Goal: Task Accomplishment & Management: Use online tool/utility

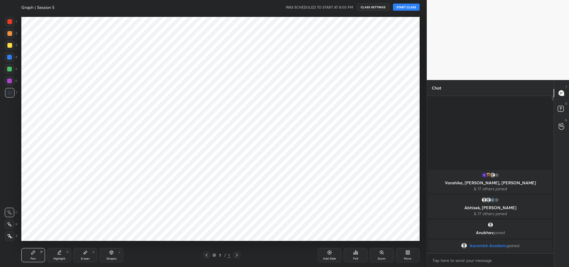
scroll to position [29408, 29234]
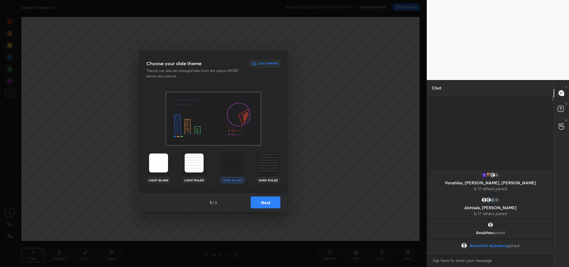
click at [268, 203] on button "Next" at bounding box center [266, 202] width 30 height 12
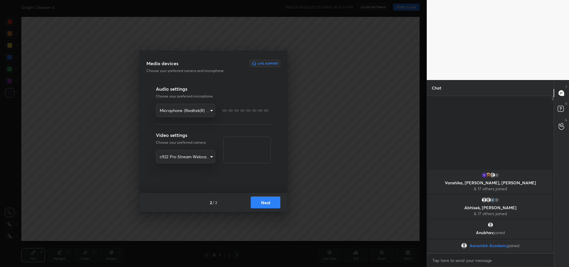
click at [270, 204] on button "Next" at bounding box center [266, 202] width 30 height 12
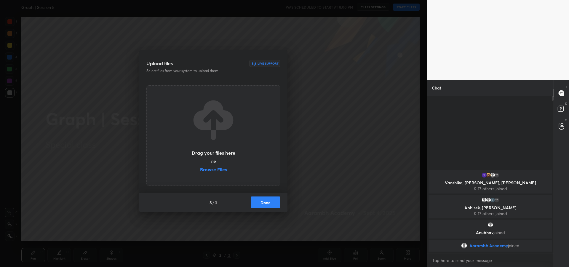
click at [267, 203] on button "Done" at bounding box center [266, 202] width 30 height 12
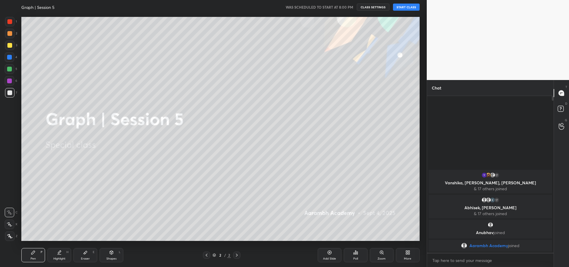
click at [407, 8] on button "START CLASS" at bounding box center [406, 7] width 27 height 7
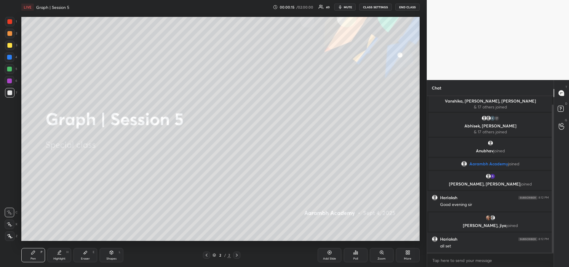
scroll to position [29, 0]
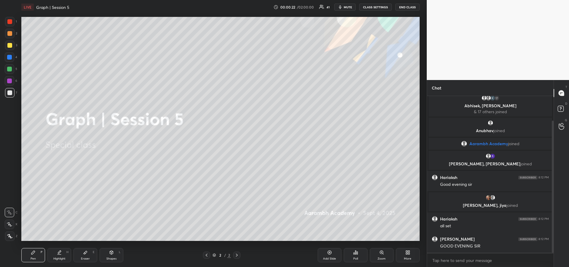
click at [11, 223] on icon at bounding box center [9, 224] width 5 height 4
click at [9, 49] on div at bounding box center [9, 45] width 9 height 9
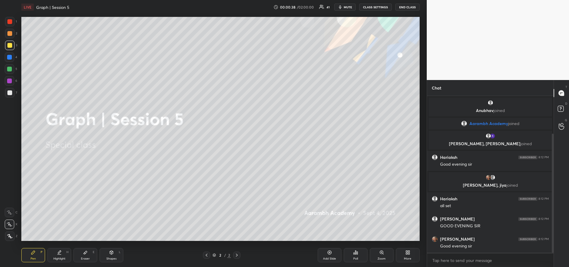
click at [329, 257] on div "Add Slide" at bounding box center [329, 258] width 13 height 3
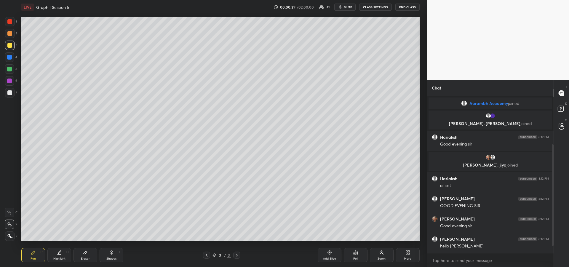
scroll to position [90, 0]
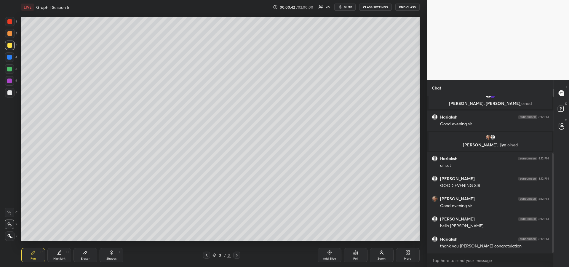
click at [9, 214] on icon at bounding box center [9, 212] width 5 height 4
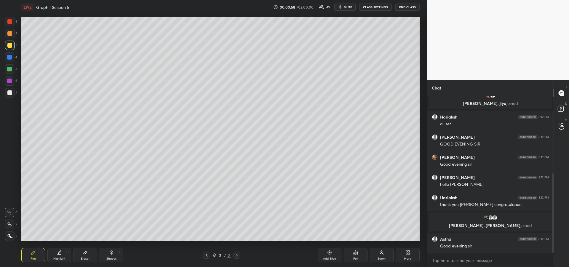
scroll to position [153, 0]
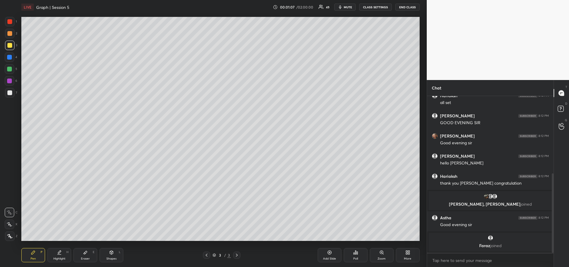
click at [86, 256] on div "Eraser E" at bounding box center [86, 255] width 24 height 14
click at [38, 251] on div "Pen P" at bounding box center [33, 255] width 24 height 14
click at [112, 255] on div "Shapes L" at bounding box center [112, 255] width 24 height 14
click at [10, 92] on div at bounding box center [9, 92] width 5 height 5
click at [38, 252] on div "Pen P" at bounding box center [33, 255] width 24 height 14
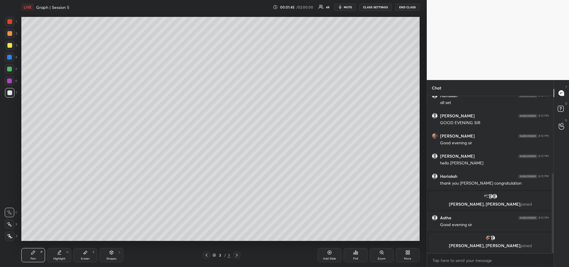
click at [113, 258] on div "Shapes" at bounding box center [111, 258] width 10 height 3
click at [10, 234] on icon at bounding box center [10, 236] width 4 height 4
click at [110, 258] on div "Shapes" at bounding box center [111, 258] width 10 height 3
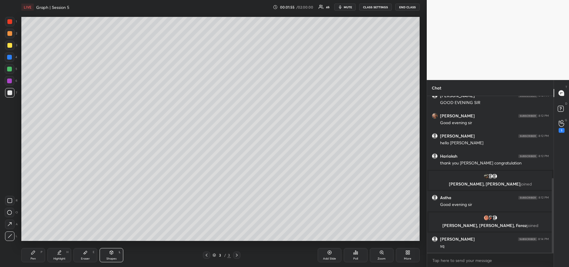
click at [8, 200] on icon at bounding box center [9, 200] width 5 height 5
click at [8, 69] on div at bounding box center [9, 69] width 5 height 5
click at [33, 256] on div "Pen P" at bounding box center [33, 255] width 24 height 14
click at [10, 82] on div at bounding box center [9, 81] width 5 height 5
click at [8, 75] on div "1 2 3 4 5 6 7" at bounding box center [11, 58] width 12 height 83
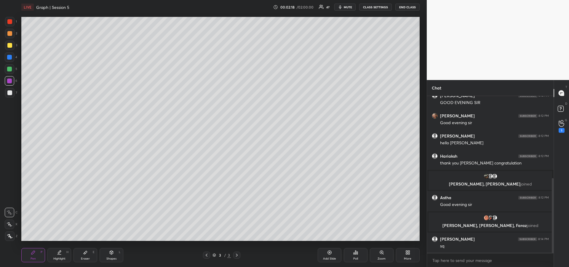
click at [63, 257] on div "Highlight" at bounding box center [59, 258] width 12 height 3
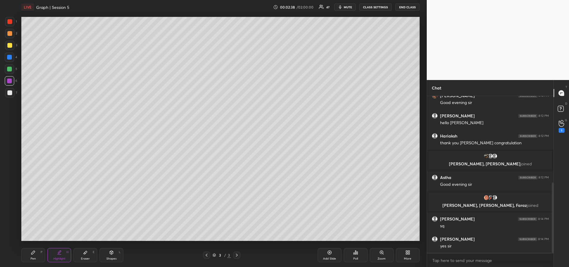
scroll to position [213, 0]
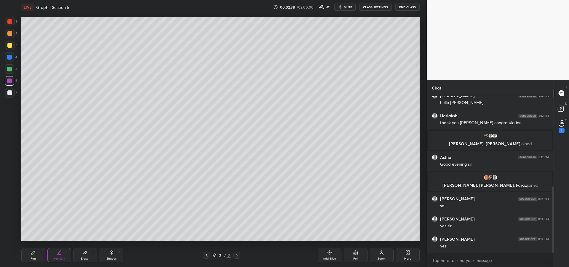
click at [8, 95] on div at bounding box center [9, 92] width 9 height 9
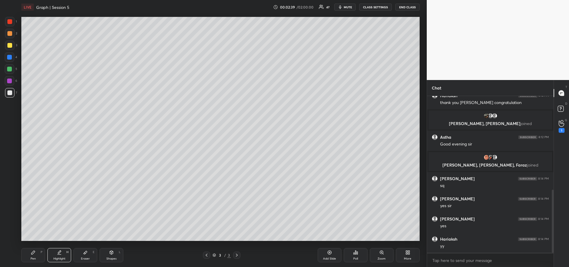
click at [31, 255] on div "Pen P" at bounding box center [33, 255] width 24 height 14
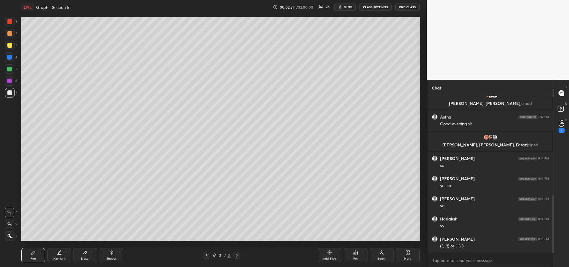
scroll to position [274, 0]
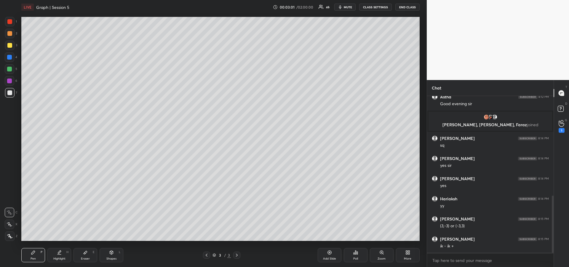
click at [10, 71] on div at bounding box center [9, 68] width 9 height 9
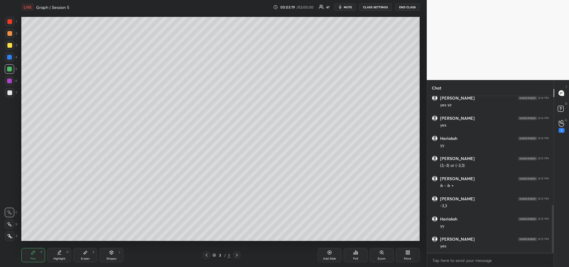
scroll to position [354, 0]
click at [62, 254] on div "Highlight H" at bounding box center [59, 255] width 24 height 14
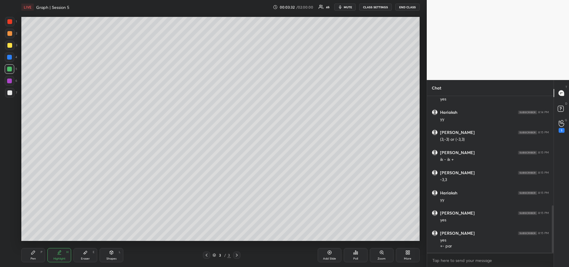
click at [33, 260] on div "Pen" at bounding box center [33, 258] width 5 height 3
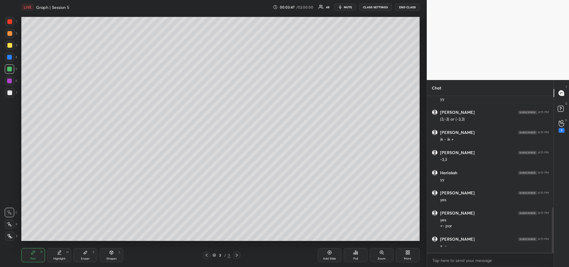
click at [10, 95] on div at bounding box center [9, 92] width 5 height 5
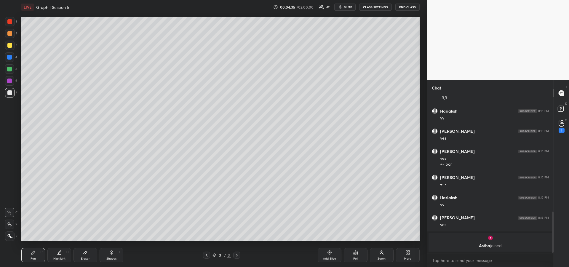
scroll to position [404, 0]
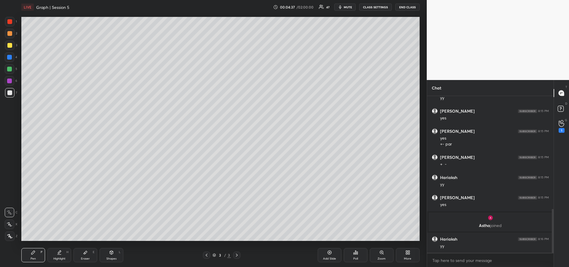
click at [8, 48] on div at bounding box center [9, 45] width 9 height 9
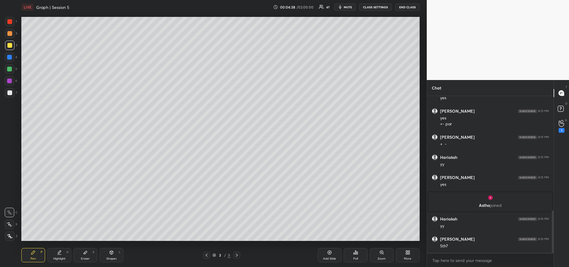
click at [9, 70] on div at bounding box center [9, 69] width 5 height 5
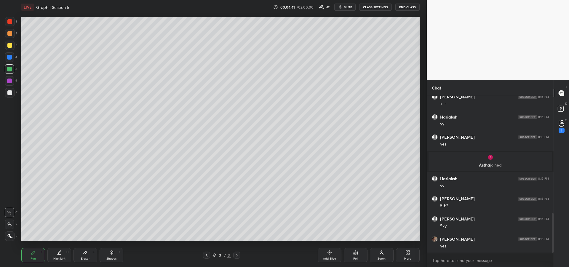
click at [87, 253] on icon at bounding box center [85, 252] width 5 height 5
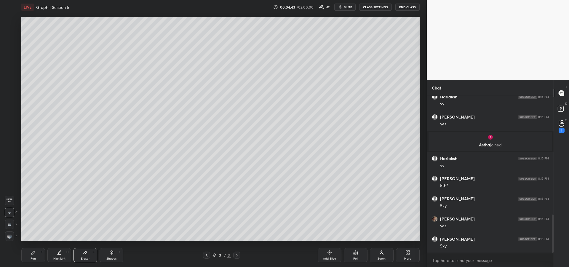
click at [31, 253] on icon at bounding box center [33, 252] width 5 height 5
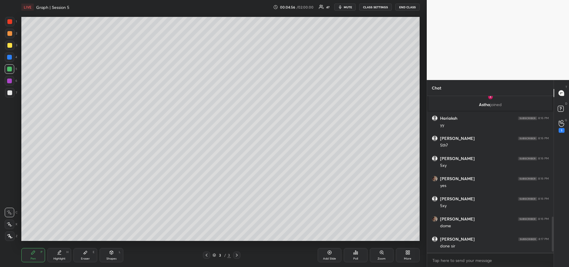
scroll to position [546, 0]
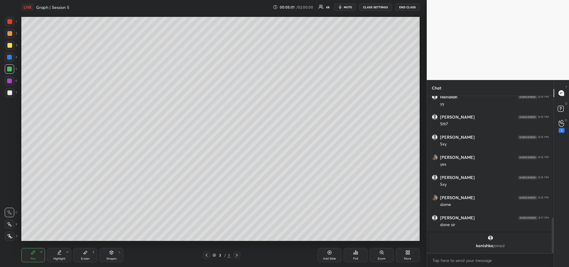
click at [328, 256] on div "Add Slide" at bounding box center [330, 255] width 24 height 14
click at [10, 47] on div at bounding box center [9, 45] width 5 height 5
click at [111, 255] on icon at bounding box center [111, 252] width 5 height 5
click at [9, 201] on icon at bounding box center [9, 200] width 5 height 5
click at [10, 92] on div at bounding box center [9, 92] width 5 height 5
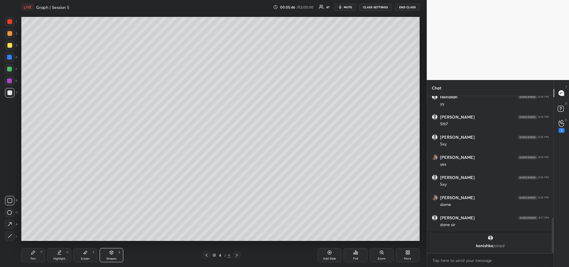
click at [32, 252] on icon at bounding box center [33, 252] width 5 height 5
click at [113, 256] on div "Shapes L" at bounding box center [112, 255] width 24 height 14
click at [8, 235] on icon at bounding box center [10, 236] width 4 height 4
click at [37, 255] on div "Pen P" at bounding box center [33, 255] width 24 height 14
click at [60, 253] on icon at bounding box center [59, 252] width 5 height 5
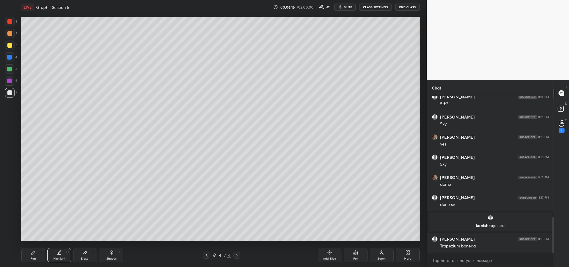
scroll to position [527, 0]
click at [33, 256] on div "Pen P" at bounding box center [33, 255] width 24 height 14
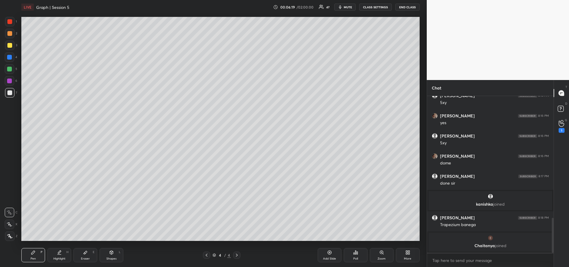
click at [58, 258] on div "Highlight" at bounding box center [59, 258] width 12 height 3
click at [111, 255] on div "Shapes L" at bounding box center [112, 255] width 24 height 14
click at [31, 259] on div "Pen" at bounding box center [33, 258] width 5 height 3
click at [10, 24] on div at bounding box center [9, 21] width 5 height 5
click at [113, 256] on div "Shapes L" at bounding box center [112, 255] width 24 height 14
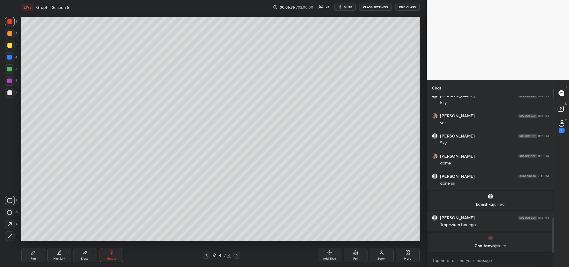
click at [8, 232] on div at bounding box center [9, 235] width 9 height 9
click at [33, 257] on div "Pen" at bounding box center [33, 258] width 5 height 3
click at [111, 258] on div "Shapes" at bounding box center [111, 258] width 10 height 3
click at [108, 258] on div "Shapes" at bounding box center [111, 258] width 10 height 3
click at [9, 235] on icon at bounding box center [10, 236] width 4 height 4
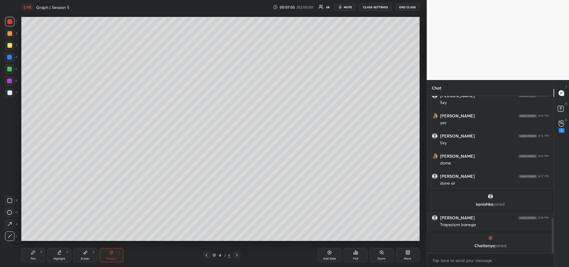
click at [33, 254] on icon at bounding box center [33, 253] width 4 height 4
click at [11, 94] on div at bounding box center [9, 92] width 5 height 5
click at [9, 46] on div at bounding box center [9, 45] width 5 height 5
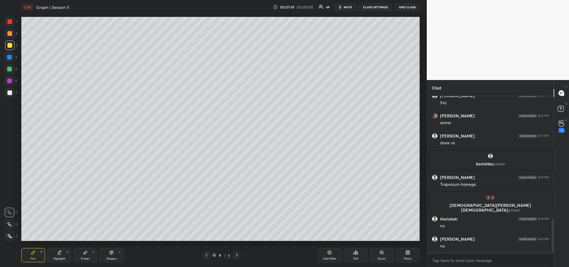
scroll to position [598, 0]
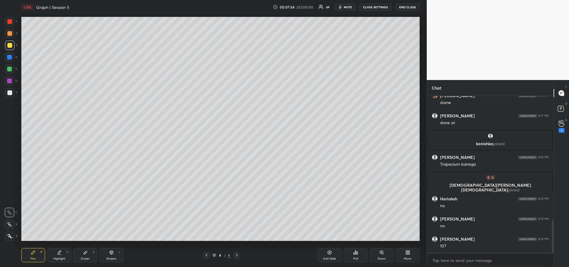
click at [89, 254] on div "Eraser E" at bounding box center [86, 255] width 24 height 14
click at [33, 253] on icon at bounding box center [33, 253] width 4 height 4
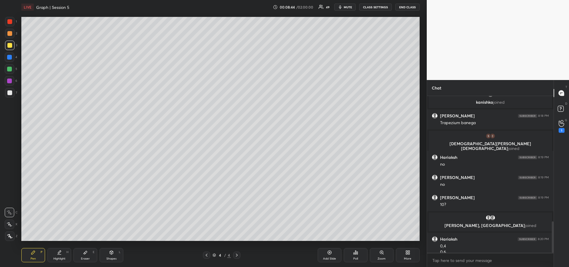
scroll to position [624, 0]
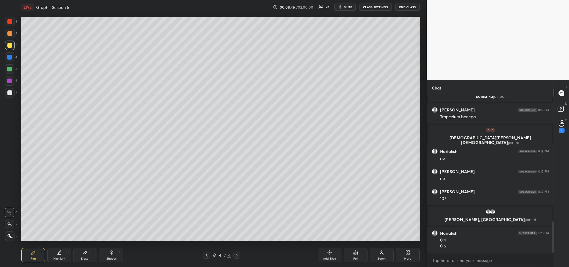
click at [55, 256] on div "Highlight H" at bounding box center [59, 255] width 24 height 14
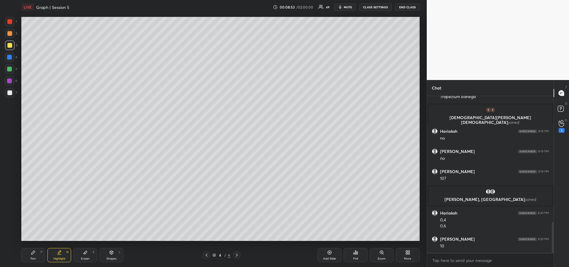
click at [30, 254] on div "Pen P" at bounding box center [33, 255] width 24 height 14
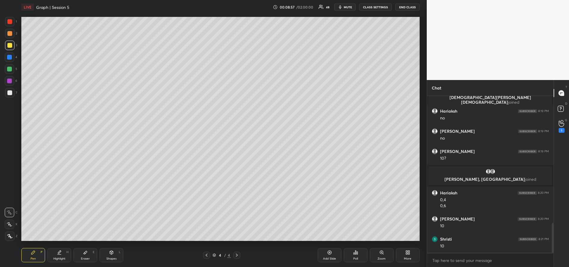
click at [10, 58] on div at bounding box center [9, 57] width 5 height 5
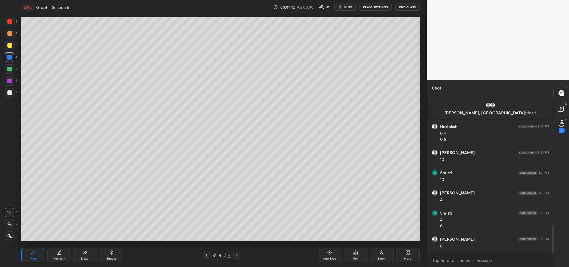
scroll to position [751, 0]
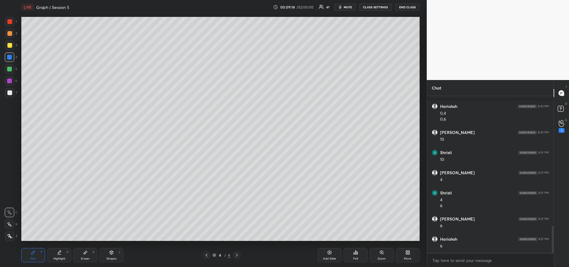
click at [9, 72] on div at bounding box center [9, 68] width 9 height 9
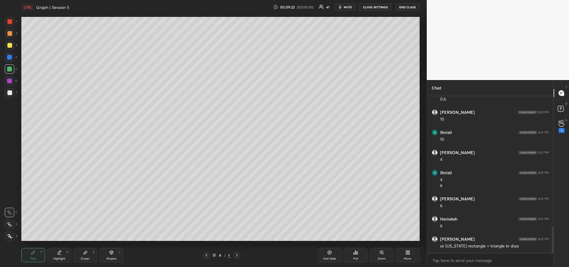
click at [10, 48] on div at bounding box center [9, 45] width 9 height 9
click at [327, 258] on div "Add Slide" at bounding box center [329, 258] width 13 height 3
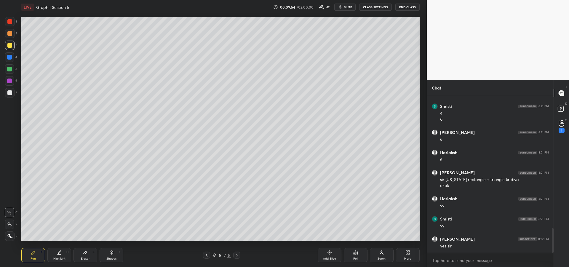
scroll to position [857, 0]
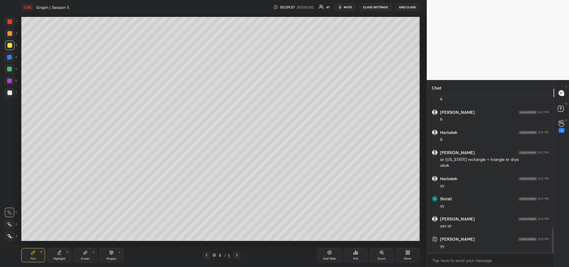
click at [84, 260] on div "Eraser" at bounding box center [85, 258] width 9 height 3
click at [11, 236] on rect at bounding box center [10, 236] width 1 height 1
click at [35, 256] on div "Pen P" at bounding box center [33, 255] width 24 height 14
click at [111, 253] on icon at bounding box center [111, 253] width 0 height 2
click at [9, 93] on div at bounding box center [9, 92] width 5 height 5
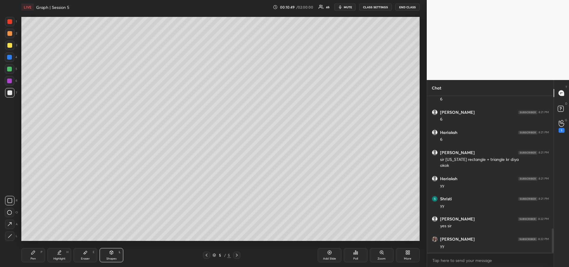
click at [32, 253] on icon at bounding box center [33, 252] width 5 height 5
click at [110, 256] on div "Shapes L" at bounding box center [112, 255] width 24 height 14
click at [12, 236] on icon at bounding box center [10, 236] width 4 height 4
click at [28, 253] on div "Pen P" at bounding box center [33, 255] width 24 height 14
click at [111, 255] on div "Shapes L" at bounding box center [112, 255] width 24 height 14
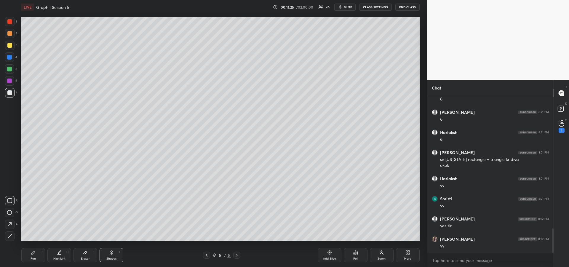
click at [7, 235] on div at bounding box center [9, 235] width 9 height 9
click at [31, 253] on icon at bounding box center [33, 252] width 5 height 5
click at [60, 256] on div "Highlight H" at bounding box center [59, 255] width 24 height 14
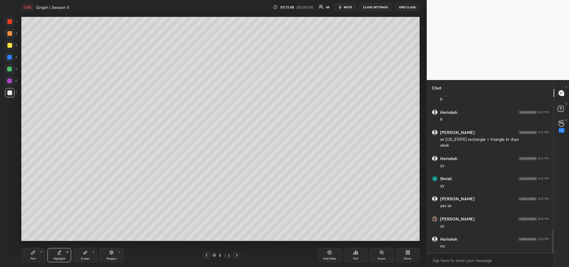
scroll to position [898, 0]
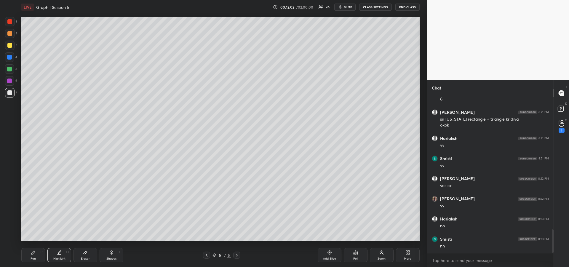
click at [34, 253] on icon at bounding box center [33, 253] width 4 height 4
click at [10, 47] on div at bounding box center [9, 45] width 5 height 5
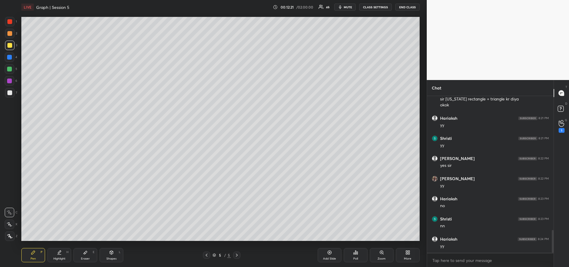
scroll to position [998, 0]
click at [9, 71] on div at bounding box center [9, 69] width 5 height 5
click at [61, 254] on icon at bounding box center [59, 252] width 5 height 5
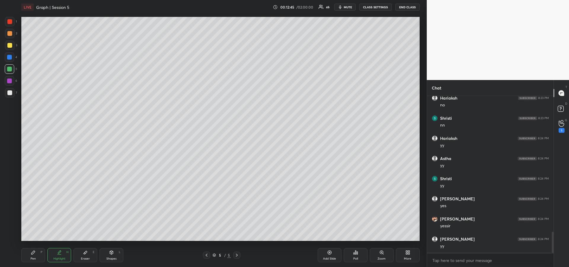
scroll to position [1039, 0]
click at [33, 254] on icon at bounding box center [33, 252] width 5 height 5
click at [8, 80] on div at bounding box center [9, 81] width 5 height 5
click at [59, 255] on icon at bounding box center [59, 255] width 4 height 0
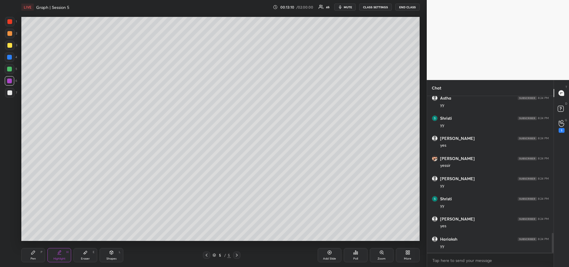
scroll to position [1100, 0]
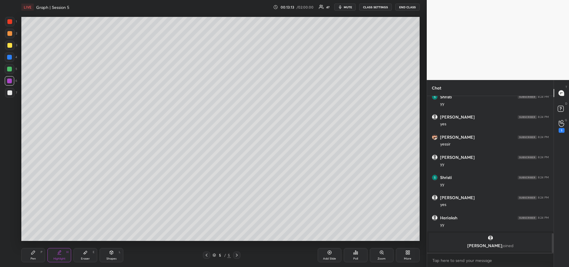
click at [33, 253] on icon at bounding box center [33, 253] width 4 height 4
click at [9, 93] on div at bounding box center [9, 92] width 5 height 5
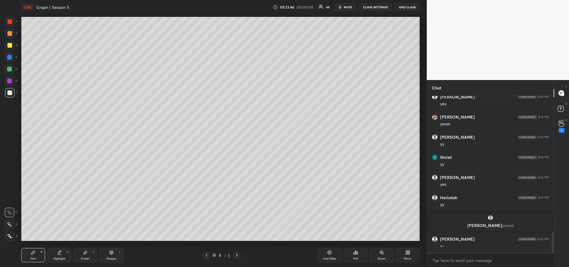
scroll to position [996, 0]
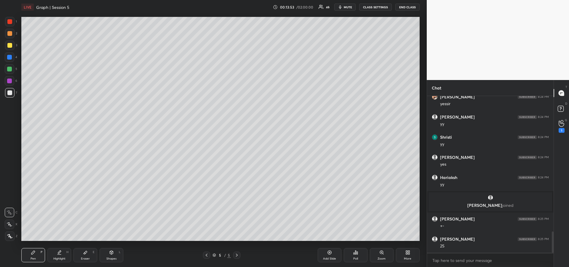
click at [8, 70] on div at bounding box center [9, 69] width 5 height 5
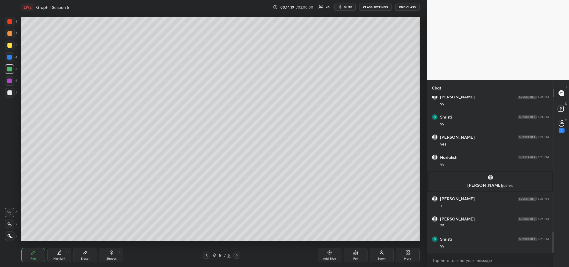
click at [63, 256] on div "Highlight H" at bounding box center [59, 255] width 24 height 14
click at [109, 255] on icon at bounding box center [111, 252] width 5 height 5
click at [9, 46] on div at bounding box center [9, 45] width 5 height 5
click at [30, 256] on div "Pen P" at bounding box center [33, 255] width 24 height 14
click at [58, 255] on div "Highlight H" at bounding box center [59, 255] width 24 height 14
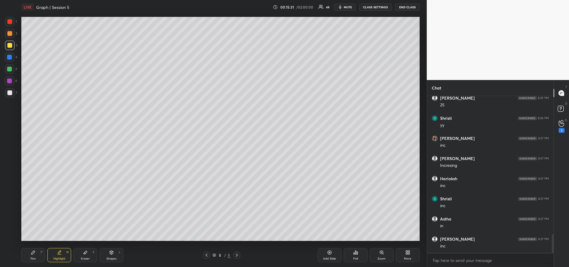
scroll to position [1157, 0]
click at [32, 255] on div "Pen P" at bounding box center [33, 255] width 24 height 14
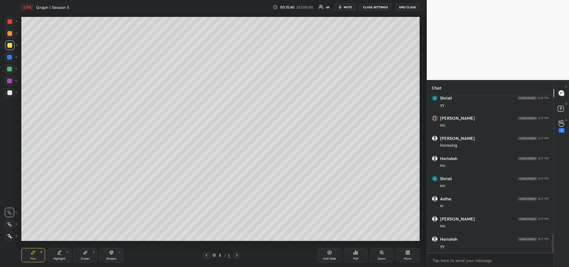
click at [9, 93] on div at bounding box center [9, 92] width 5 height 5
click at [57, 256] on div "Highlight H" at bounding box center [59, 255] width 24 height 14
click at [35, 254] on icon at bounding box center [33, 252] width 5 height 5
click at [33, 255] on div "Pen P" at bounding box center [33, 255] width 24 height 14
click at [34, 256] on div "Pen P" at bounding box center [33, 255] width 24 height 14
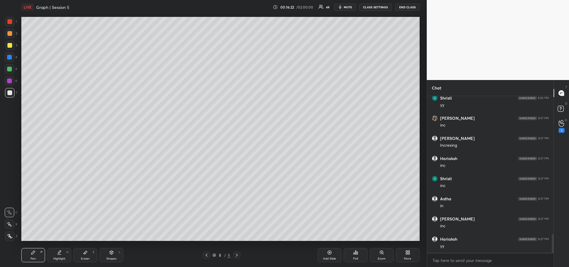
click at [114, 258] on div "Shapes" at bounding box center [111, 258] width 10 height 3
click at [11, 234] on div at bounding box center [9, 235] width 9 height 9
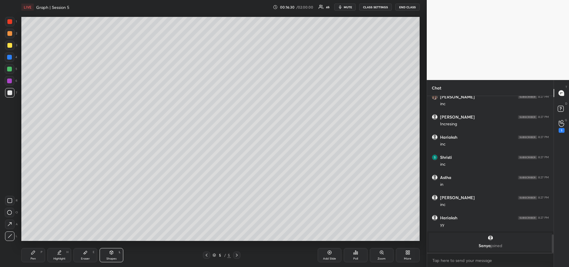
click at [25, 257] on div "Pen P" at bounding box center [33, 255] width 24 height 14
click at [10, 23] on div at bounding box center [9, 21] width 5 height 5
click at [8, 238] on icon at bounding box center [9, 236] width 5 height 4
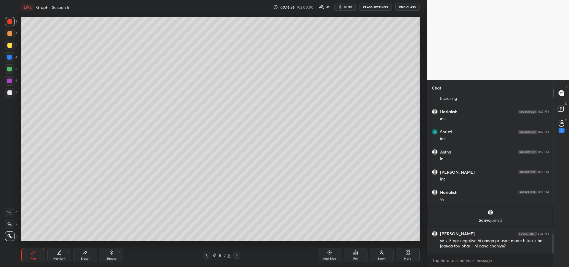
click at [10, 57] on div at bounding box center [9, 57] width 5 height 5
click at [60, 256] on div "Highlight H" at bounding box center [59, 255] width 24 height 14
click at [36, 255] on div "Pen P" at bounding box center [33, 255] width 24 height 14
click at [328, 257] on div "Add Slide" at bounding box center [329, 258] width 13 height 3
click at [10, 222] on div at bounding box center [9, 224] width 9 height 9
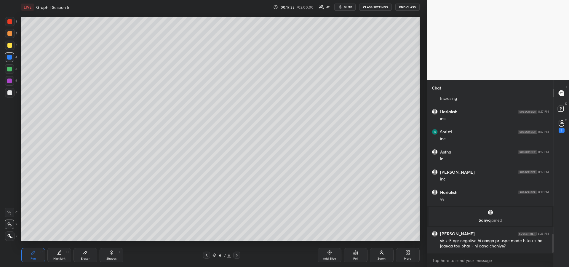
scroll to position [1148, 0]
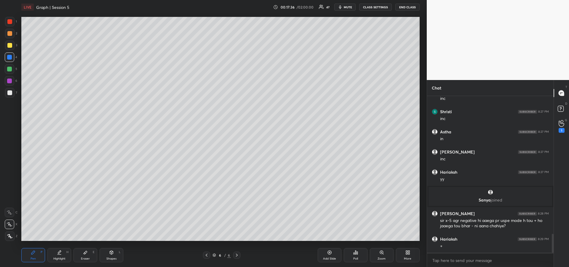
click at [11, 71] on div at bounding box center [9, 69] width 5 height 5
click at [57, 254] on icon at bounding box center [59, 252] width 5 height 5
click at [33, 251] on icon at bounding box center [33, 252] width 5 height 5
click at [208, 257] on icon at bounding box center [206, 255] width 5 height 5
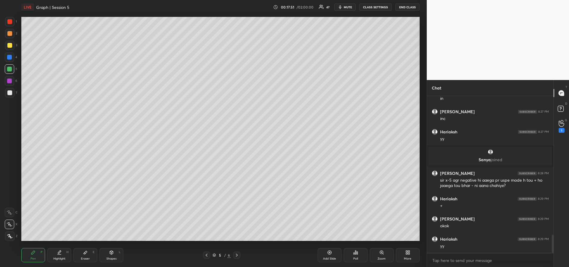
scroll to position [1209, 0]
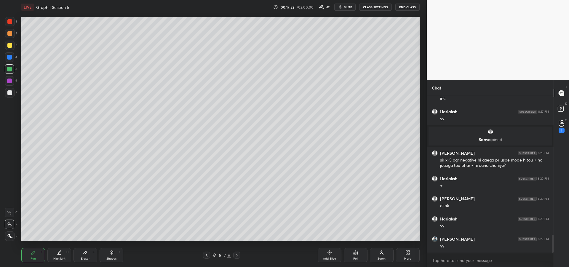
click at [9, 82] on div at bounding box center [9, 81] width 5 height 5
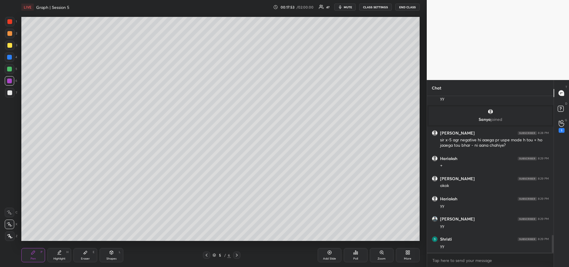
click at [9, 213] on icon at bounding box center [9, 213] width 5 height 4
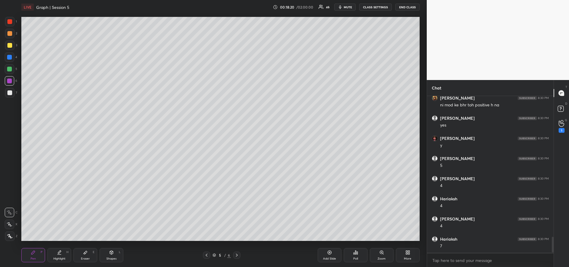
scroll to position [1410, 0]
click at [64, 253] on div "Highlight H" at bounding box center [59, 255] width 24 height 14
click at [36, 253] on div "Pen P" at bounding box center [33, 255] width 24 height 14
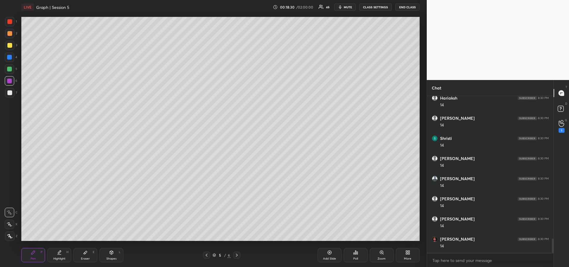
click at [83, 251] on icon at bounding box center [85, 252] width 5 height 5
click at [26, 255] on div "Pen P" at bounding box center [33, 255] width 24 height 14
click at [59, 253] on icon at bounding box center [59, 251] width 3 height 3
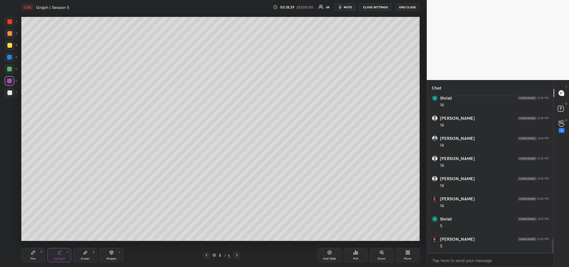
click at [35, 253] on icon at bounding box center [33, 252] width 5 height 5
click at [10, 94] on div at bounding box center [9, 92] width 5 height 5
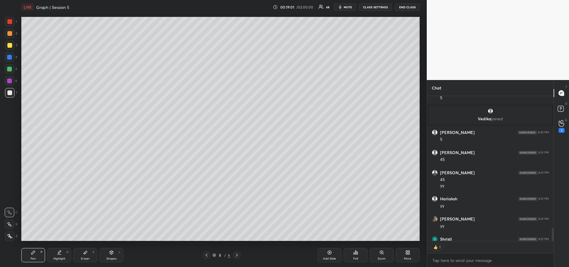
scroll to position [143, 125]
click at [10, 58] on div at bounding box center [9, 57] width 5 height 5
click at [9, 226] on icon at bounding box center [9, 224] width 5 height 4
click at [238, 257] on icon at bounding box center [236, 255] width 5 height 5
click at [82, 254] on div "Eraser E" at bounding box center [86, 255] width 24 height 14
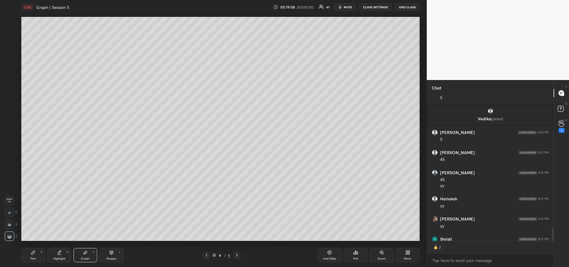
click at [11, 200] on span "Erase all" at bounding box center [9, 200] width 9 height 4
click at [30, 248] on div "Pen P Highlight H Eraser E Shapes L 6 / 6 Add Slide Poll Zoom More" at bounding box center [220, 255] width 398 height 24
click at [33, 255] on div "Pen P" at bounding box center [33, 255] width 24 height 14
click at [9, 44] on div at bounding box center [9, 45] width 5 height 5
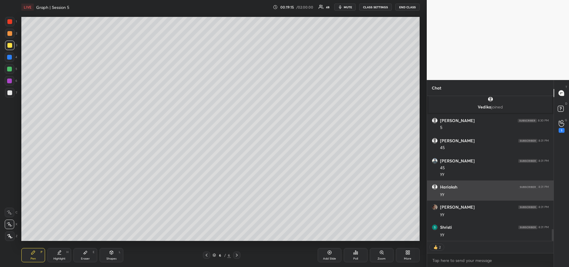
scroll to position [1634, 0]
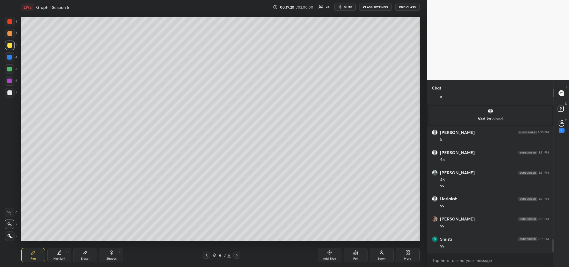
click at [10, 212] on icon at bounding box center [9, 212] width 5 height 4
click at [84, 258] on div "Eraser" at bounding box center [85, 258] width 9 height 3
click at [30, 253] on div "Pen P" at bounding box center [33, 255] width 24 height 14
click at [9, 92] on div at bounding box center [9, 92] width 5 height 5
click at [9, 68] on div at bounding box center [9, 69] width 5 height 5
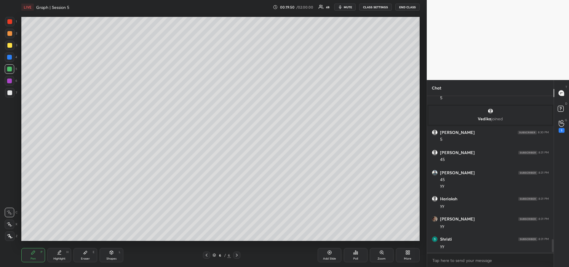
click at [10, 48] on div at bounding box center [9, 45] width 9 height 9
click at [114, 256] on div "Shapes L" at bounding box center [112, 255] width 24 height 14
click at [8, 236] on icon at bounding box center [10, 236] width 4 height 4
click at [7, 95] on div at bounding box center [9, 92] width 9 height 9
click at [32, 254] on icon at bounding box center [33, 253] width 4 height 4
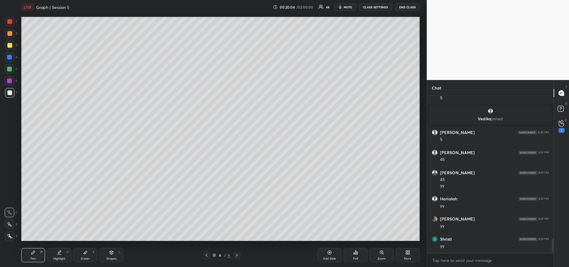
click at [11, 213] on icon at bounding box center [9, 212] width 5 height 4
click at [60, 257] on div "Highlight" at bounding box center [59, 258] width 12 height 3
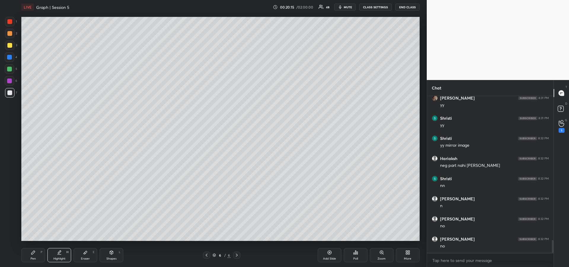
scroll to position [1775, 0]
click at [35, 255] on div "Pen P" at bounding box center [33, 255] width 24 height 14
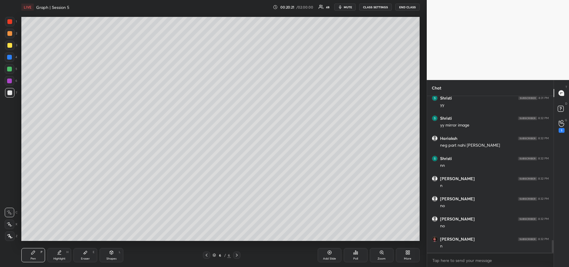
click at [55, 260] on div "Highlight" at bounding box center [59, 258] width 12 height 3
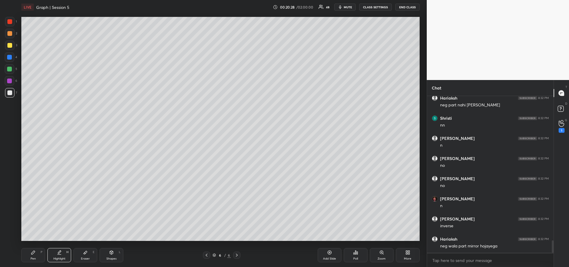
scroll to position [1835, 0]
click at [27, 257] on div "Pen P" at bounding box center [33, 255] width 24 height 14
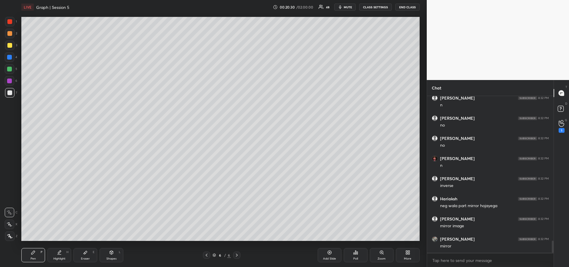
scroll to position [1876, 0]
click at [56, 256] on div "Highlight H" at bounding box center [59, 255] width 24 height 14
click at [30, 259] on div "Pen P" at bounding box center [33, 255] width 24 height 14
click at [37, 255] on div "Pen P" at bounding box center [33, 255] width 24 height 14
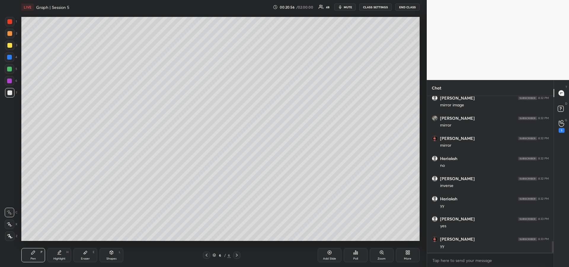
click at [8, 48] on div at bounding box center [9, 45] width 9 height 9
click at [9, 71] on div at bounding box center [9, 69] width 5 height 5
click at [324, 254] on div "Add Slide" at bounding box center [330, 255] width 24 height 14
click at [84, 252] on icon at bounding box center [85, 252] width 5 height 5
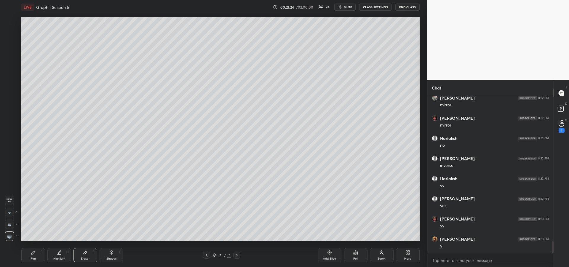
click at [33, 255] on div "Pen P" at bounding box center [33, 255] width 24 height 14
click at [8, 69] on div at bounding box center [9, 69] width 5 height 5
click at [10, 81] on div at bounding box center [9, 81] width 5 height 5
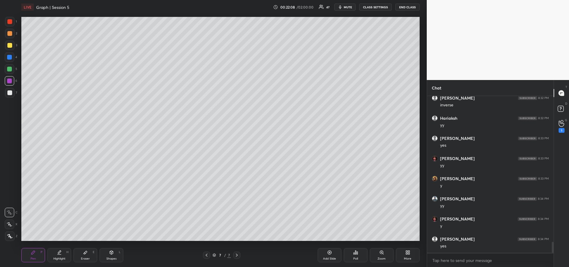
click at [10, 71] on div at bounding box center [9, 69] width 5 height 5
click at [84, 257] on div "Eraser" at bounding box center [85, 258] width 9 height 3
click at [8, 209] on div at bounding box center [9, 212] width 9 height 9
click at [31, 255] on div "Pen P" at bounding box center [33, 255] width 24 height 14
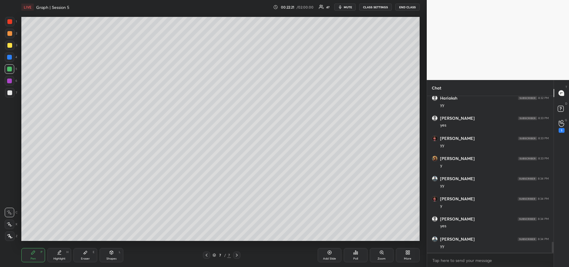
click at [206, 254] on icon at bounding box center [206, 255] width 5 height 5
click at [60, 255] on div "Highlight H" at bounding box center [59, 255] width 24 height 14
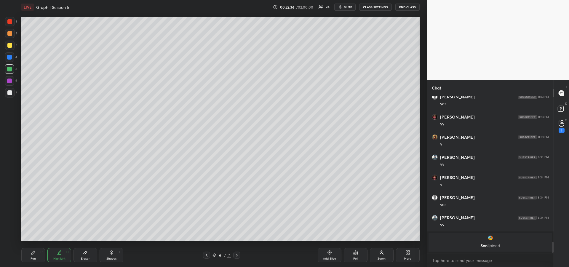
click at [31, 255] on div "Pen P" at bounding box center [33, 255] width 24 height 14
click at [9, 46] on div at bounding box center [9, 45] width 5 height 5
click at [58, 257] on div "Highlight" at bounding box center [59, 258] width 12 height 3
click at [37, 256] on div "Pen P" at bounding box center [33, 255] width 24 height 14
click at [7, 97] on div at bounding box center [9, 92] width 9 height 9
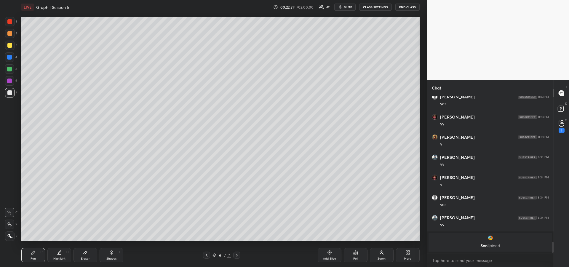
click at [59, 256] on div "Highlight H" at bounding box center [59, 255] width 24 height 14
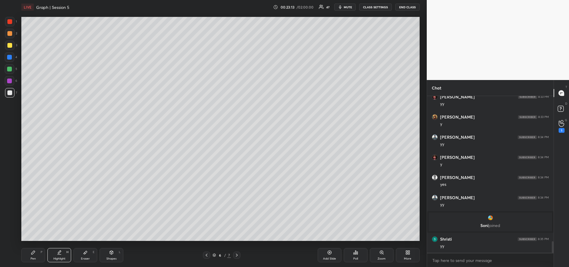
scroll to position [1957, 0]
click at [33, 256] on div "Pen P" at bounding box center [33, 255] width 24 height 14
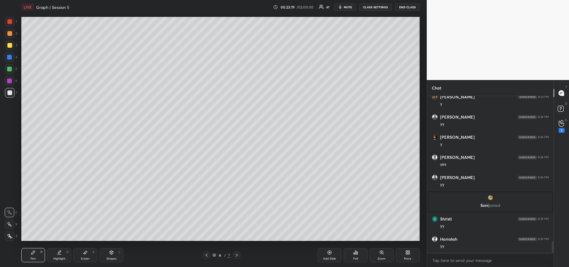
scroll to position [1997, 0]
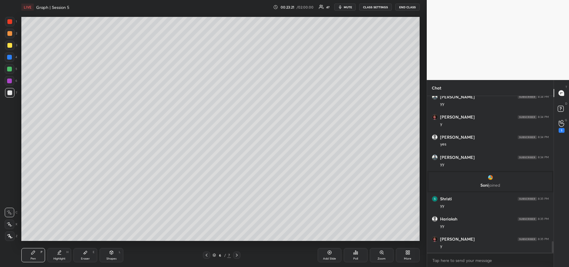
click at [7, 47] on div at bounding box center [9, 45] width 5 height 5
click at [59, 254] on icon at bounding box center [59, 252] width 5 height 5
click at [33, 251] on icon at bounding box center [33, 252] width 5 height 5
click at [84, 258] on div "Eraser" at bounding box center [85, 258] width 9 height 3
click at [35, 253] on icon at bounding box center [33, 252] width 5 height 5
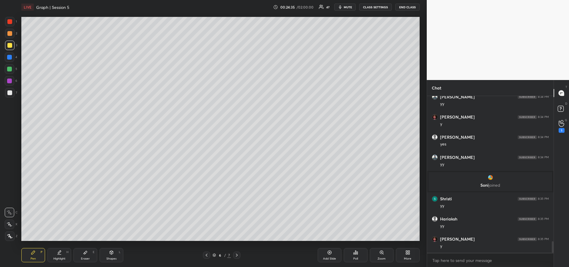
click at [61, 253] on icon at bounding box center [59, 252] width 5 height 5
click at [32, 257] on div "Pen" at bounding box center [33, 258] width 5 height 3
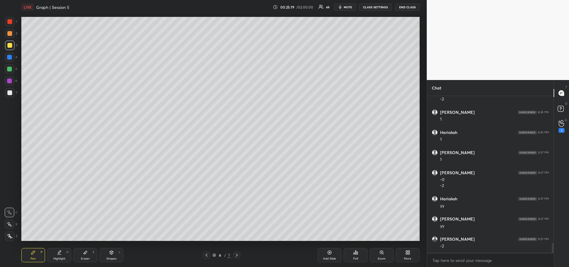
scroll to position [2366, 0]
click at [58, 256] on div "Highlight H" at bounding box center [59, 255] width 24 height 14
click at [33, 251] on icon at bounding box center [33, 252] width 5 height 5
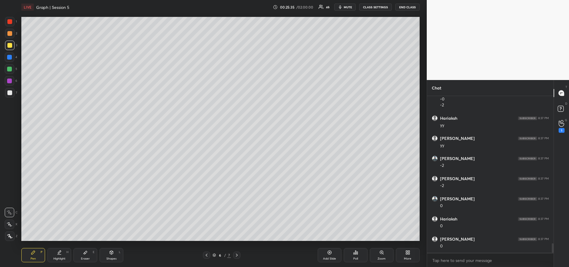
scroll to position [2447, 0]
click at [58, 255] on div "Highlight H" at bounding box center [59, 255] width 24 height 14
click at [85, 257] on div "Eraser" at bounding box center [85, 258] width 9 height 3
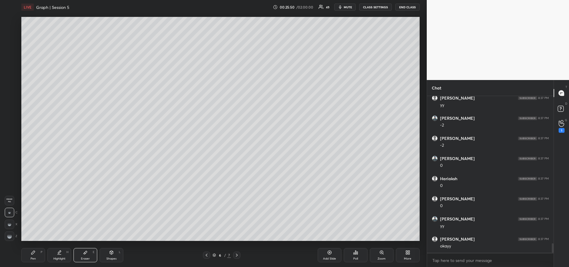
click at [9, 232] on div at bounding box center [9, 235] width 9 height 9
click at [25, 257] on div "Pen P" at bounding box center [33, 255] width 24 height 14
click at [8, 94] on div at bounding box center [9, 92] width 5 height 5
click at [88, 250] on div "Eraser E" at bounding box center [86, 255] width 24 height 14
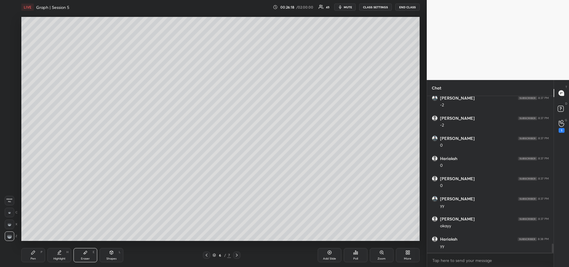
click at [32, 253] on icon at bounding box center [33, 253] width 4 height 4
click at [85, 257] on div "Eraser" at bounding box center [85, 258] width 9 height 3
click at [29, 251] on div "Pen P" at bounding box center [33, 255] width 24 height 14
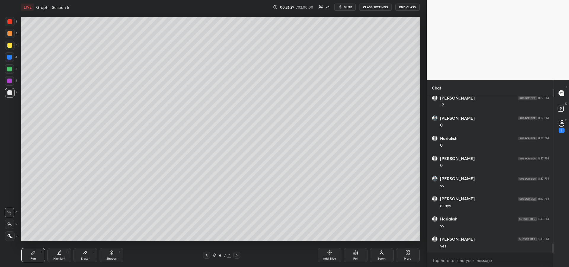
scroll to position [2527, 0]
click at [60, 255] on div "Highlight H" at bounding box center [59, 255] width 24 height 14
click at [30, 257] on div "Pen P" at bounding box center [33, 255] width 24 height 14
click at [11, 68] on div at bounding box center [9, 69] width 5 height 5
click at [238, 256] on icon at bounding box center [236, 255] width 5 height 5
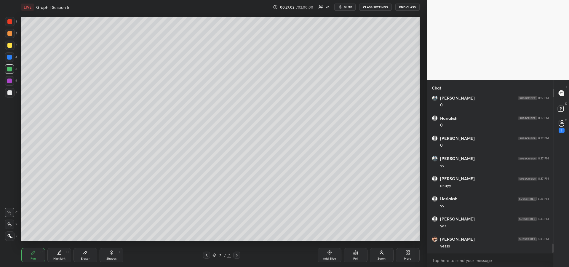
click at [7, 45] on div at bounding box center [9, 45] width 5 height 5
click at [9, 94] on div at bounding box center [9, 92] width 5 height 5
click at [9, 80] on div at bounding box center [9, 81] width 5 height 5
click at [11, 45] on div at bounding box center [9, 45] width 5 height 5
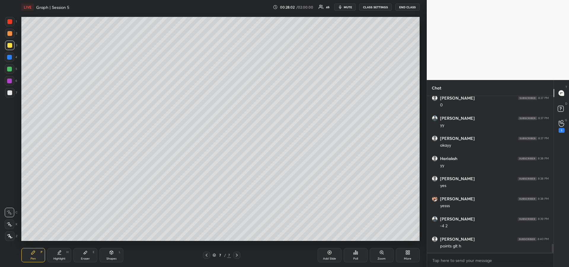
scroll to position [2588, 0]
click at [85, 258] on div "Eraser" at bounding box center [85, 258] width 9 height 3
click at [9, 214] on div at bounding box center [9, 212] width 9 height 9
click at [32, 253] on icon at bounding box center [33, 253] width 4 height 4
click at [9, 48] on div at bounding box center [9, 45] width 9 height 9
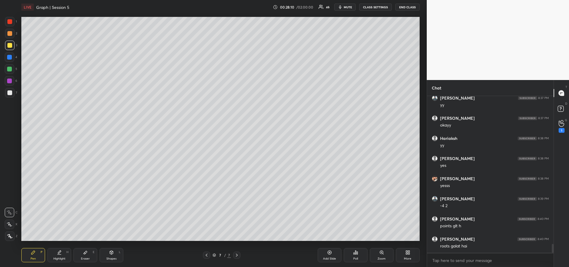
click at [83, 249] on div "Eraser E" at bounding box center [86, 255] width 24 height 14
click at [35, 252] on icon at bounding box center [33, 253] width 4 height 4
click at [85, 257] on div "Eraser" at bounding box center [85, 258] width 9 height 3
click at [30, 257] on div "Pen P" at bounding box center [33, 255] width 24 height 14
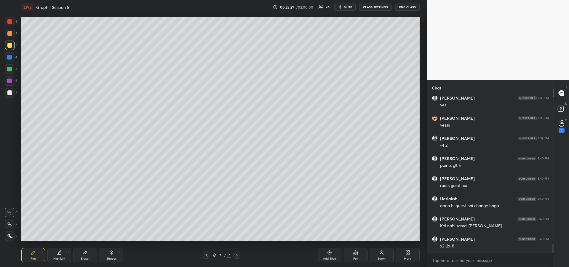
click at [83, 258] on div "Eraser" at bounding box center [85, 258] width 9 height 3
click at [31, 258] on div "Pen" at bounding box center [33, 258] width 5 height 3
click at [82, 257] on div "Eraser" at bounding box center [85, 258] width 9 height 3
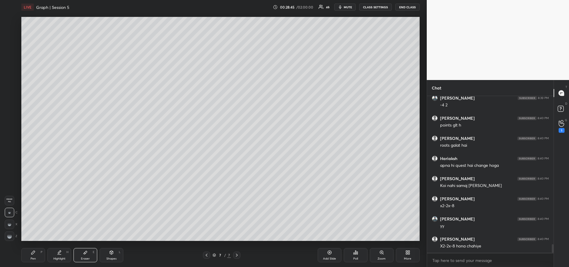
scroll to position [2709, 0]
click at [30, 259] on div "Pen P" at bounding box center [33, 255] width 24 height 14
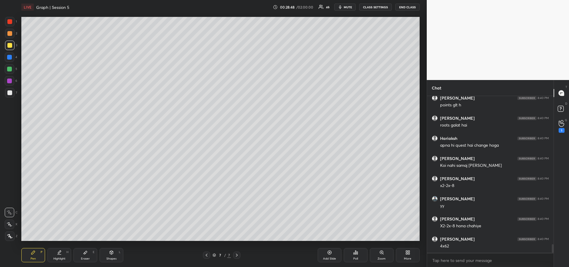
click at [8, 83] on div at bounding box center [9, 81] width 5 height 5
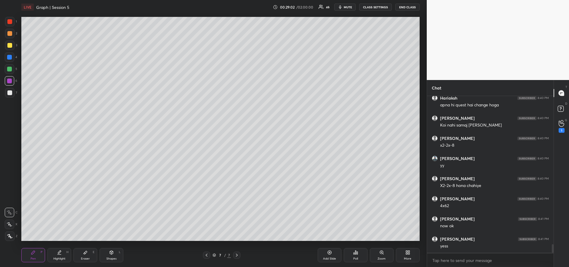
scroll to position [2769, 0]
click at [87, 256] on div "Eraser E" at bounding box center [86, 255] width 24 height 14
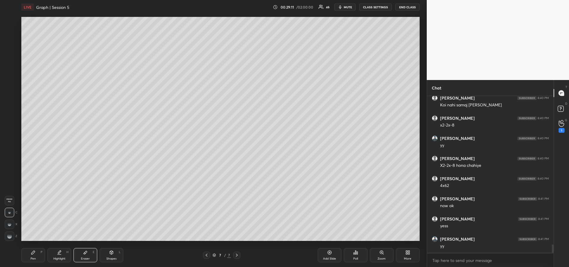
scroll to position [2789, 0]
click at [36, 253] on div "Pen P" at bounding box center [33, 255] width 24 height 14
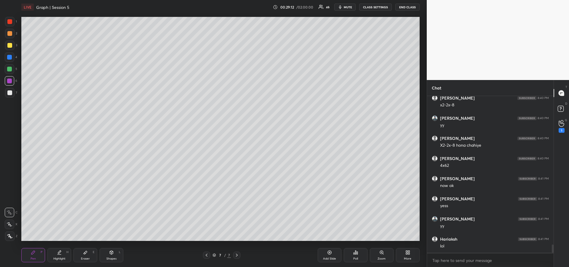
click at [9, 71] on div at bounding box center [9, 68] width 9 height 9
click at [88, 255] on div "Eraser E" at bounding box center [86, 255] width 24 height 14
click at [33, 257] on div "Pen" at bounding box center [33, 258] width 5 height 3
click at [11, 45] on div at bounding box center [9, 45] width 5 height 5
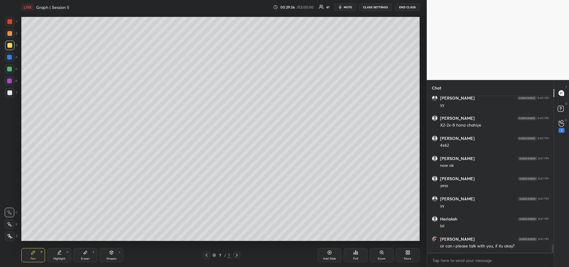
click at [9, 83] on div at bounding box center [9, 81] width 5 height 5
click at [11, 92] on div at bounding box center [9, 92] width 5 height 5
click at [11, 82] on div at bounding box center [9, 81] width 5 height 5
click at [11, 47] on div at bounding box center [9, 45] width 5 height 5
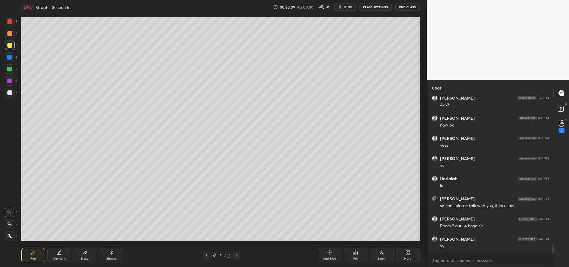
click at [41, 252] on div "P" at bounding box center [42, 252] width 2 height 3
click at [9, 84] on div at bounding box center [9, 80] width 9 height 9
click at [9, 46] on div at bounding box center [9, 45] width 5 height 5
click at [61, 254] on icon at bounding box center [59, 252] width 5 height 5
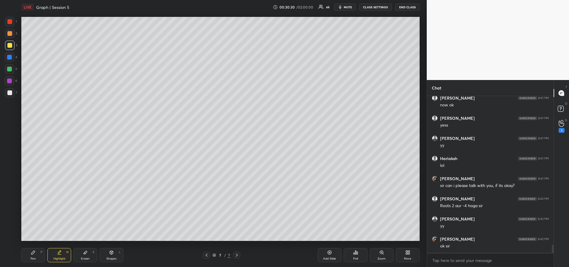
click at [32, 254] on icon at bounding box center [33, 253] width 4 height 4
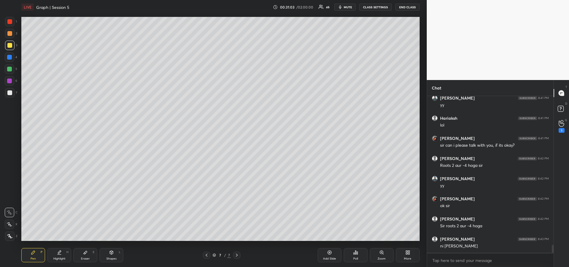
scroll to position [2930, 0]
click at [61, 252] on icon at bounding box center [59, 252] width 5 height 5
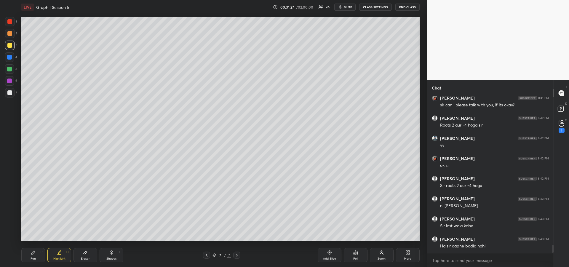
scroll to position [2971, 0]
click at [83, 251] on div "Eraser E" at bounding box center [86, 255] width 24 height 14
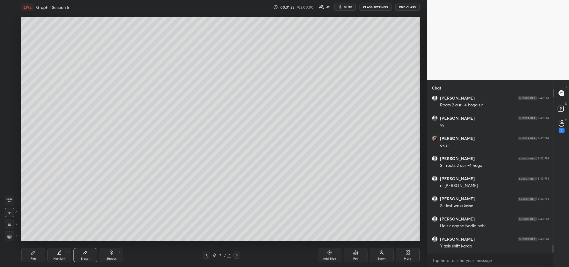
click at [31, 256] on div "Pen P" at bounding box center [33, 255] width 24 height 14
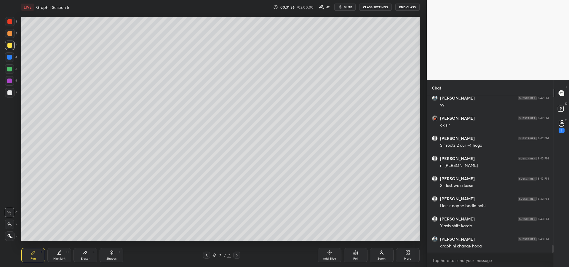
click at [84, 257] on div "Eraser" at bounding box center [85, 258] width 9 height 3
click at [32, 259] on div "Pen" at bounding box center [33, 258] width 5 height 3
click at [82, 255] on div "Eraser E" at bounding box center [86, 255] width 24 height 14
click at [32, 256] on div "Pen P" at bounding box center [33, 255] width 24 height 14
click at [9, 70] on div at bounding box center [9, 69] width 5 height 5
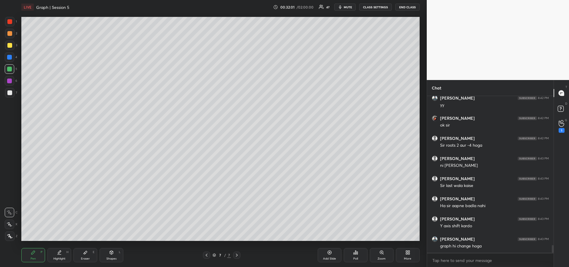
click at [85, 255] on div "Eraser E" at bounding box center [86, 255] width 24 height 14
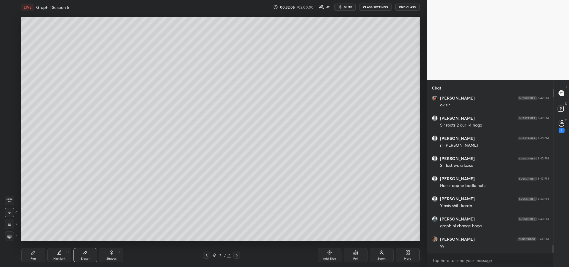
scroll to position [3031, 0]
click at [33, 250] on div "Pen P" at bounding box center [33, 255] width 24 height 14
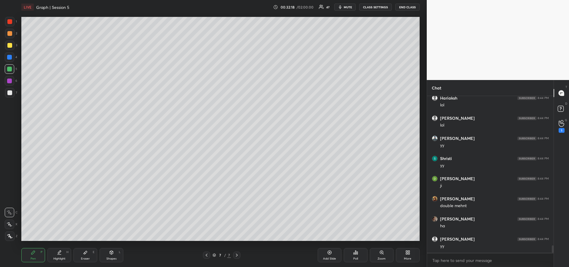
scroll to position [3212, 0]
click at [61, 259] on div "Highlight" at bounding box center [59, 258] width 12 height 3
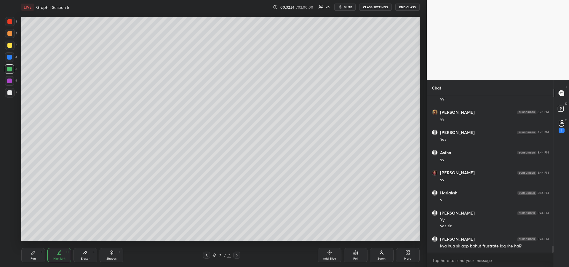
scroll to position [3359, 0]
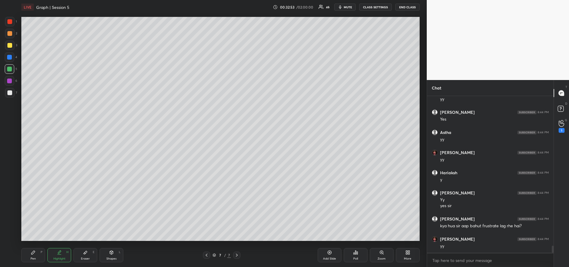
click at [32, 250] on icon at bounding box center [33, 252] width 5 height 5
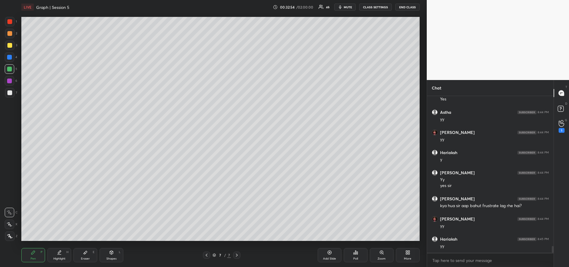
click at [9, 57] on div at bounding box center [9, 57] width 5 height 5
click at [9, 47] on div at bounding box center [9, 45] width 5 height 5
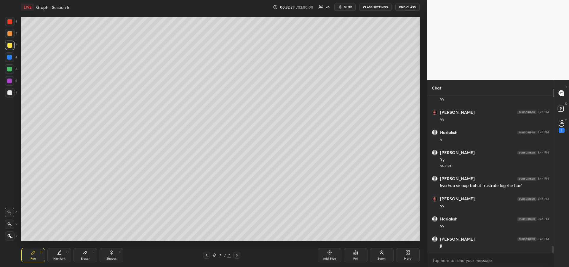
click at [10, 223] on icon at bounding box center [9, 224] width 5 height 4
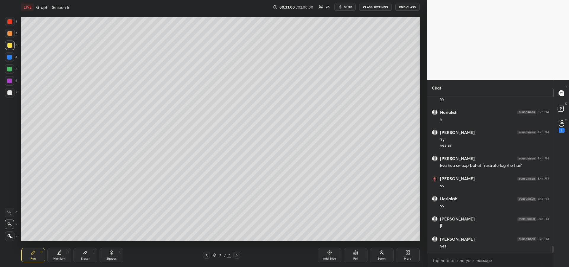
click at [9, 46] on div at bounding box center [9, 45] width 5 height 5
click at [11, 214] on icon at bounding box center [9, 212] width 5 height 4
click at [324, 259] on div "Add Slide" at bounding box center [329, 258] width 13 height 3
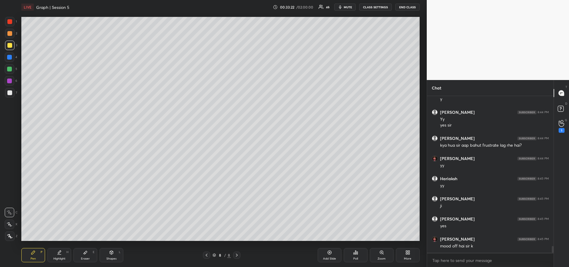
click at [8, 47] on div at bounding box center [9, 45] width 5 height 5
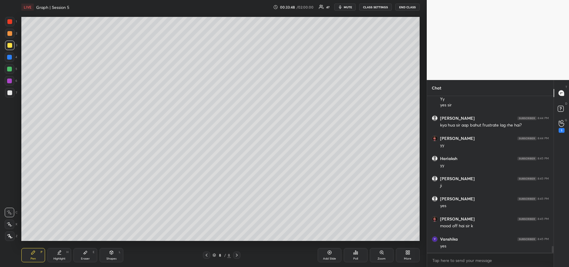
click at [10, 48] on div at bounding box center [9, 45] width 9 height 9
click at [7, 57] on div at bounding box center [9, 57] width 5 height 5
click at [11, 94] on div at bounding box center [9, 92] width 5 height 5
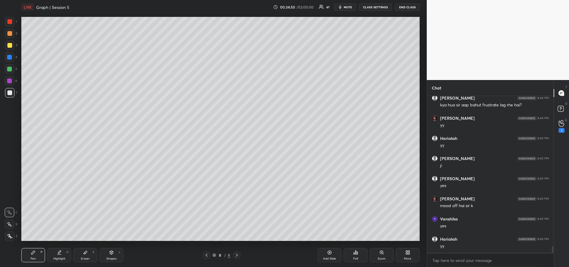
click at [86, 254] on icon at bounding box center [85, 252] width 5 height 5
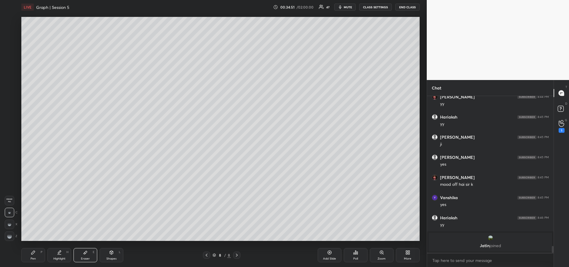
click at [9, 234] on rect at bounding box center [8, 234] width 1 height 1
click at [30, 256] on div "Pen P" at bounding box center [33, 255] width 24 height 14
click at [9, 59] on div at bounding box center [9, 57] width 5 height 5
click at [9, 70] on div at bounding box center [9, 69] width 5 height 5
click at [10, 83] on div at bounding box center [9, 81] width 5 height 5
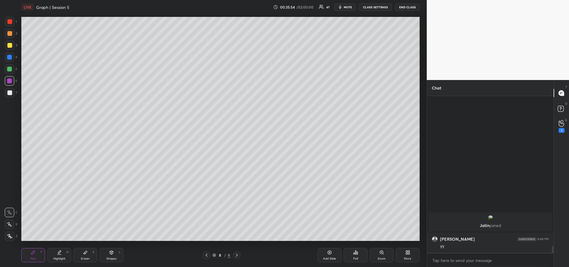
scroll to position [3104, 0]
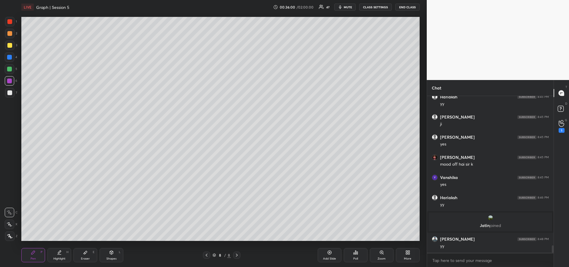
click at [8, 94] on div at bounding box center [9, 92] width 5 height 5
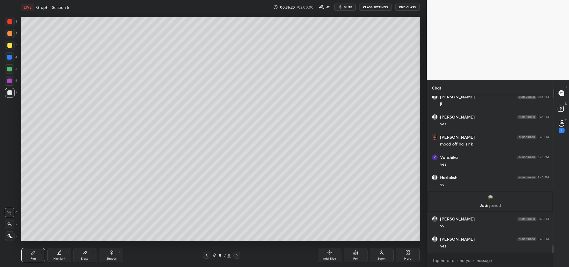
scroll to position [3144, 0]
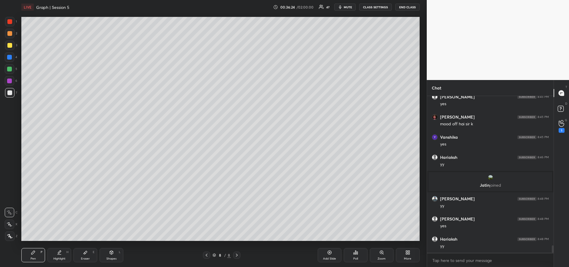
click at [9, 81] on div at bounding box center [9, 81] width 5 height 5
click at [111, 255] on div "Shapes L" at bounding box center [112, 255] width 24 height 14
click at [12, 236] on div at bounding box center [9, 235] width 9 height 9
click at [34, 254] on icon at bounding box center [33, 252] width 5 height 5
click at [62, 254] on div "Highlight H" at bounding box center [59, 255] width 24 height 14
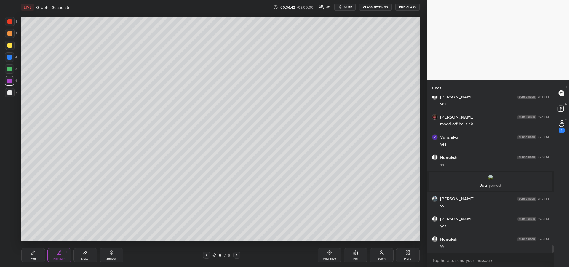
click at [34, 255] on div "Pen P" at bounding box center [33, 255] width 24 height 14
click at [8, 80] on div at bounding box center [9, 81] width 5 height 5
click at [10, 20] on div at bounding box center [9, 21] width 5 height 5
click at [8, 82] on div at bounding box center [9, 81] width 5 height 5
click at [9, 92] on div at bounding box center [9, 92] width 5 height 5
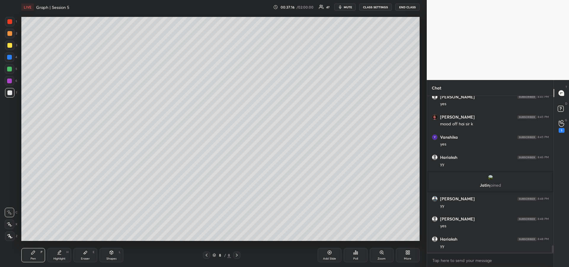
click at [112, 256] on div "Shapes L" at bounding box center [112, 255] width 24 height 14
click at [9, 69] on div at bounding box center [9, 69] width 5 height 5
click at [33, 254] on icon at bounding box center [33, 253] width 4 height 4
click at [84, 257] on div "Eraser" at bounding box center [85, 258] width 9 height 3
click at [31, 256] on div "Pen P" at bounding box center [33, 255] width 24 height 14
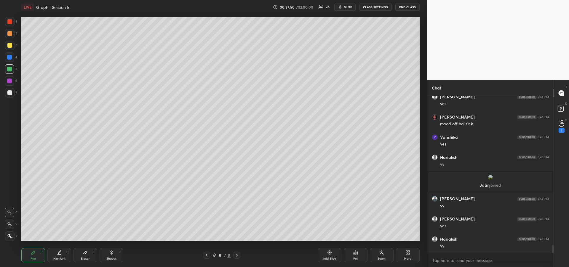
click at [9, 92] on div at bounding box center [9, 92] width 5 height 5
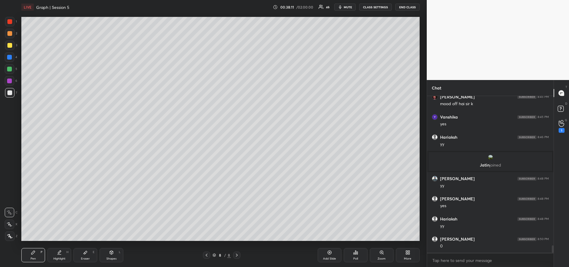
scroll to position [3185, 0]
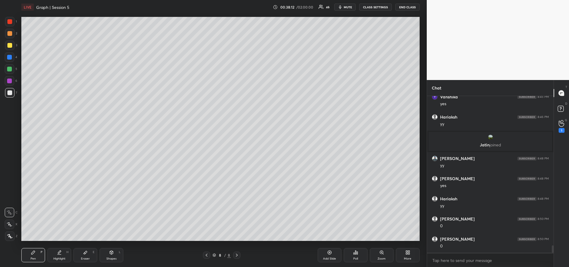
click at [59, 258] on div "Highlight" at bounding box center [59, 258] width 12 height 3
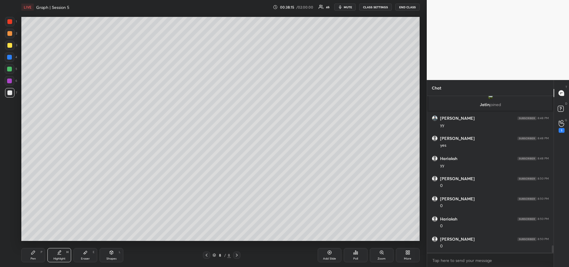
scroll to position [3245, 0]
click at [32, 257] on div "Pen" at bounding box center [33, 258] width 5 height 3
click at [11, 46] on div at bounding box center [9, 45] width 5 height 5
click at [35, 253] on icon at bounding box center [33, 252] width 5 height 5
click at [59, 259] on div "Highlight" at bounding box center [59, 258] width 12 height 3
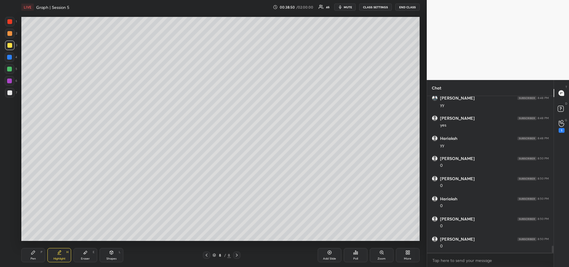
scroll to position [3265, 0]
click at [36, 258] on div "Pen P" at bounding box center [33, 255] width 24 height 14
click at [6, 92] on div at bounding box center [9, 92] width 9 height 9
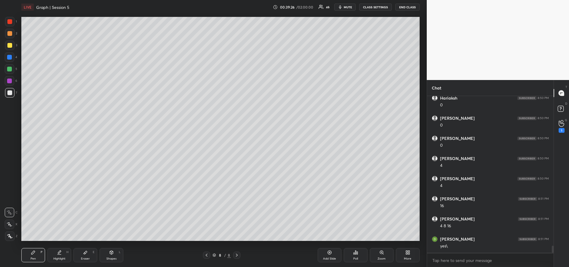
click at [10, 94] on div at bounding box center [9, 92] width 5 height 5
click at [10, 225] on icon at bounding box center [9, 225] width 5 height 4
click at [9, 93] on div at bounding box center [9, 92] width 5 height 5
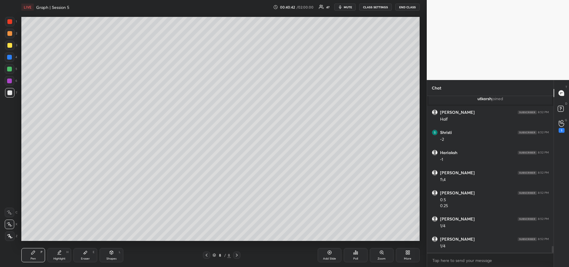
scroll to position [3454, 0]
click at [57, 258] on div "Highlight" at bounding box center [59, 258] width 12 height 3
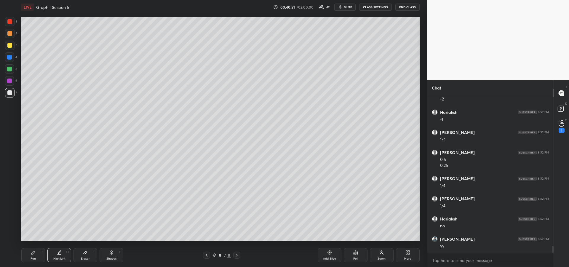
scroll to position [3494, 0]
click at [36, 255] on div "Pen P" at bounding box center [33, 255] width 24 height 14
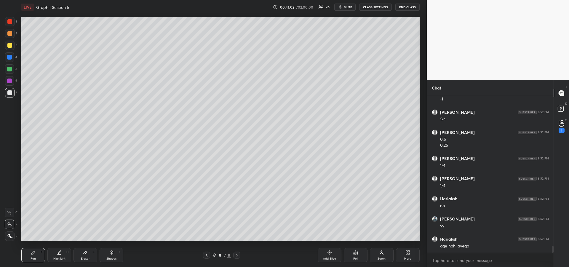
click at [9, 92] on div at bounding box center [9, 92] width 5 height 5
click at [112, 259] on div "Shapes" at bounding box center [111, 258] width 10 height 3
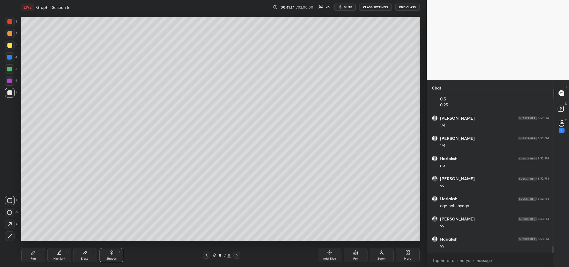
click at [10, 236] on icon at bounding box center [9, 235] width 3 height 3
click at [10, 77] on div at bounding box center [9, 80] width 9 height 9
click at [25, 255] on div "Pen P" at bounding box center [33, 255] width 24 height 14
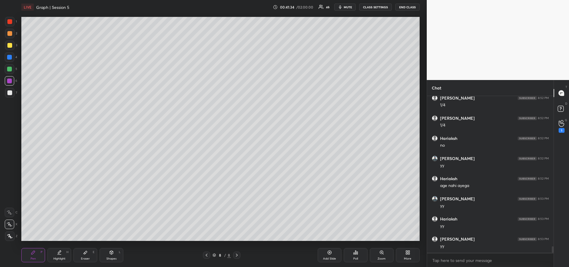
click at [9, 22] on div at bounding box center [9, 21] width 5 height 5
click at [329, 255] on icon at bounding box center [329, 252] width 5 height 5
click at [110, 255] on icon at bounding box center [111, 252] width 5 height 5
click at [10, 235] on icon at bounding box center [10, 236] width 4 height 4
click at [33, 253] on icon at bounding box center [33, 253] width 4 height 4
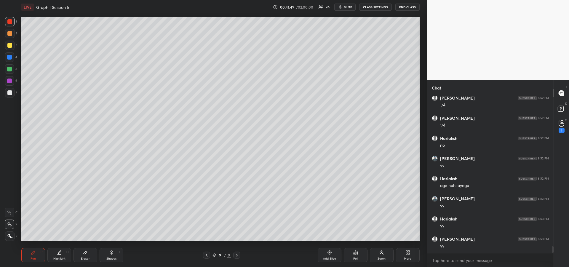
click at [109, 256] on div "Shapes L" at bounding box center [112, 255] width 24 height 14
click at [10, 235] on icon at bounding box center [9, 235] width 3 height 3
click at [27, 253] on div "Pen P" at bounding box center [33, 255] width 24 height 14
click at [9, 82] on div at bounding box center [9, 81] width 5 height 5
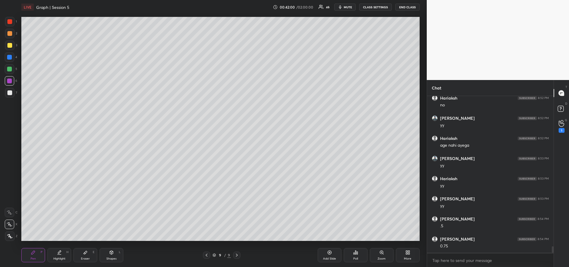
scroll to position [3615, 0]
click at [12, 82] on div at bounding box center [9, 80] width 9 height 9
click at [8, 93] on div at bounding box center [9, 92] width 5 height 5
click at [10, 212] on icon at bounding box center [9, 212] width 5 height 4
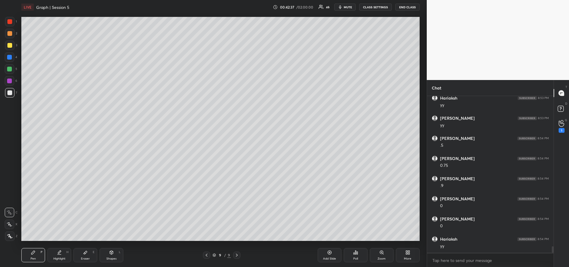
click at [207, 253] on icon at bounding box center [206, 255] width 5 height 5
click at [63, 252] on div "Highlight H" at bounding box center [59, 255] width 24 height 14
click at [237, 253] on icon at bounding box center [236, 255] width 5 height 5
click at [32, 258] on div "Pen" at bounding box center [33, 258] width 5 height 3
click at [9, 71] on div at bounding box center [9, 69] width 5 height 5
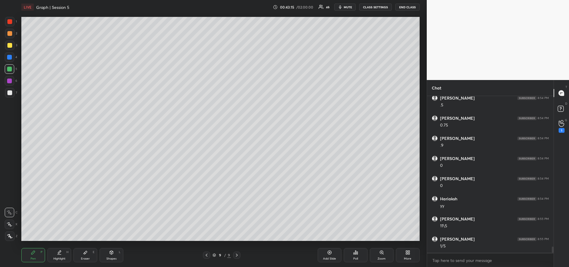
scroll to position [3722, 0]
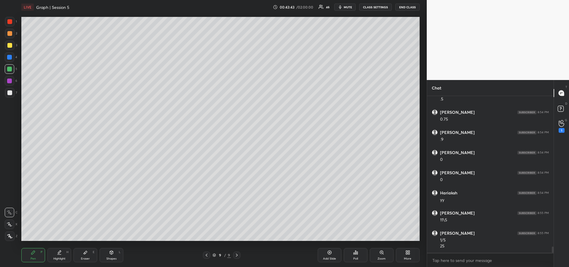
click at [60, 254] on icon at bounding box center [59, 252] width 5 height 5
click at [207, 255] on icon at bounding box center [206, 255] width 5 height 5
click at [60, 253] on icon at bounding box center [59, 252] width 5 height 5
click at [237, 255] on icon at bounding box center [236, 255] width 5 height 5
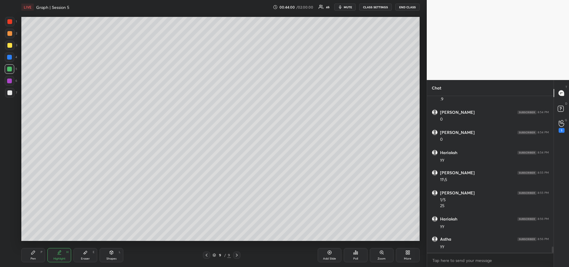
click at [29, 254] on div "Pen P" at bounding box center [33, 255] width 24 height 14
click at [9, 92] on div at bounding box center [9, 92] width 5 height 5
click at [208, 254] on icon at bounding box center [206, 255] width 5 height 5
click at [49, 254] on div "Highlight H" at bounding box center [59, 255] width 24 height 14
click at [239, 253] on icon at bounding box center [236, 255] width 5 height 5
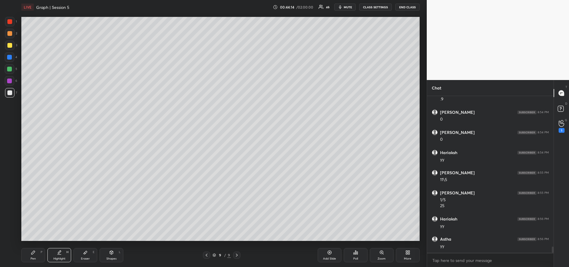
click at [205, 255] on icon at bounding box center [206, 255] width 5 height 5
click at [237, 254] on icon at bounding box center [236, 255] width 5 height 5
click at [32, 256] on div "Pen P" at bounding box center [33, 255] width 24 height 14
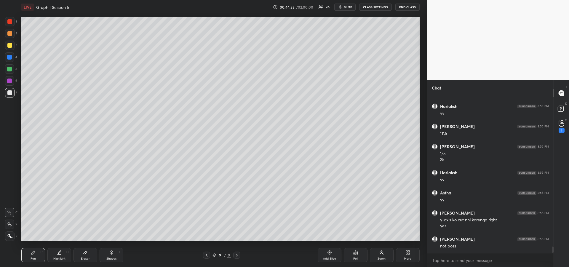
scroll to position [3828, 0]
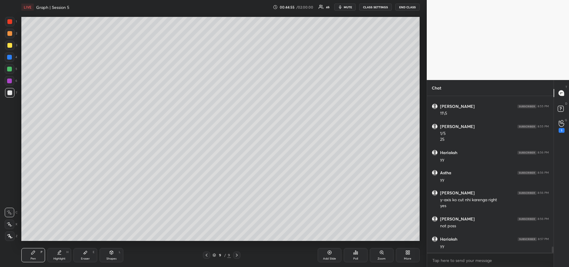
click at [9, 80] on div at bounding box center [9, 81] width 5 height 5
click at [84, 255] on icon at bounding box center [85, 252] width 5 height 5
click at [28, 254] on div "Pen P" at bounding box center [33, 255] width 24 height 14
click at [203, 254] on div at bounding box center [206, 255] width 7 height 7
click at [238, 255] on icon at bounding box center [236, 255] width 5 height 5
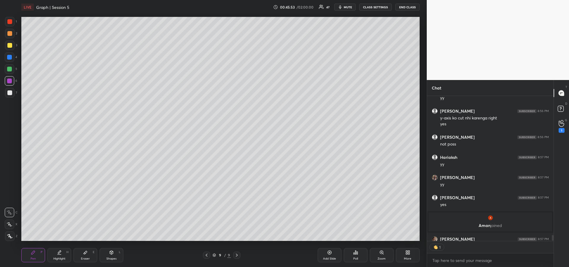
scroll to position [143, 125]
click at [10, 47] on div at bounding box center [9, 45] width 5 height 5
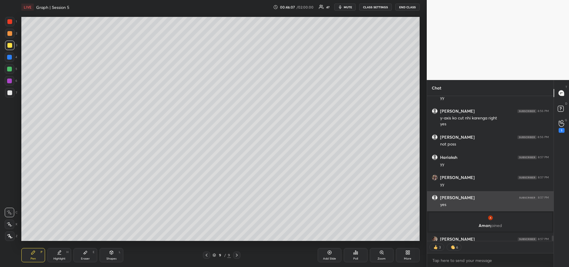
scroll to position [3754, 0]
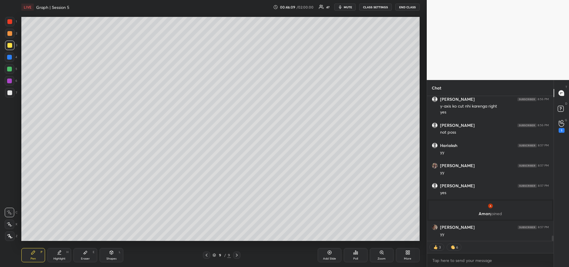
click at [327, 256] on div "Add Slide" at bounding box center [330, 255] width 24 height 14
click at [10, 57] on div at bounding box center [9, 57] width 5 height 5
click at [206, 254] on icon at bounding box center [206, 255] width 5 height 5
click at [207, 255] on icon at bounding box center [206, 255] width 5 height 5
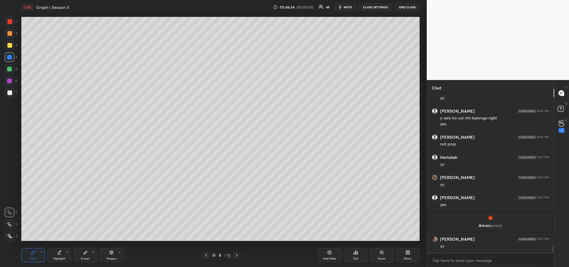
click at [64, 258] on div "Highlight" at bounding box center [59, 258] width 12 height 3
click at [237, 255] on icon at bounding box center [236, 255] width 5 height 5
click at [237, 256] on icon at bounding box center [237, 255] width 2 height 3
click at [33, 252] on icon at bounding box center [33, 253] width 4 height 4
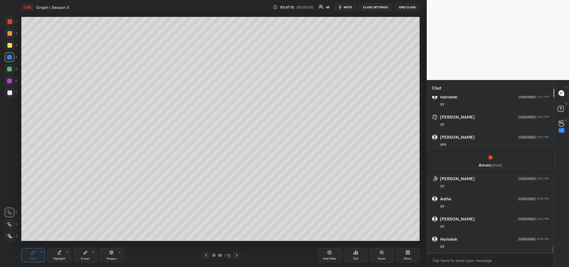
scroll to position [3822, 0]
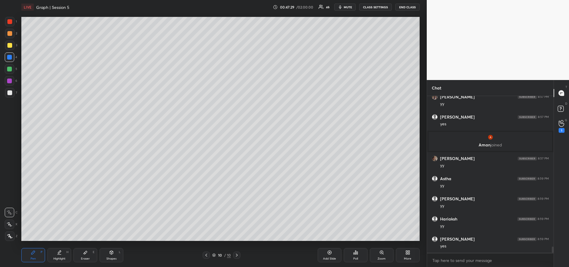
click at [10, 82] on div at bounding box center [9, 81] width 5 height 5
click at [111, 258] on div "Shapes" at bounding box center [111, 258] width 10 height 3
click at [9, 201] on icon at bounding box center [9, 200] width 5 height 5
click at [32, 256] on div "Pen P" at bounding box center [33, 255] width 24 height 14
click at [104, 259] on div "Shapes L" at bounding box center [112, 255] width 24 height 14
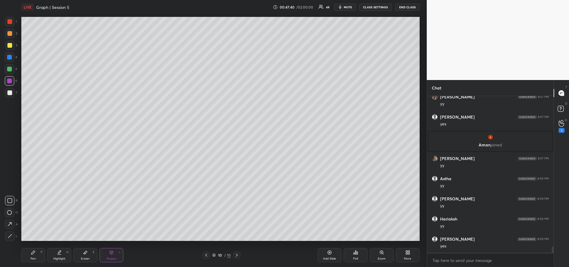
click at [10, 236] on icon at bounding box center [9, 235] width 3 height 3
click at [28, 256] on div "Pen P" at bounding box center [33, 255] width 24 height 14
click at [8, 92] on div at bounding box center [9, 92] width 5 height 5
click at [9, 95] on div at bounding box center [9, 92] width 5 height 5
click at [85, 252] on icon at bounding box center [86, 252] width 4 height 3
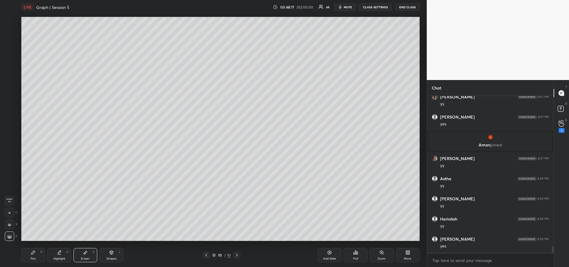
click at [31, 253] on icon at bounding box center [33, 252] width 5 height 5
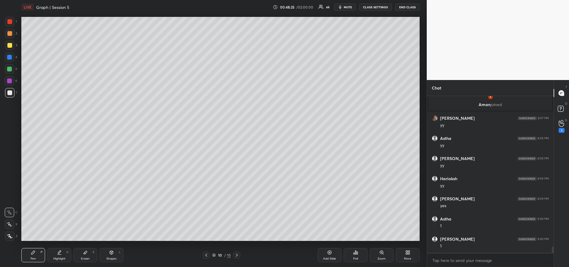
scroll to position [3883, 0]
click at [59, 257] on div "Highlight" at bounding box center [59, 258] width 12 height 3
click at [206, 255] on icon at bounding box center [206, 255] width 5 height 5
click at [207, 256] on icon at bounding box center [206, 255] width 5 height 5
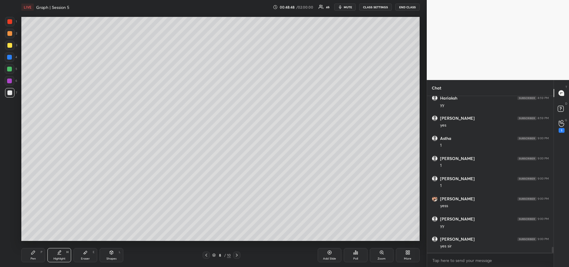
scroll to position [3965, 0]
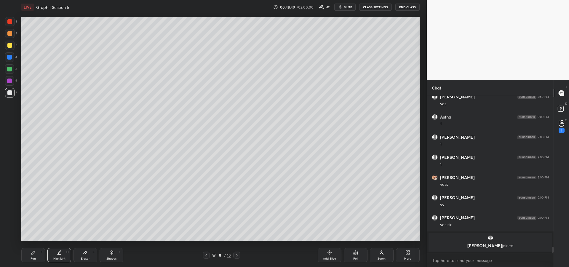
click at [56, 256] on div "Highlight H" at bounding box center [59, 255] width 24 height 14
click at [238, 257] on icon at bounding box center [236, 255] width 5 height 5
click at [238, 256] on icon at bounding box center [236, 255] width 5 height 5
click at [10, 93] on div at bounding box center [9, 92] width 5 height 5
click at [33, 256] on div "Pen P" at bounding box center [33, 255] width 24 height 14
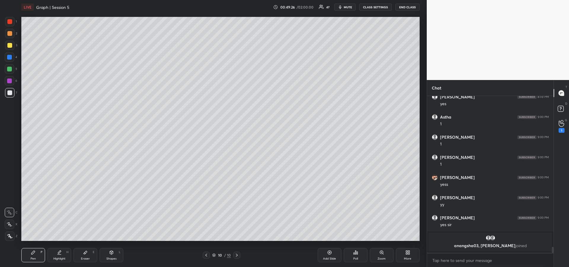
click at [9, 83] on div at bounding box center [9, 80] width 9 height 9
click at [10, 24] on div at bounding box center [9, 21] width 5 height 5
click at [91, 254] on div "Eraser E" at bounding box center [86, 255] width 24 height 14
click at [34, 250] on icon at bounding box center [33, 252] width 5 height 5
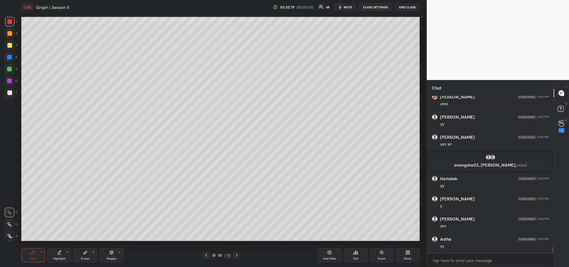
scroll to position [143, 125]
click at [9, 35] on div at bounding box center [9, 33] width 5 height 5
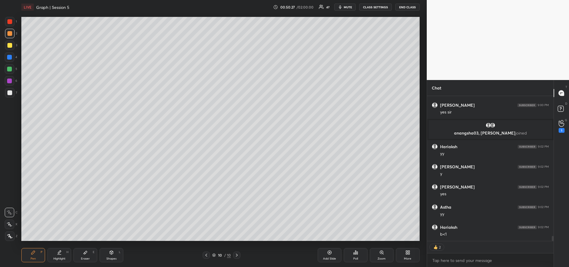
click at [330, 258] on div "Add Slide" at bounding box center [329, 258] width 13 height 3
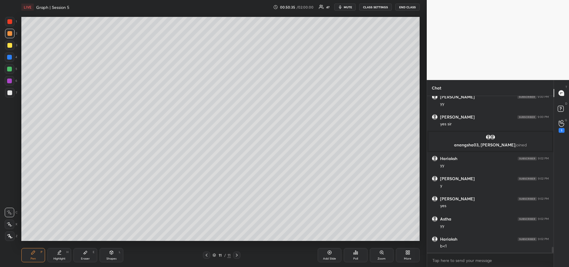
click at [207, 256] on icon at bounding box center [206, 255] width 5 height 5
click at [237, 255] on icon at bounding box center [236, 255] width 5 height 5
click at [9, 93] on div at bounding box center [9, 92] width 5 height 5
click at [207, 254] on icon at bounding box center [206, 255] width 5 height 5
click at [206, 254] on icon at bounding box center [206, 255] width 5 height 5
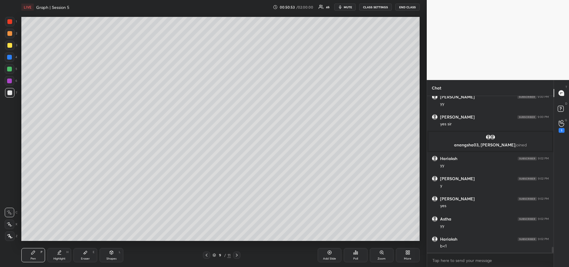
click at [206, 256] on icon at bounding box center [207, 255] width 2 height 3
click at [55, 252] on div "Highlight H" at bounding box center [59, 255] width 24 height 14
click at [237, 253] on icon at bounding box center [236, 255] width 5 height 5
click at [207, 255] on icon at bounding box center [206, 255] width 5 height 5
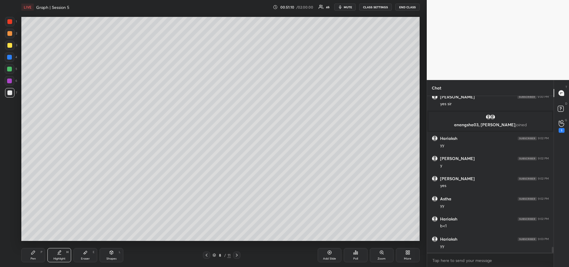
click at [236, 253] on icon at bounding box center [236, 255] width 5 height 5
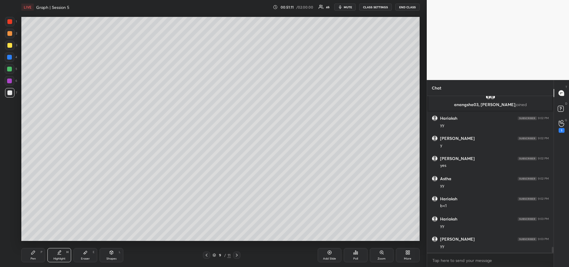
click at [237, 253] on icon at bounding box center [236, 255] width 5 height 5
click at [57, 255] on div "Highlight H" at bounding box center [59, 255] width 24 height 14
click at [236, 255] on icon at bounding box center [236, 255] width 5 height 5
click at [205, 255] on icon at bounding box center [206, 255] width 5 height 5
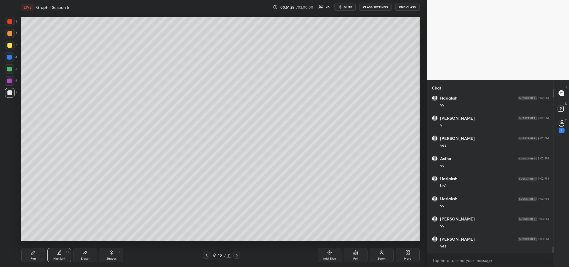
click at [35, 257] on div "Pen" at bounding box center [33, 258] width 5 height 3
click at [237, 257] on icon at bounding box center [236, 255] width 5 height 5
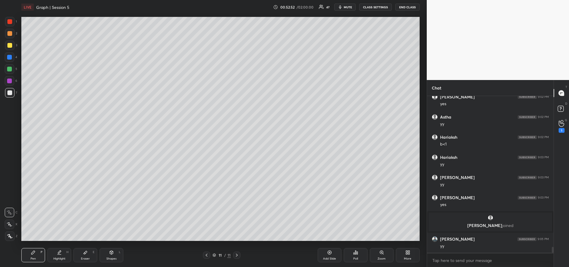
scroll to position [4048, 0]
click at [11, 57] on div at bounding box center [9, 57] width 5 height 5
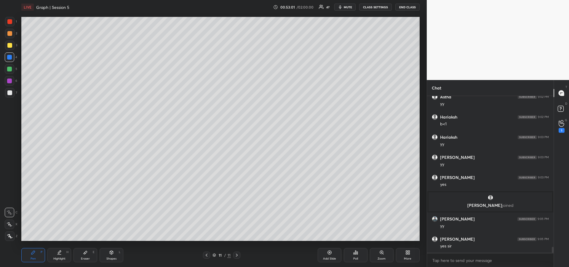
click at [327, 258] on div "Add Slide" at bounding box center [329, 258] width 13 height 3
click at [10, 25] on div at bounding box center [9, 21] width 9 height 9
click at [11, 92] on div at bounding box center [9, 92] width 5 height 5
click at [11, 27] on div "1 2 3 4 5 6 7" at bounding box center [11, 58] width 12 height 83
click at [9, 45] on div at bounding box center [9, 45] width 5 height 5
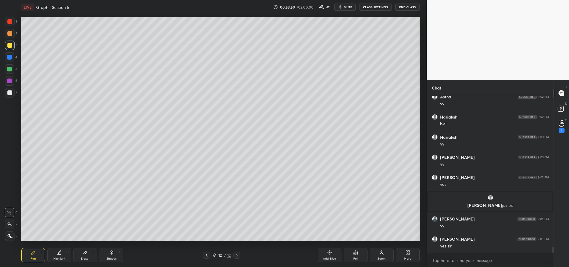
click at [11, 91] on div at bounding box center [9, 92] width 5 height 5
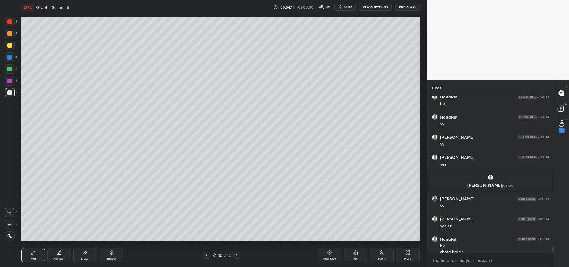
scroll to position [4094, 0]
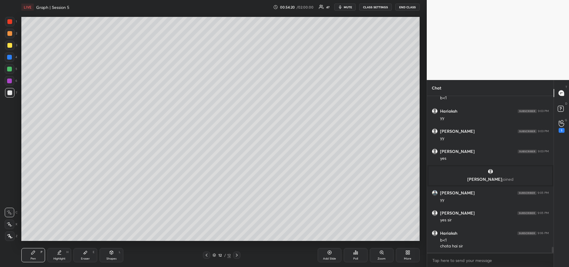
click at [113, 257] on div "Shapes" at bounding box center [111, 258] width 10 height 3
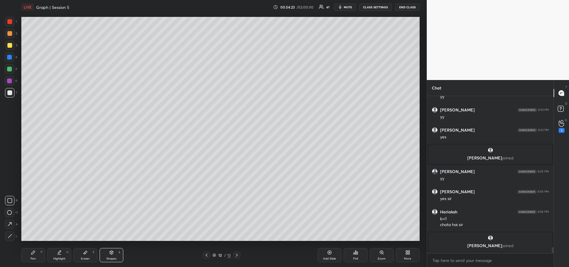
click at [9, 70] on div at bounding box center [9, 69] width 5 height 5
click at [9, 236] on icon at bounding box center [10, 236] width 4 height 4
click at [27, 259] on div "Pen P" at bounding box center [33, 255] width 24 height 14
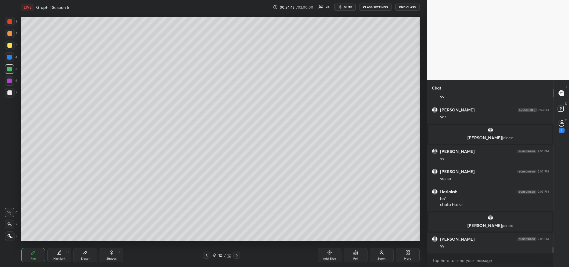
scroll to position [4129, 0]
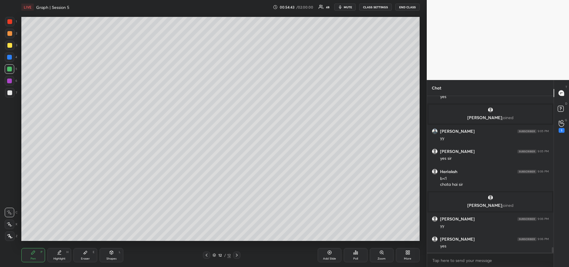
click at [11, 47] on div at bounding box center [9, 45] width 5 height 5
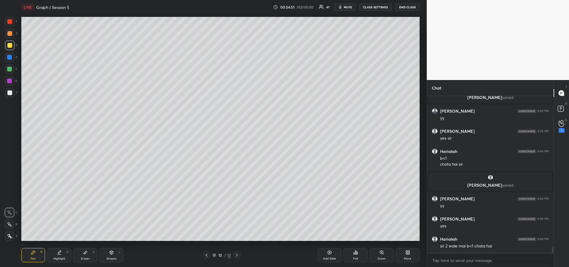
click at [330, 255] on div "Add Slide" at bounding box center [330, 255] width 24 height 14
click at [9, 94] on div at bounding box center [9, 92] width 5 height 5
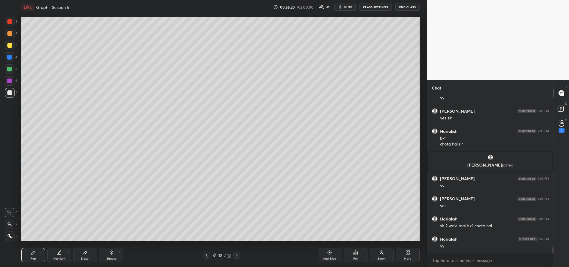
click at [11, 47] on div at bounding box center [9, 45] width 5 height 5
click at [3, 91] on div "1 2 3 4 5 6 7 R O A L C X Z Erase all C X Z" at bounding box center [9, 129] width 19 height 224
click at [12, 94] on div at bounding box center [9, 92] width 9 height 9
click at [7, 24] on div at bounding box center [9, 21] width 9 height 9
click at [56, 259] on div "Highlight" at bounding box center [59, 258] width 12 height 3
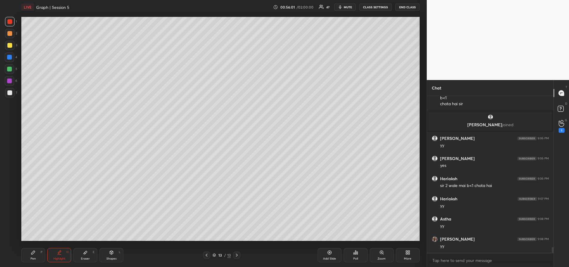
scroll to position [4230, 0]
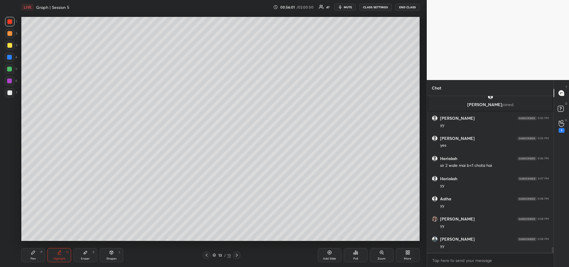
click at [10, 45] on div at bounding box center [9, 45] width 5 height 5
click at [33, 255] on div "Pen P" at bounding box center [33, 255] width 24 height 14
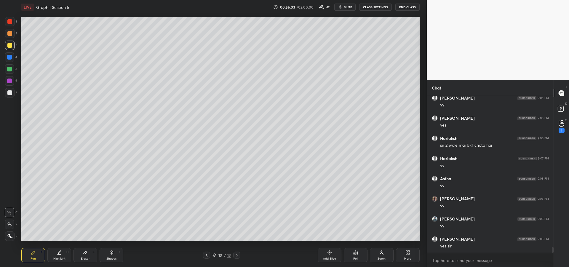
click at [328, 258] on div "Add Slide" at bounding box center [329, 258] width 13 height 3
click at [12, 95] on div at bounding box center [9, 92] width 9 height 9
click at [9, 45] on div at bounding box center [9, 45] width 5 height 5
click at [10, 93] on div at bounding box center [9, 92] width 5 height 5
click at [10, 56] on div at bounding box center [9, 57] width 5 height 5
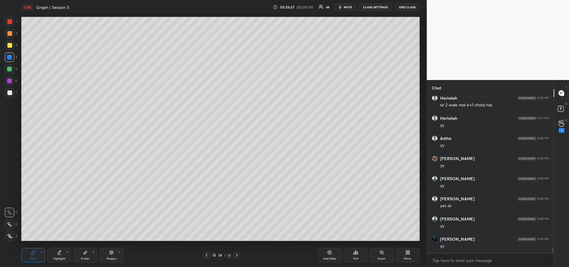
scroll to position [4310, 0]
click at [9, 48] on div at bounding box center [9, 45] width 9 height 9
click at [10, 227] on div at bounding box center [9, 224] width 9 height 9
click at [60, 259] on div "Highlight" at bounding box center [59, 258] width 12 height 3
click at [33, 255] on icon at bounding box center [33, 252] width 5 height 5
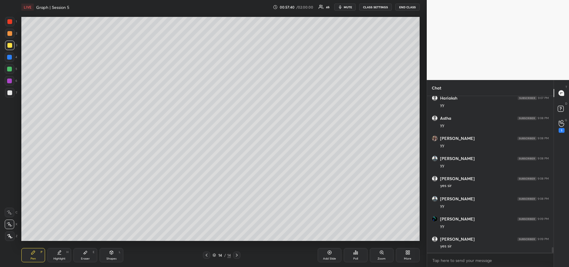
click at [10, 71] on div at bounding box center [9, 69] width 5 height 5
click at [328, 257] on div "Add Slide" at bounding box center [329, 258] width 13 height 3
click at [9, 34] on div at bounding box center [9, 33] width 5 height 5
click at [10, 214] on icon at bounding box center [9, 212] width 5 height 4
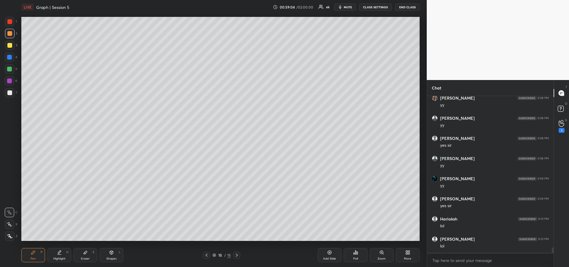
click at [65, 258] on div "Highlight" at bounding box center [59, 258] width 12 height 3
click at [113, 255] on div "Shapes L" at bounding box center [112, 255] width 24 height 14
click at [9, 46] on div at bounding box center [9, 45] width 5 height 5
click at [32, 253] on icon at bounding box center [33, 253] width 4 height 4
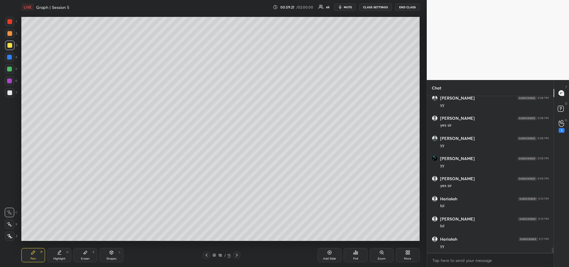
click at [58, 255] on icon at bounding box center [59, 255] width 4 height 0
click at [38, 257] on div "Pen P" at bounding box center [33, 255] width 24 height 14
click at [110, 258] on div "Shapes" at bounding box center [111, 258] width 10 height 3
click at [10, 235] on icon at bounding box center [9, 235] width 3 height 3
click at [33, 254] on icon at bounding box center [33, 253] width 4 height 4
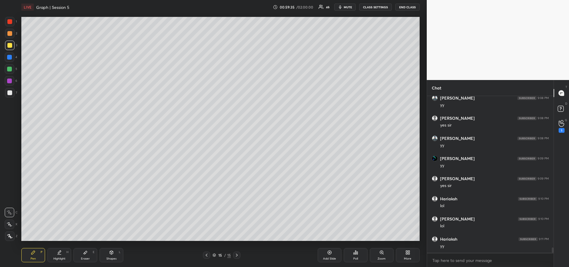
click at [61, 254] on icon at bounding box center [59, 252] width 5 height 5
click at [29, 256] on div "Pen P" at bounding box center [33, 255] width 24 height 14
click at [11, 92] on div at bounding box center [9, 92] width 5 height 5
click at [9, 17] on div at bounding box center [9, 21] width 9 height 9
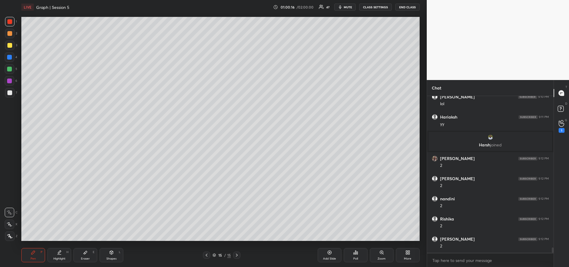
scroll to position [4437, 0]
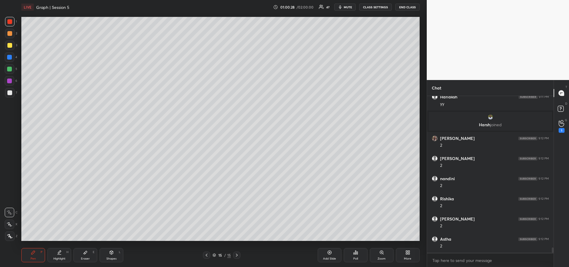
click at [57, 255] on icon at bounding box center [59, 252] width 5 height 5
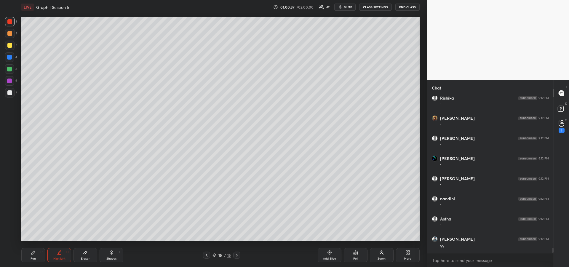
scroll to position [4639, 0]
click at [36, 254] on div "Pen P" at bounding box center [33, 255] width 24 height 14
click at [10, 58] on div at bounding box center [9, 57] width 5 height 5
click at [326, 257] on div "Add Slide" at bounding box center [329, 258] width 13 height 3
click at [9, 47] on div at bounding box center [9, 45] width 5 height 5
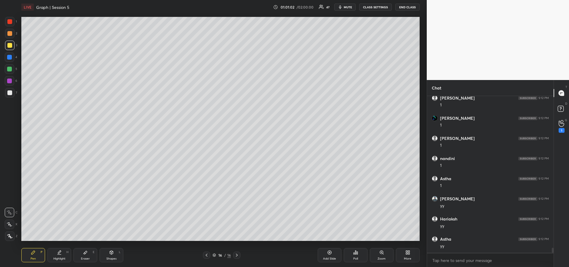
scroll to position [4659, 0]
click at [207, 257] on icon at bounding box center [206, 255] width 5 height 5
click at [55, 257] on div "Highlight" at bounding box center [59, 258] width 12 height 3
click at [236, 257] on icon at bounding box center [236, 255] width 5 height 5
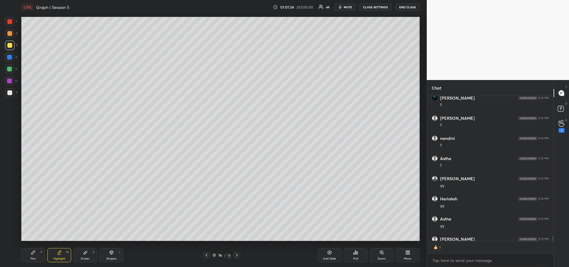
click at [32, 251] on icon at bounding box center [33, 252] width 5 height 5
click at [111, 258] on div "Shapes" at bounding box center [111, 258] width 10 height 3
click at [32, 257] on div "Pen" at bounding box center [33, 258] width 5 height 3
click at [8, 81] on div at bounding box center [9, 81] width 5 height 5
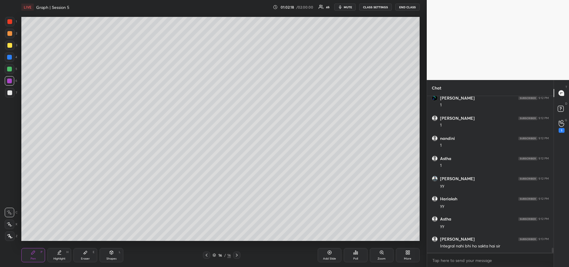
scroll to position [4679, 0]
click at [10, 57] on div at bounding box center [9, 57] width 5 height 5
click at [61, 252] on icon at bounding box center [59, 252] width 5 height 5
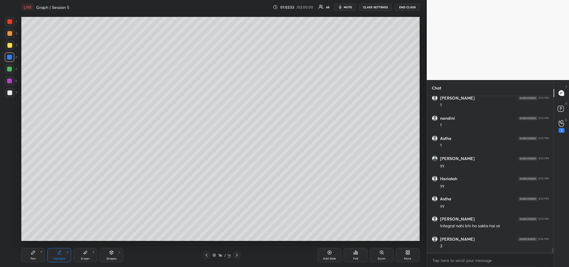
click at [25, 254] on div "Pen P" at bounding box center [33, 255] width 24 height 14
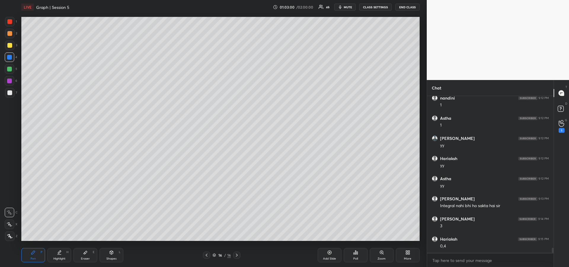
click at [10, 92] on div at bounding box center [9, 92] width 5 height 5
click at [9, 71] on div at bounding box center [9, 69] width 5 height 5
click at [11, 82] on div at bounding box center [9, 81] width 5 height 5
click at [7, 92] on div at bounding box center [9, 92] width 5 height 5
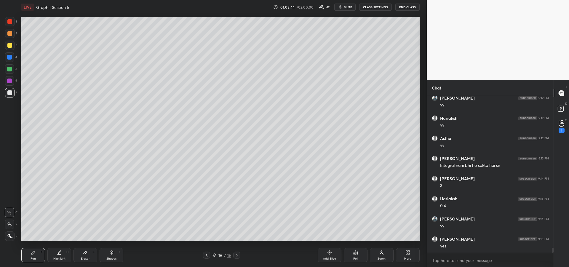
click at [10, 57] on div at bounding box center [9, 57] width 5 height 5
click at [10, 82] on div at bounding box center [9, 81] width 5 height 5
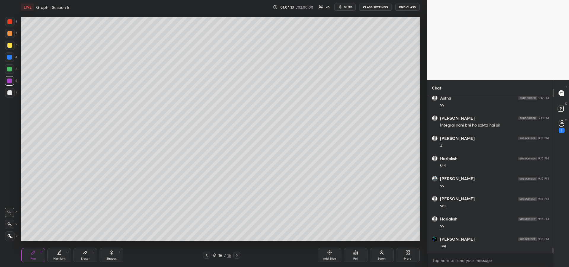
click at [65, 255] on div "Highlight H" at bounding box center [59, 255] width 24 height 14
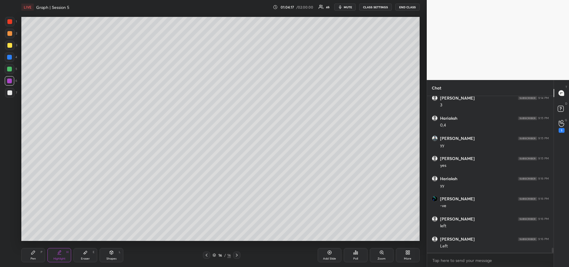
scroll to position [4840, 0]
click at [32, 259] on div "Pen" at bounding box center [33, 258] width 5 height 3
click at [325, 258] on div "Add Slide" at bounding box center [329, 258] width 13 height 3
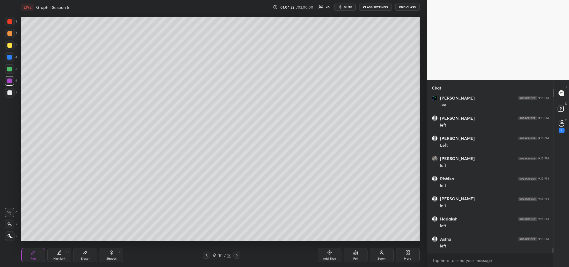
click at [9, 94] on div at bounding box center [9, 92] width 5 height 5
click at [208, 255] on icon at bounding box center [206, 255] width 5 height 5
click at [8, 49] on div at bounding box center [9, 45] width 9 height 9
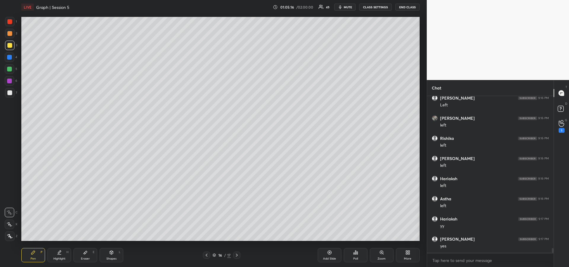
scroll to position [4982, 0]
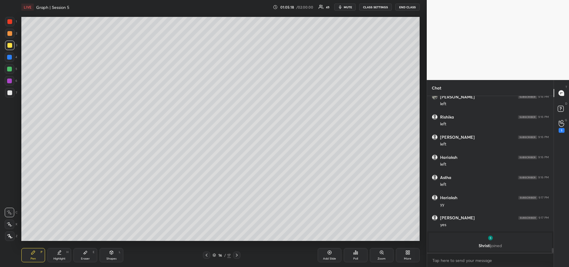
click at [60, 255] on icon at bounding box center [59, 255] width 4 height 0
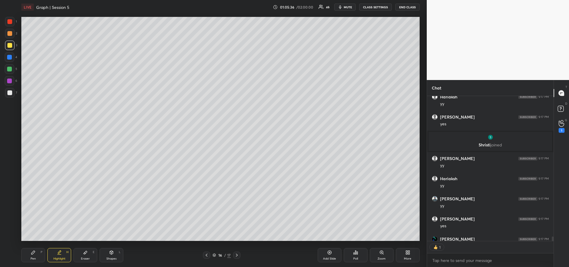
scroll to position [143, 125]
click at [33, 252] on icon at bounding box center [33, 253] width 4 height 4
click at [9, 70] on div at bounding box center [9, 69] width 5 height 5
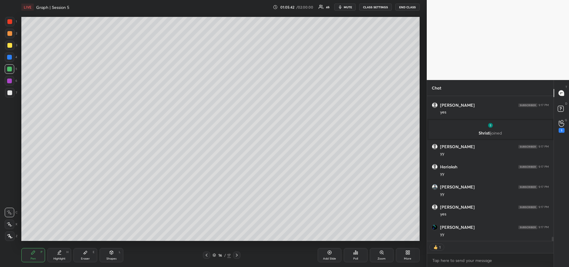
click at [238, 256] on icon at bounding box center [236, 255] width 5 height 5
click at [56, 253] on div "Highlight H" at bounding box center [59, 255] width 24 height 14
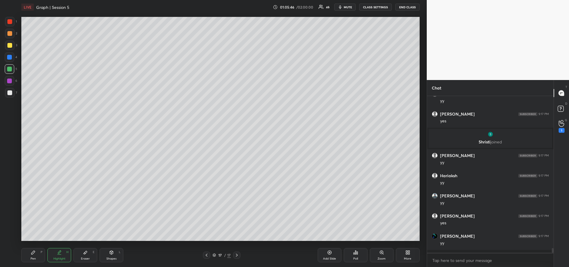
scroll to position [4898, 0]
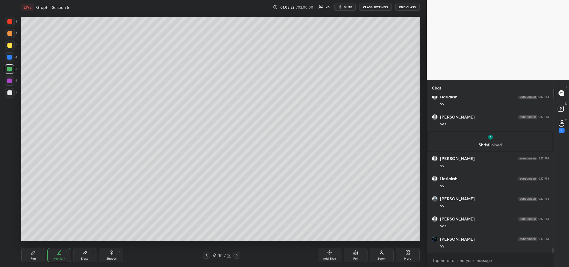
click at [32, 258] on div "Pen" at bounding box center [33, 258] width 5 height 3
click at [9, 86] on div "1 2 3 4 5 6 7" at bounding box center [11, 58] width 12 height 83
click at [9, 95] on div at bounding box center [9, 92] width 5 height 5
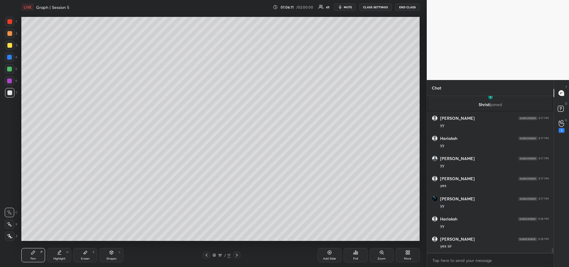
scroll to position [4958, 0]
click at [206, 256] on icon at bounding box center [206, 255] width 5 height 5
click at [63, 257] on div "Highlight" at bounding box center [59, 258] width 12 height 3
click at [32, 260] on div "Pen" at bounding box center [33, 258] width 5 height 3
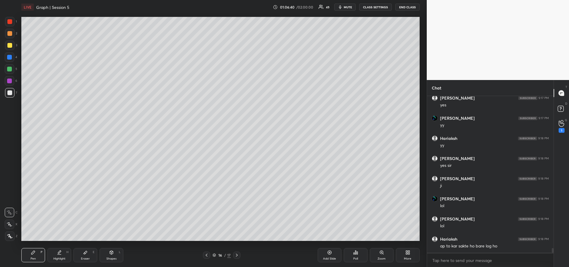
click at [9, 59] on div at bounding box center [9, 57] width 5 height 5
click at [237, 256] on icon at bounding box center [236, 255] width 5 height 5
click at [61, 251] on icon at bounding box center [59, 252] width 5 height 5
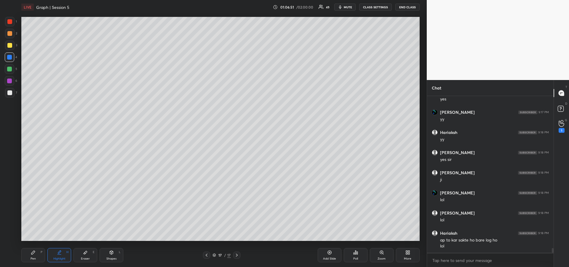
click at [33, 256] on div "Pen P" at bounding box center [33, 255] width 24 height 14
click at [207, 256] on icon at bounding box center [207, 255] width 2 height 3
click at [12, 22] on div at bounding box center [9, 21] width 5 height 5
click at [10, 224] on icon at bounding box center [9, 224] width 5 height 4
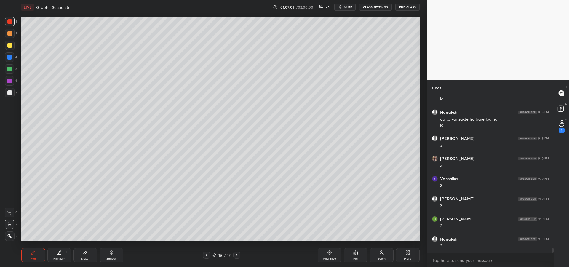
scroll to position [5166, 0]
click at [7, 48] on div at bounding box center [9, 45] width 9 height 9
click at [237, 255] on icon at bounding box center [237, 255] width 2 height 3
click at [324, 258] on div "Add Slide" at bounding box center [329, 258] width 13 height 3
click at [9, 212] on icon at bounding box center [9, 212] width 5 height 4
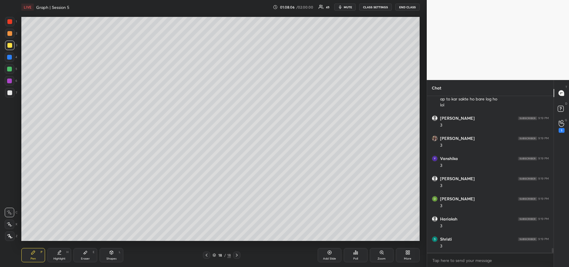
click at [112, 255] on div "Shapes L" at bounding box center [112, 255] width 24 height 14
click at [110, 258] on div "Shapes" at bounding box center [111, 258] width 10 height 3
click at [9, 234] on icon at bounding box center [10, 236] width 4 height 4
click at [30, 251] on div "Pen P" at bounding box center [33, 255] width 24 height 14
click at [57, 258] on div "Highlight" at bounding box center [59, 258] width 12 height 3
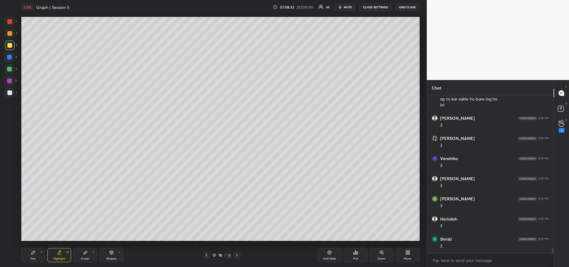
scroll to position [5186, 0]
click at [32, 254] on icon at bounding box center [33, 253] width 4 height 4
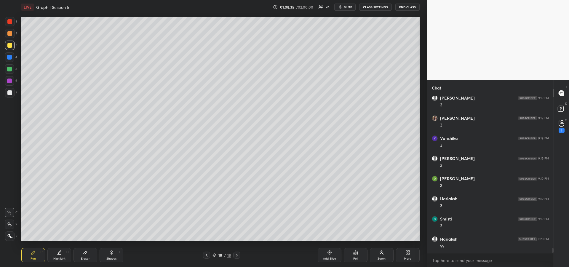
scroll to position [5206, 0]
click at [9, 24] on div at bounding box center [9, 21] width 9 height 9
click at [10, 92] on div at bounding box center [9, 92] width 5 height 5
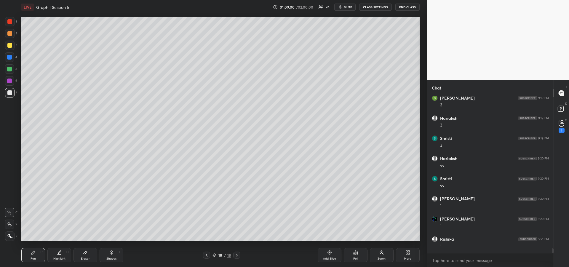
click at [207, 255] on icon at bounding box center [207, 255] width 2 height 3
click at [206, 255] on icon at bounding box center [207, 255] width 2 height 3
click at [207, 255] on icon at bounding box center [206, 255] width 5 height 5
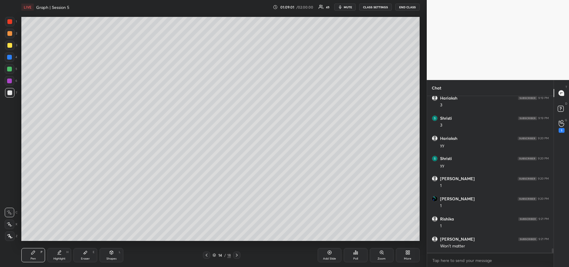
click at [207, 255] on icon at bounding box center [206, 255] width 5 height 5
click at [206, 255] on icon at bounding box center [207, 255] width 2 height 3
click at [207, 256] on icon at bounding box center [207, 255] width 2 height 3
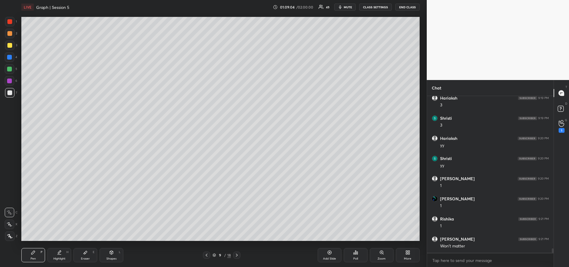
click at [206, 256] on icon at bounding box center [206, 255] width 5 height 5
click at [237, 257] on icon at bounding box center [236, 255] width 5 height 5
click at [206, 255] on icon at bounding box center [207, 255] width 2 height 3
click at [208, 257] on icon at bounding box center [206, 255] width 5 height 5
click at [53, 255] on div "Highlight H" at bounding box center [59, 255] width 24 height 14
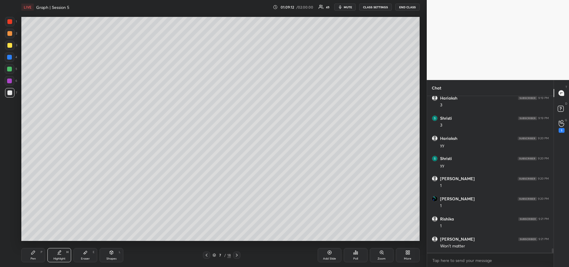
click at [208, 254] on icon at bounding box center [206, 255] width 5 height 5
click at [33, 256] on div "Pen P" at bounding box center [33, 255] width 24 height 14
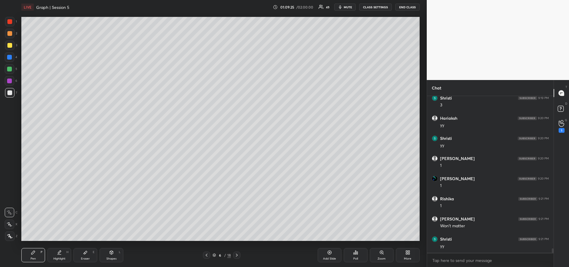
click at [10, 71] on div at bounding box center [9, 69] width 5 height 5
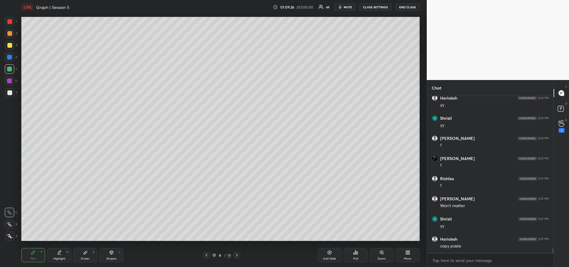
click at [238, 255] on icon at bounding box center [236, 255] width 5 height 5
click at [237, 255] on icon at bounding box center [237, 255] width 2 height 3
click at [237, 255] on icon at bounding box center [236, 255] width 5 height 5
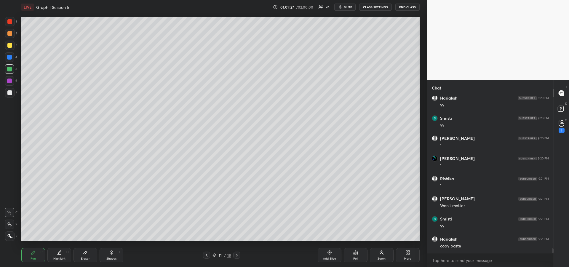
scroll to position [5347, 0]
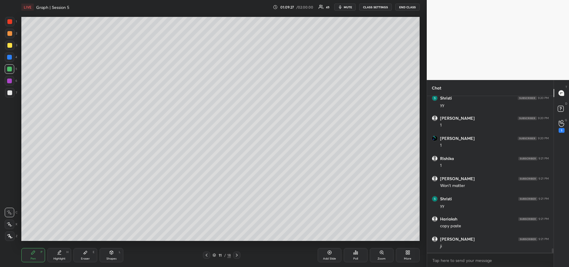
click at [237, 255] on icon at bounding box center [237, 255] width 2 height 3
click at [239, 255] on div at bounding box center [236, 255] width 7 height 7
click at [239, 255] on icon at bounding box center [236, 255] width 5 height 5
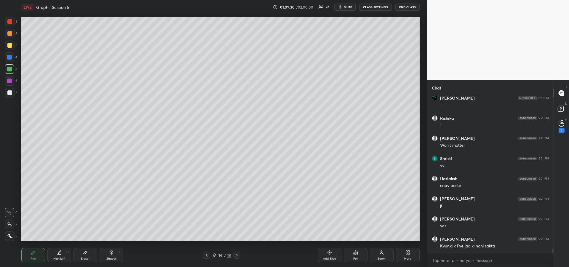
click at [240, 255] on div at bounding box center [236, 255] width 7 height 7
click at [241, 255] on div "15 / 18" at bounding box center [222, 255] width 80 height 7
click at [236, 255] on icon at bounding box center [236, 255] width 5 height 5
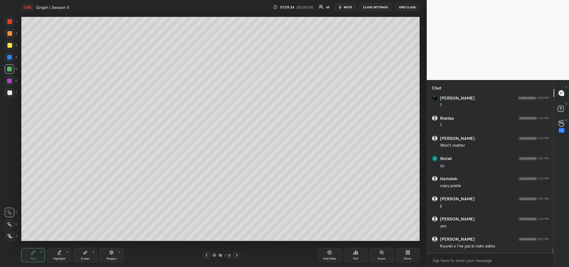
click at [58, 253] on icon at bounding box center [59, 252] width 5 height 5
click at [30, 253] on div "Pen P" at bounding box center [33, 255] width 24 height 14
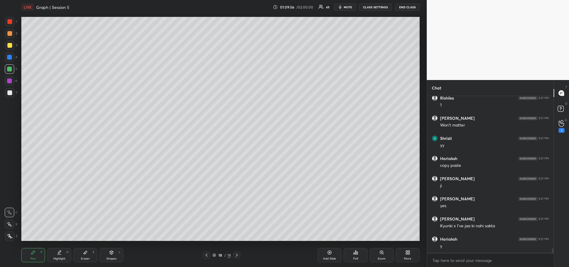
scroll to position [5428, 0]
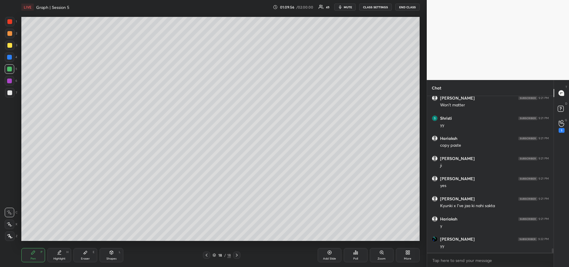
click at [82, 255] on div "Eraser E" at bounding box center [86, 255] width 24 height 14
click at [25, 255] on div "Pen P" at bounding box center [33, 255] width 24 height 14
click at [9, 24] on div at bounding box center [9, 21] width 9 height 9
click at [7, 92] on div at bounding box center [9, 92] width 5 height 5
click at [112, 254] on icon at bounding box center [111, 253] width 3 height 4
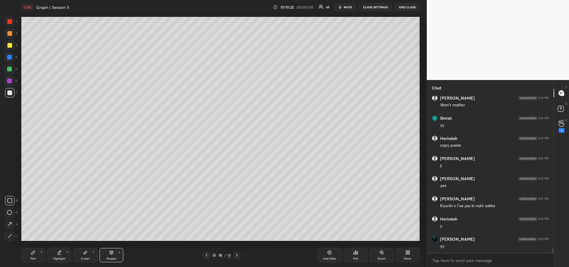
scroll to position [5448, 0]
click at [9, 233] on div at bounding box center [9, 235] width 9 height 9
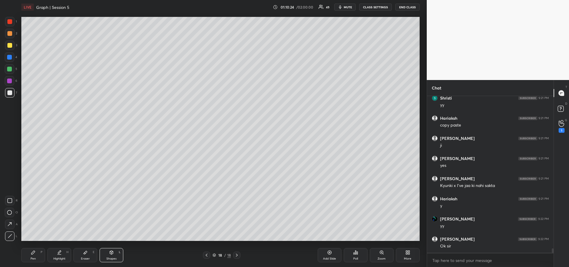
scroll to position [5468, 0]
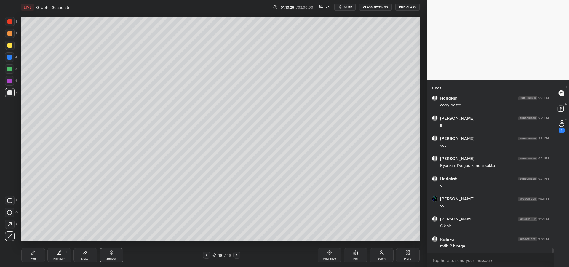
click at [33, 251] on icon at bounding box center [33, 253] width 4 height 4
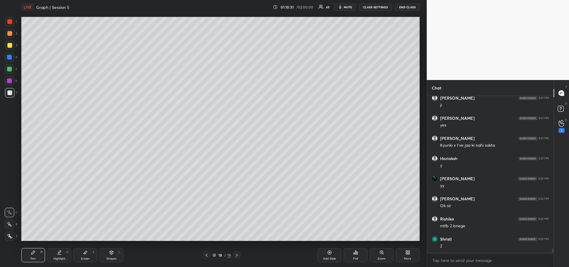
click at [9, 56] on div at bounding box center [9, 57] width 5 height 5
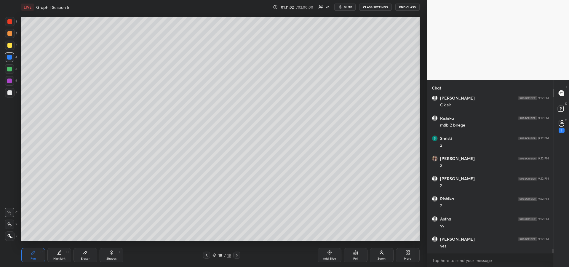
click at [61, 254] on icon at bounding box center [59, 252] width 5 height 5
click at [38, 252] on div "Pen P" at bounding box center [33, 255] width 24 height 14
click at [8, 47] on div at bounding box center [9, 45] width 5 height 5
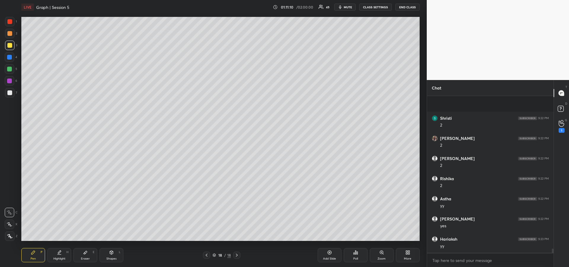
scroll to position [5649, 0]
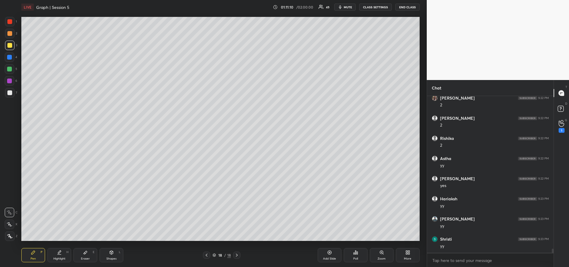
click at [329, 256] on div "Add Slide" at bounding box center [330, 255] width 24 height 14
click at [62, 258] on div "Highlight" at bounding box center [59, 258] width 12 height 3
click at [11, 71] on div at bounding box center [9, 69] width 5 height 5
click at [10, 83] on div at bounding box center [9, 80] width 9 height 9
click at [37, 253] on div "Pen P" at bounding box center [33, 255] width 24 height 14
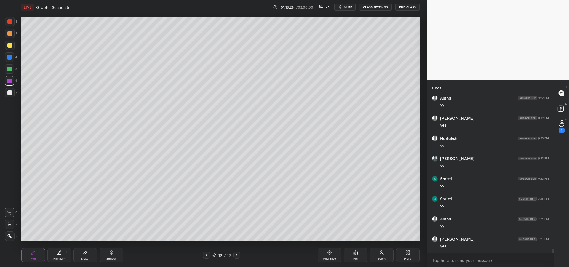
scroll to position [5730, 0]
click at [87, 253] on icon at bounding box center [85, 252] width 5 height 5
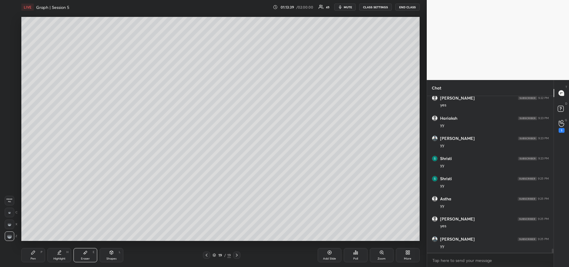
click at [34, 253] on icon at bounding box center [33, 252] width 5 height 5
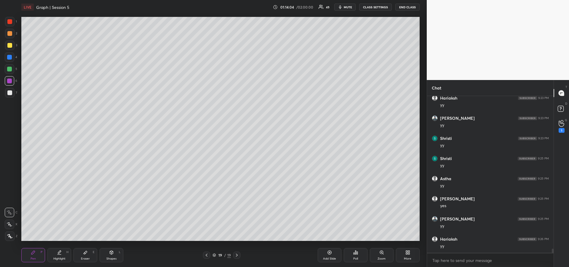
click at [62, 253] on div "Highlight H" at bounding box center [59, 255] width 24 height 14
click at [59, 257] on div "Highlight" at bounding box center [59, 258] width 12 height 3
click at [32, 256] on div "Pen P" at bounding box center [33, 255] width 24 height 14
click at [63, 253] on div "Highlight H" at bounding box center [59, 255] width 24 height 14
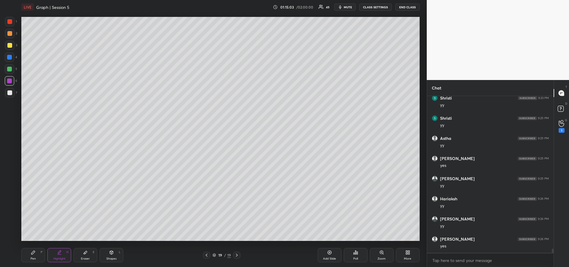
click at [25, 249] on div "Pen P" at bounding box center [33, 255] width 24 height 14
click at [328, 254] on icon at bounding box center [329, 252] width 5 height 5
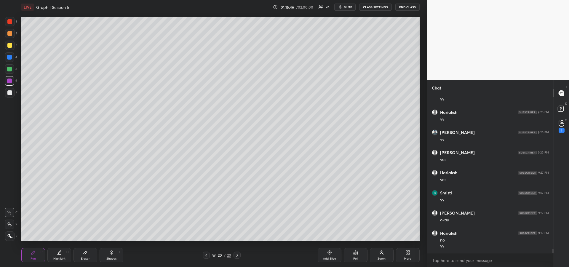
scroll to position [5897, 0]
click at [205, 255] on icon at bounding box center [206, 255] width 5 height 5
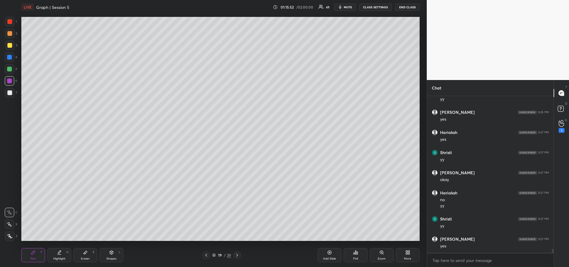
scroll to position [5937, 0]
click at [10, 92] on div at bounding box center [9, 92] width 5 height 5
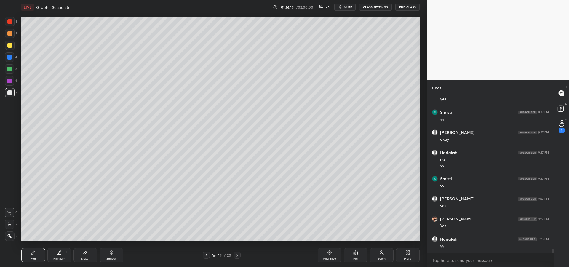
scroll to position [5978, 0]
click at [60, 252] on icon at bounding box center [59, 251] width 3 height 3
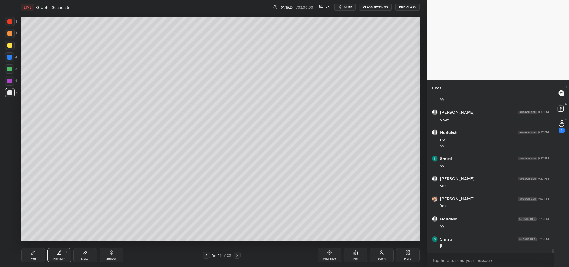
scroll to position [5998, 0]
click at [30, 258] on div "Pen P" at bounding box center [33, 255] width 24 height 14
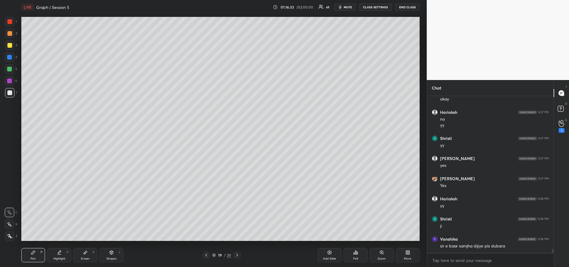
click at [237, 256] on icon at bounding box center [237, 255] width 5 height 5
click at [92, 253] on div "Eraser E" at bounding box center [86, 255] width 24 height 14
click at [28, 252] on div "Pen P" at bounding box center [33, 255] width 24 height 14
click at [32, 253] on icon at bounding box center [33, 253] width 4 height 4
click at [89, 255] on div "Eraser E" at bounding box center [86, 255] width 24 height 14
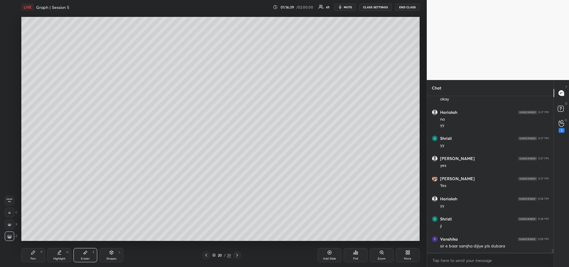
click at [7, 198] on div "Erase all" at bounding box center [9, 200] width 9 height 9
click at [35, 254] on icon at bounding box center [33, 252] width 5 height 5
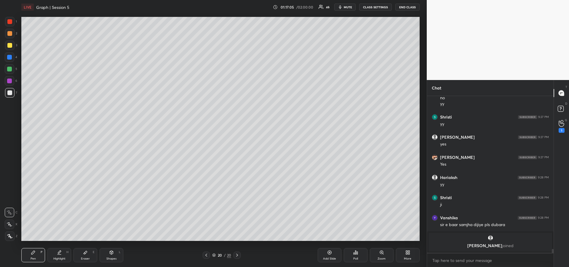
click at [10, 56] on div at bounding box center [9, 57] width 5 height 5
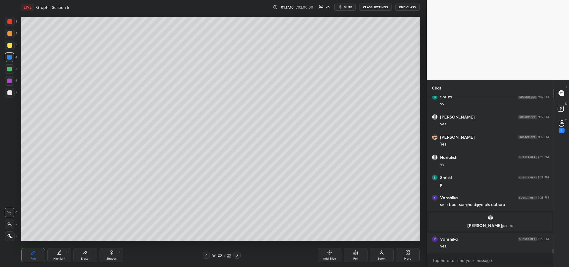
scroll to position [5707, 0]
click at [10, 72] on div at bounding box center [9, 68] width 9 height 9
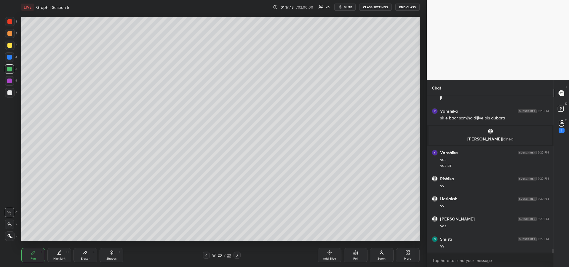
scroll to position [5813, 0]
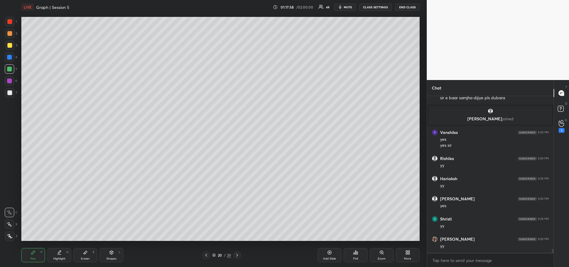
click at [85, 255] on div "Eraser E" at bounding box center [86, 255] width 24 height 14
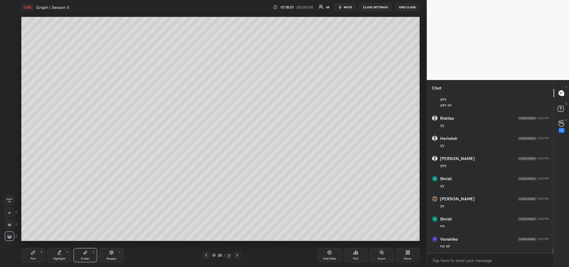
scroll to position [5874, 0]
click at [34, 255] on icon at bounding box center [33, 252] width 5 height 5
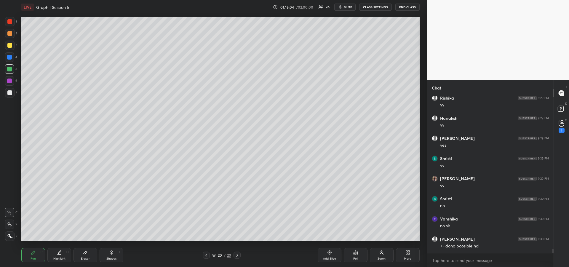
click at [82, 253] on div "Eraser E" at bounding box center [86, 255] width 24 height 14
click at [9, 202] on span "Erase all" at bounding box center [9, 200] width 9 height 4
click at [32, 257] on div "Pen" at bounding box center [33, 258] width 5 height 3
click at [206, 254] on icon at bounding box center [206, 255] width 5 height 5
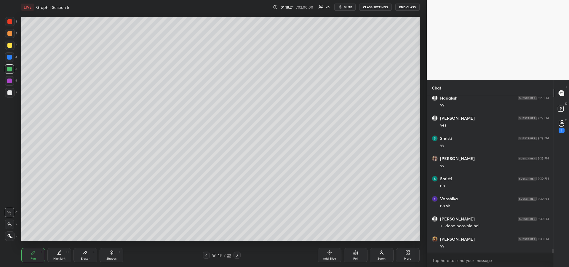
scroll to position [5914, 0]
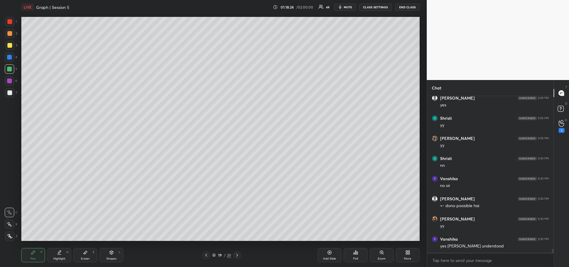
click at [10, 92] on div at bounding box center [9, 92] width 5 height 5
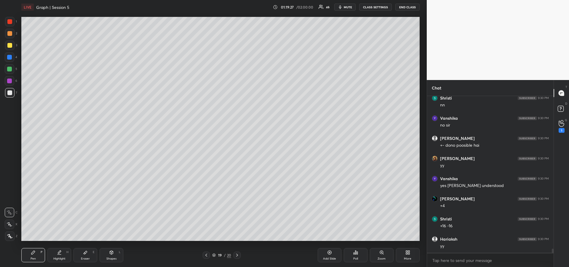
click at [64, 253] on div "Highlight H" at bounding box center [59, 255] width 24 height 14
click at [11, 59] on div at bounding box center [9, 57] width 5 height 5
click at [31, 254] on icon at bounding box center [33, 253] width 4 height 4
click at [327, 258] on div "Add Slide" at bounding box center [329, 258] width 13 height 3
click at [206, 256] on icon at bounding box center [206, 255] width 5 height 5
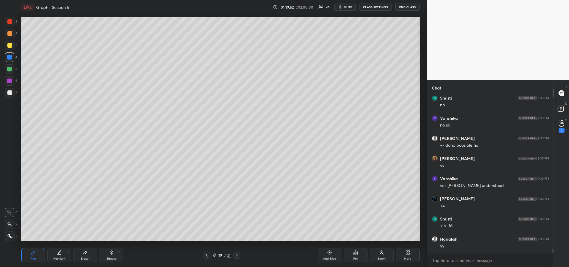
click at [10, 70] on div at bounding box center [9, 69] width 5 height 5
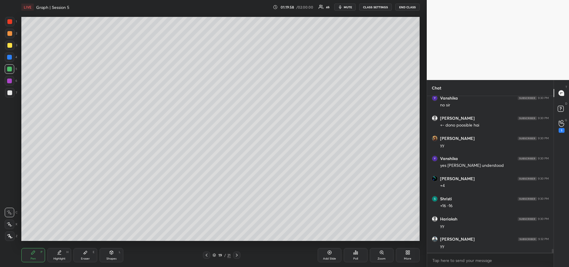
scroll to position [6035, 0]
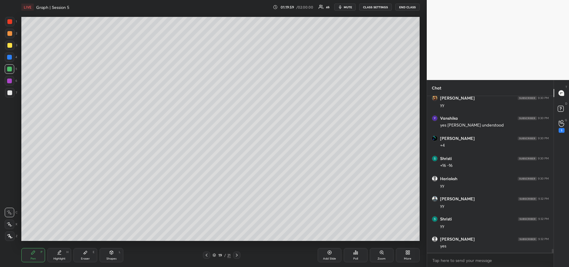
click at [87, 253] on icon at bounding box center [86, 252] width 4 height 3
click at [10, 211] on rect at bounding box center [9, 211] width 1 height 1
click at [29, 254] on div "Pen P" at bounding box center [33, 255] width 24 height 14
click at [326, 255] on div "Add Slide" at bounding box center [330, 255] width 24 height 14
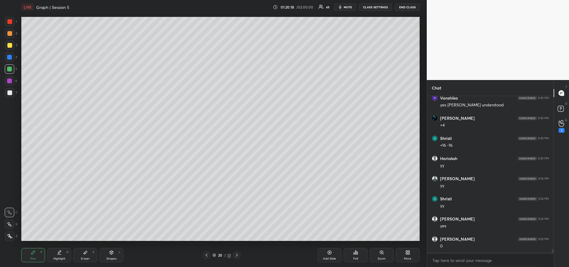
click at [84, 261] on div "Eraser E" at bounding box center [86, 255] width 24 height 14
click at [34, 255] on div "Pen P" at bounding box center [33, 255] width 24 height 14
click at [87, 252] on icon at bounding box center [86, 252] width 4 height 3
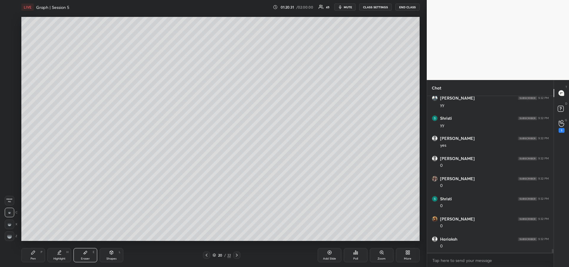
click at [32, 254] on icon at bounding box center [33, 253] width 4 height 4
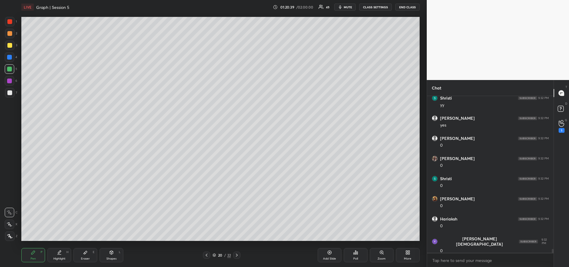
click at [87, 254] on icon at bounding box center [85, 252] width 5 height 5
click at [30, 252] on div "Pen P" at bounding box center [33, 255] width 24 height 14
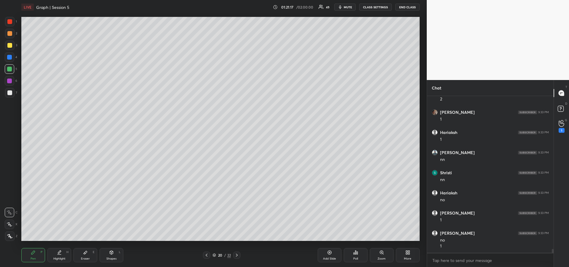
click at [83, 253] on div "Eraser E" at bounding box center [86, 255] width 24 height 14
click at [28, 258] on div "Pen P" at bounding box center [33, 255] width 24 height 14
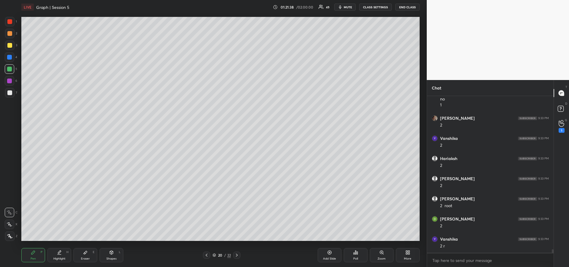
scroll to position [6551, 0]
click at [60, 254] on icon at bounding box center [59, 252] width 5 height 5
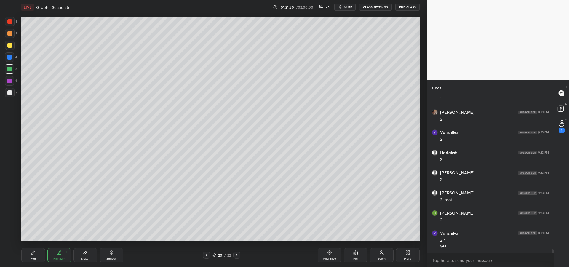
click at [34, 255] on div "Pen P" at bounding box center [33, 255] width 24 height 14
click at [11, 23] on div at bounding box center [9, 21] width 5 height 5
click at [206, 254] on icon at bounding box center [206, 255] width 5 height 5
click at [109, 256] on div "Shapes L" at bounding box center [112, 255] width 24 height 14
click at [11, 237] on icon at bounding box center [10, 236] width 4 height 4
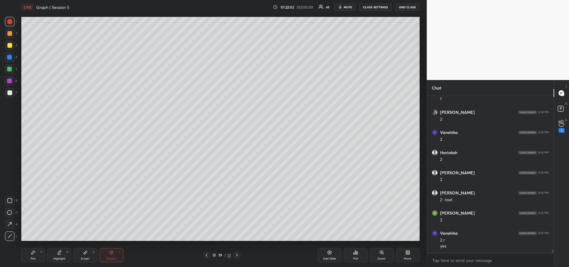
click at [31, 258] on div "Pen" at bounding box center [33, 258] width 5 height 3
click at [63, 257] on div "Highlight" at bounding box center [59, 258] width 12 height 3
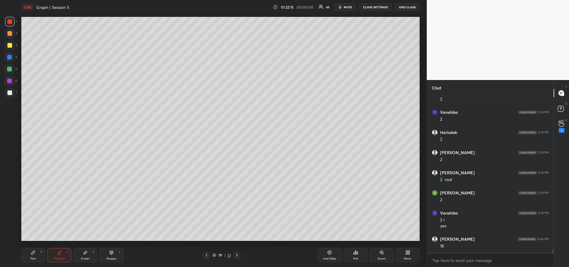
scroll to position [6591, 0]
click at [61, 258] on div "Highlight" at bounding box center [59, 258] width 12 height 3
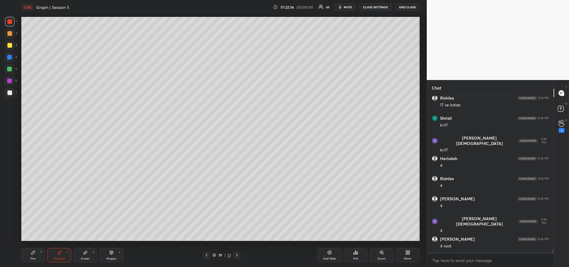
scroll to position [6793, 0]
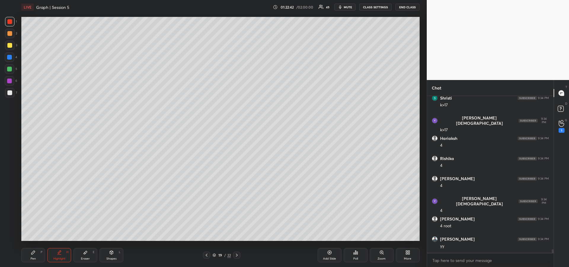
click at [34, 257] on div "Pen" at bounding box center [33, 258] width 5 height 3
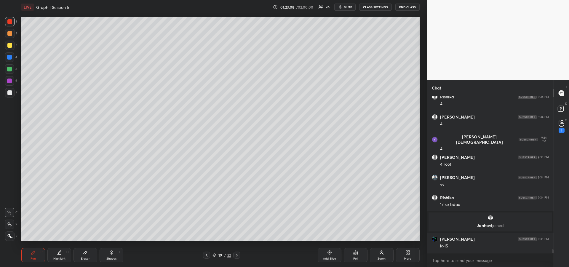
scroll to position [6562, 0]
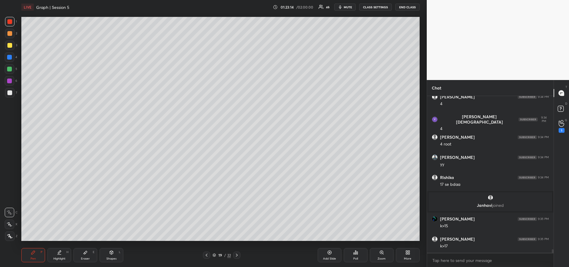
click at [33, 252] on icon at bounding box center [33, 253] width 4 height 4
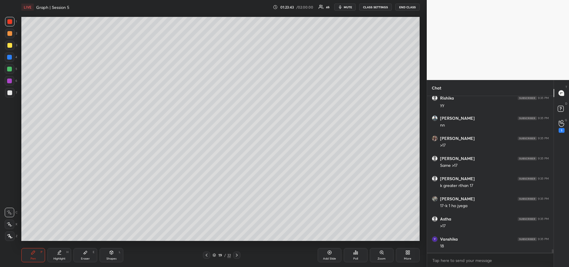
scroll to position [6764, 0]
click at [86, 255] on icon at bounding box center [85, 252] width 5 height 5
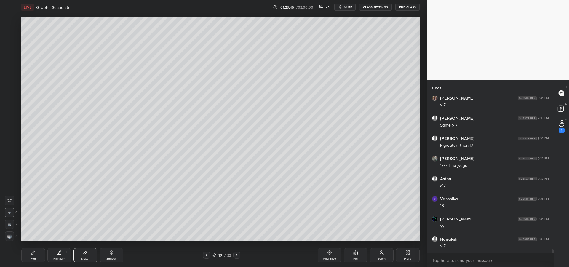
click at [8, 236] on rect at bounding box center [7, 236] width 1 height 1
click at [31, 255] on icon at bounding box center [33, 252] width 5 height 5
click at [56, 254] on div "Highlight H" at bounding box center [59, 255] width 24 height 14
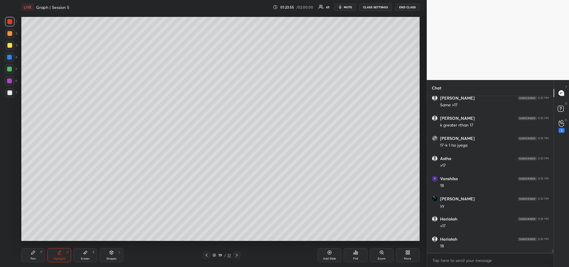
click at [32, 260] on div "Pen" at bounding box center [33, 258] width 5 height 3
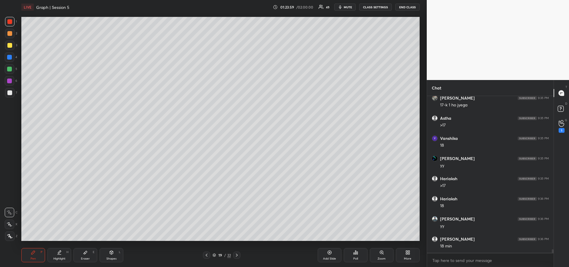
click at [6, 67] on div at bounding box center [9, 68] width 9 height 9
click at [9, 93] on div at bounding box center [9, 92] width 5 height 5
click at [89, 254] on div "Eraser E" at bounding box center [86, 255] width 24 height 14
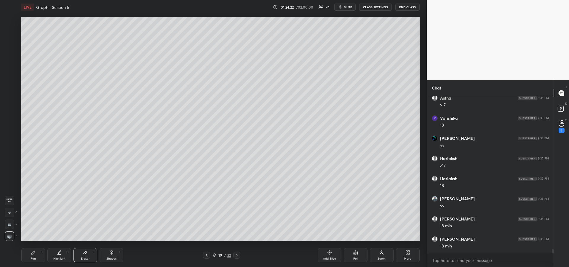
click at [31, 255] on div "Pen P" at bounding box center [33, 255] width 24 height 14
click at [60, 257] on div "Highlight" at bounding box center [59, 258] width 12 height 3
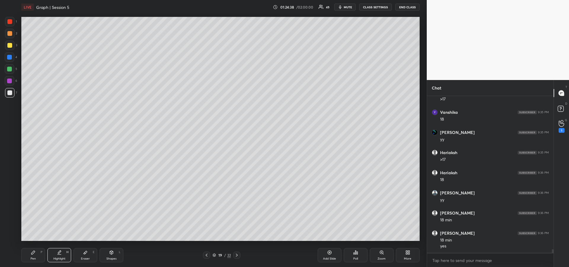
scroll to position [6890, 0]
click at [32, 253] on icon at bounding box center [33, 253] width 4 height 4
click at [109, 255] on icon at bounding box center [111, 252] width 5 height 5
click at [7, 234] on div at bounding box center [9, 235] width 9 height 9
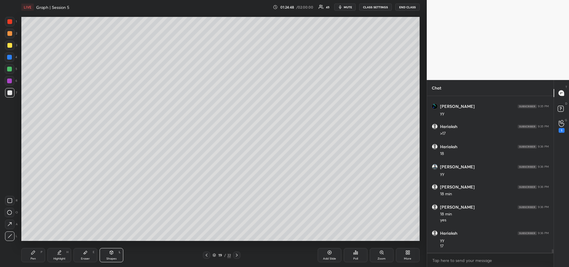
scroll to position [6937, 0]
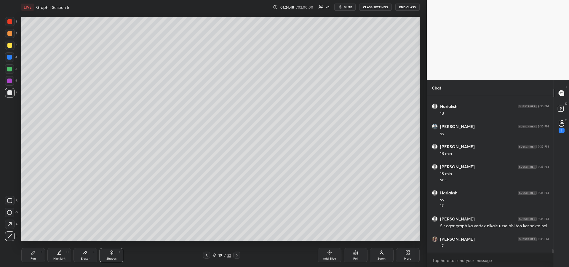
click at [10, 69] on div at bounding box center [9, 69] width 5 height 5
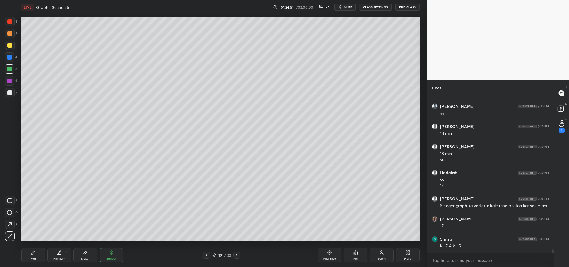
scroll to position [6977, 0]
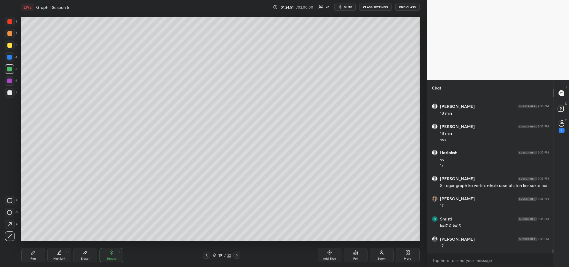
click at [35, 254] on icon at bounding box center [33, 252] width 5 height 5
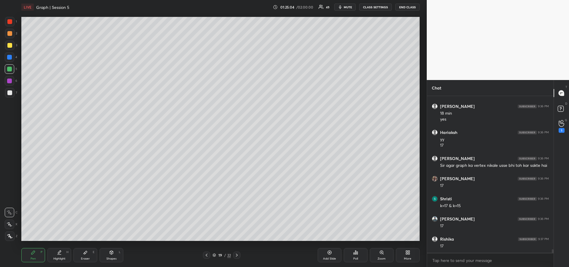
scroll to position [7017, 0]
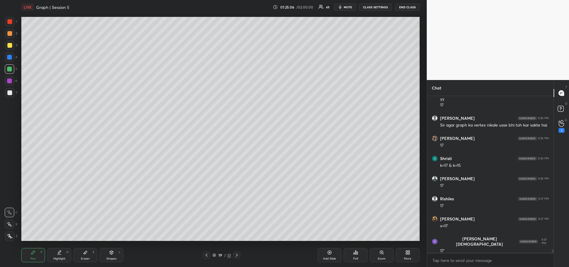
click at [11, 60] on div at bounding box center [9, 56] width 9 height 9
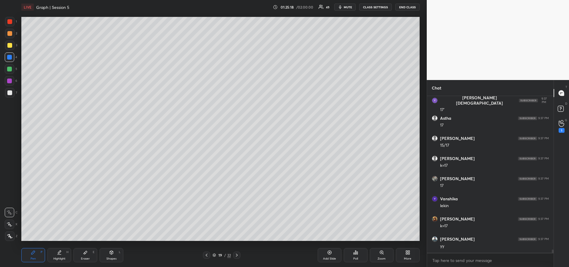
scroll to position [7199, 0]
click at [8, 25] on div at bounding box center [9, 21] width 9 height 9
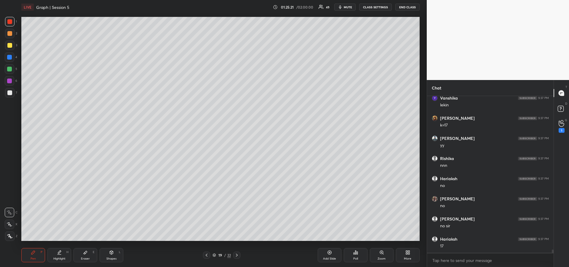
scroll to position [7299, 0]
click at [60, 255] on div "Highlight H" at bounding box center [59, 255] width 24 height 14
click at [36, 255] on div "Pen P" at bounding box center [33, 255] width 24 height 14
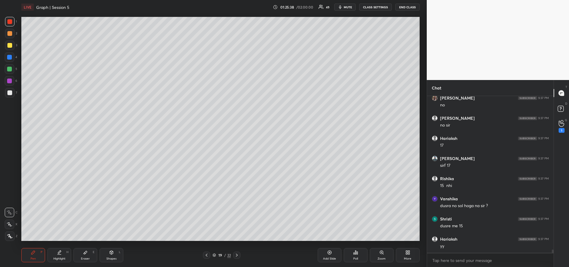
click at [26, 254] on div "Pen P" at bounding box center [33, 255] width 24 height 14
click at [53, 255] on div "Highlight H" at bounding box center [59, 255] width 24 height 14
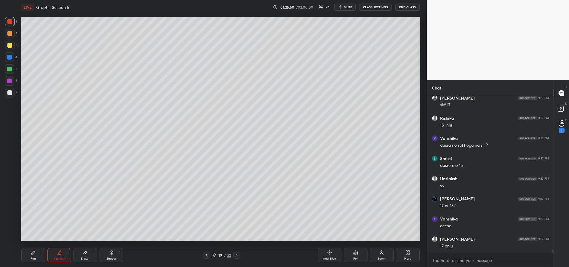
click at [85, 253] on icon at bounding box center [86, 252] width 4 height 3
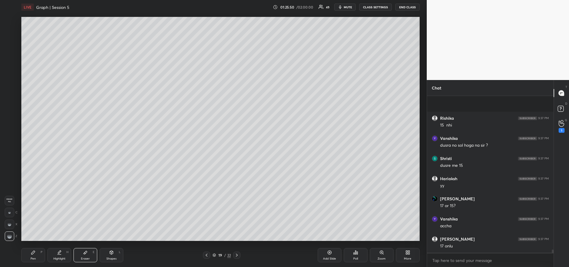
scroll to position [7481, 0]
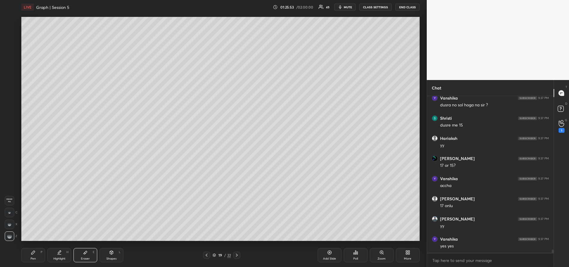
click at [52, 255] on div "Highlight H" at bounding box center [59, 255] width 24 height 14
click at [34, 255] on div "Pen P" at bounding box center [33, 255] width 24 height 14
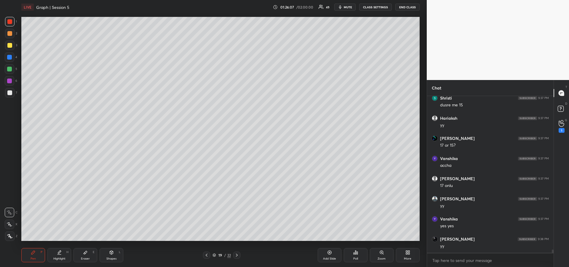
click at [81, 258] on div "Eraser" at bounding box center [85, 258] width 9 height 3
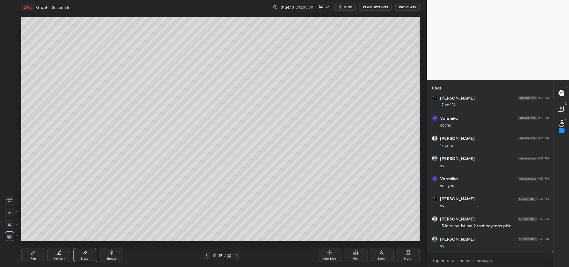
scroll to position [7561, 0]
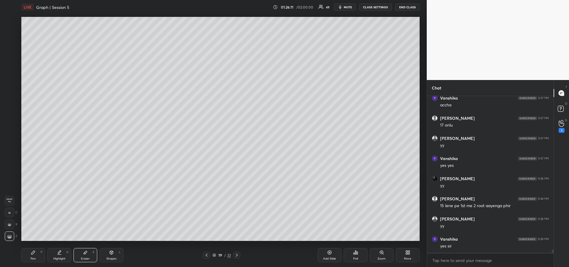
click at [33, 253] on icon at bounding box center [33, 253] width 4 height 4
click at [8, 80] on div at bounding box center [9, 81] width 5 height 5
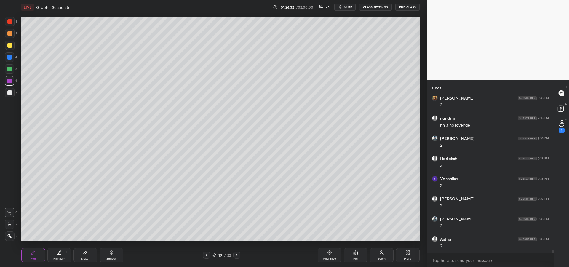
scroll to position [7884, 0]
click at [84, 255] on div "Eraser E" at bounding box center [86, 255] width 24 height 14
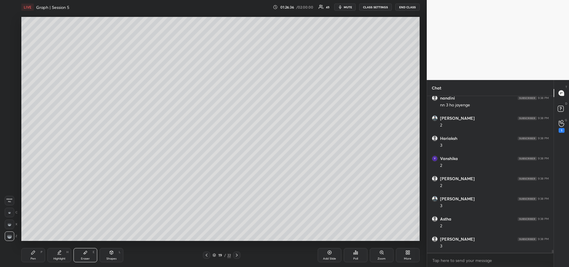
scroll to position [7904, 0]
click at [30, 253] on div "Pen P" at bounding box center [33, 255] width 24 height 14
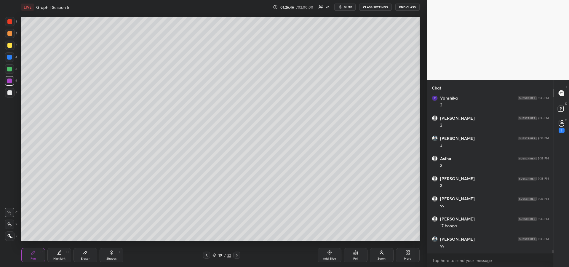
scroll to position [7964, 0]
click at [8, 48] on div at bounding box center [9, 45] width 9 height 9
click at [325, 256] on div "Add Slide" at bounding box center [330, 255] width 24 height 14
click at [206, 255] on icon at bounding box center [206, 255] width 5 height 5
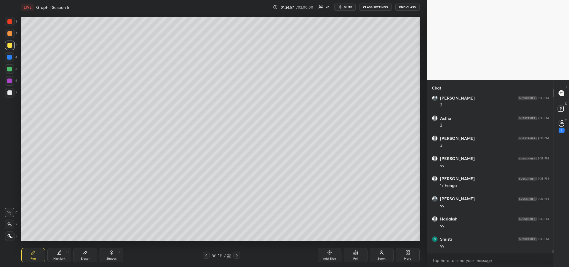
click at [237, 255] on icon at bounding box center [236, 255] width 5 height 5
click at [11, 94] on div at bounding box center [9, 92] width 5 height 5
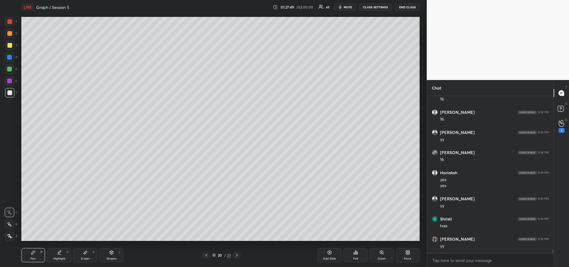
scroll to position [8333, 0]
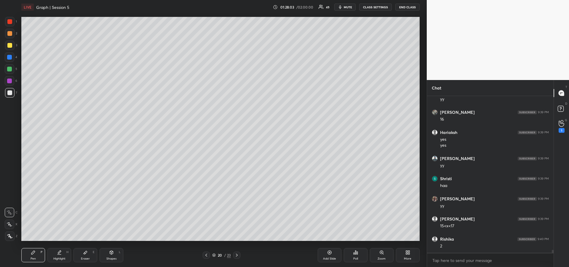
click at [8, 69] on div at bounding box center [9, 69] width 5 height 5
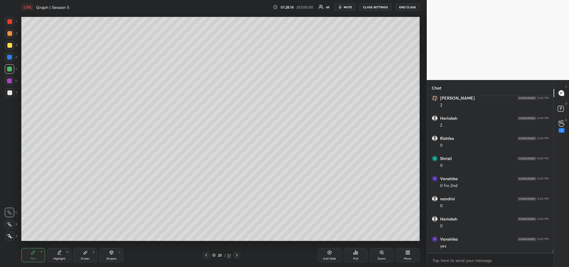
scroll to position [8615, 0]
click at [9, 49] on div at bounding box center [9, 45] width 9 height 9
click at [86, 256] on div "Eraser E" at bounding box center [86, 255] width 24 height 14
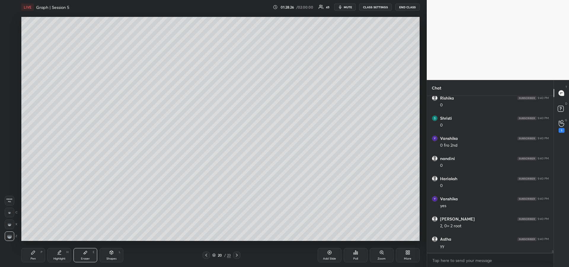
click at [33, 254] on icon at bounding box center [33, 252] width 5 height 5
click at [10, 81] on div at bounding box center [9, 81] width 5 height 5
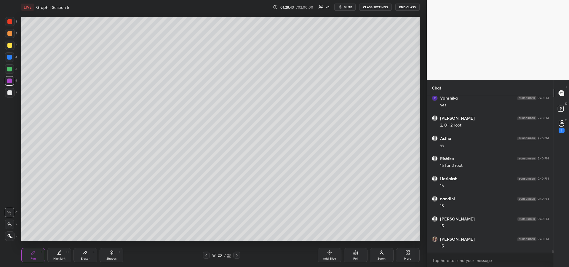
scroll to position [8756, 0]
click at [8, 82] on div at bounding box center [9, 81] width 5 height 5
click at [56, 250] on div "Highlight H" at bounding box center [59, 255] width 24 height 14
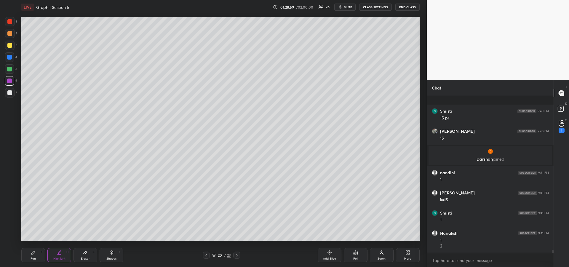
scroll to position [8302, 0]
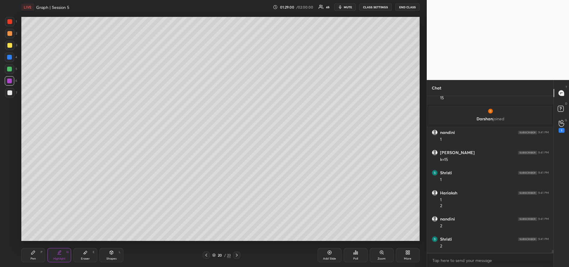
click at [28, 259] on div "Pen P" at bounding box center [33, 255] width 24 height 14
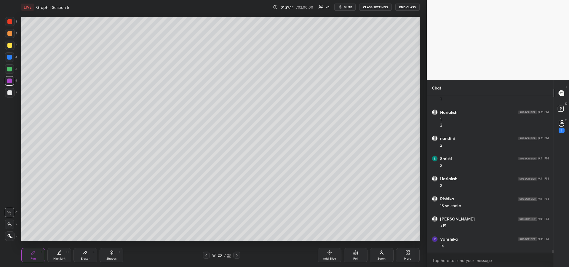
scroll to position [8403, 0]
click at [10, 93] on div at bounding box center [9, 92] width 5 height 5
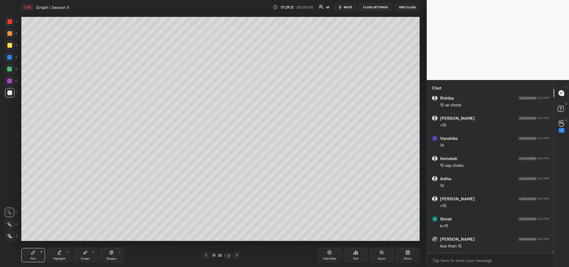
click at [58, 256] on div "Highlight H" at bounding box center [59, 255] width 24 height 14
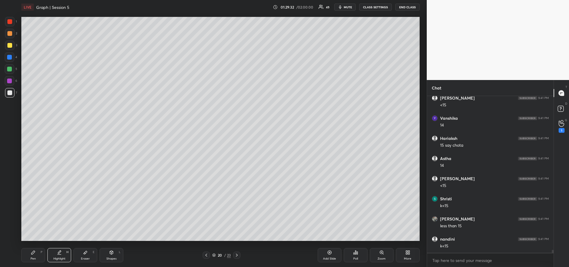
click at [35, 258] on div "Pen" at bounding box center [33, 258] width 5 height 3
click at [328, 255] on div "Add Slide" at bounding box center [330, 255] width 24 height 14
click at [8, 57] on div at bounding box center [9, 57] width 5 height 5
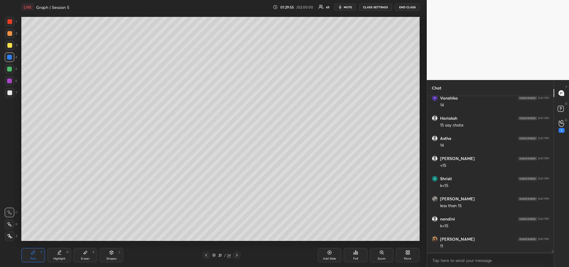
click at [83, 253] on div "Eraser E" at bounding box center [86, 255] width 24 height 14
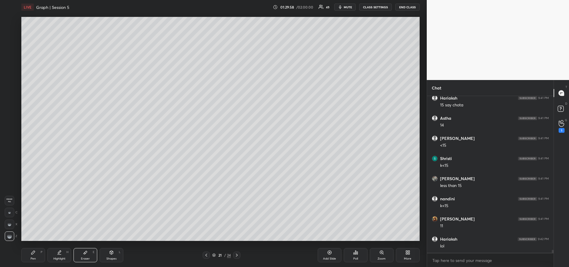
click at [30, 253] on div "Pen P" at bounding box center [33, 255] width 24 height 14
click at [90, 255] on div "Eraser E" at bounding box center [86, 255] width 24 height 14
click at [28, 253] on div "Pen P" at bounding box center [33, 255] width 24 height 14
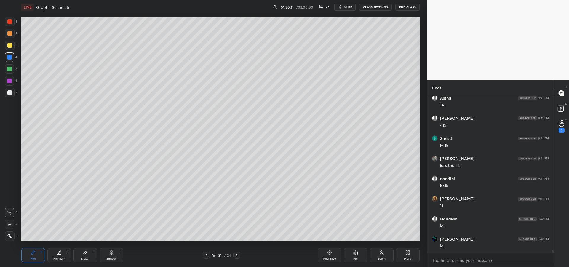
scroll to position [8584, 0]
click at [10, 69] on div at bounding box center [9, 69] width 5 height 5
click at [207, 254] on icon at bounding box center [206, 255] width 5 height 5
click at [207, 255] on icon at bounding box center [206, 255] width 5 height 5
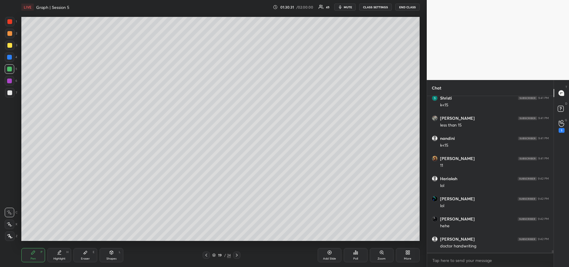
click at [56, 257] on div "Highlight" at bounding box center [59, 258] width 12 height 3
click at [238, 257] on icon at bounding box center [236, 255] width 5 height 5
click at [237, 255] on icon at bounding box center [236, 255] width 5 height 5
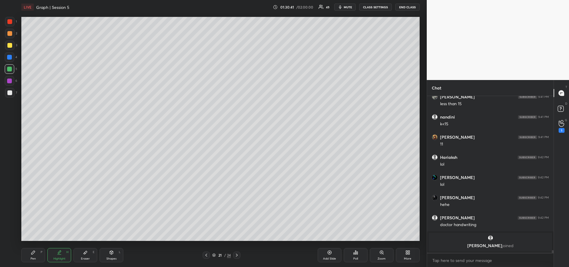
click at [35, 254] on icon at bounding box center [33, 252] width 5 height 5
click at [10, 92] on div at bounding box center [9, 92] width 5 height 5
click at [39, 247] on div "Pen P Highlight H Eraser E Shapes L 21 / 24 Add Slide Poll Zoom More" at bounding box center [220, 255] width 398 height 24
click at [10, 79] on div at bounding box center [9, 81] width 5 height 5
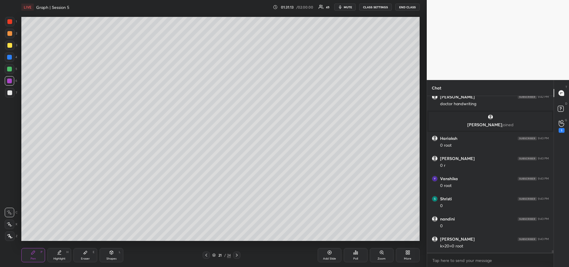
scroll to position [8649, 0]
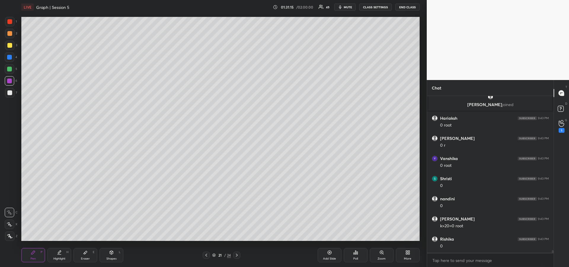
click at [10, 20] on div at bounding box center [9, 21] width 5 height 5
click at [11, 48] on div at bounding box center [9, 45] width 9 height 9
click at [7, 80] on div at bounding box center [9, 81] width 5 height 5
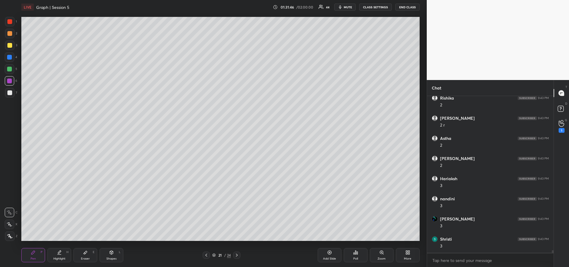
scroll to position [9138, 0]
click at [9, 58] on div at bounding box center [9, 57] width 5 height 5
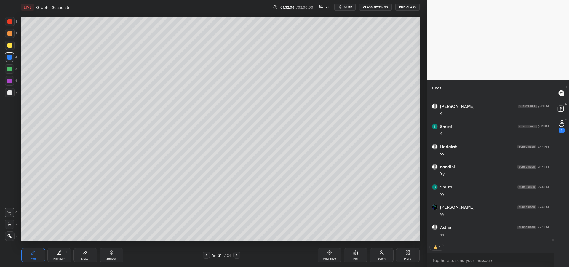
scroll to position [9392, 0]
click at [9, 47] on div at bounding box center [9, 45] width 5 height 5
click at [8, 223] on icon at bounding box center [9, 224] width 5 height 4
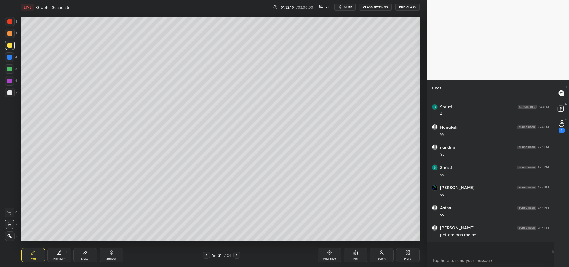
scroll to position [9380, 0]
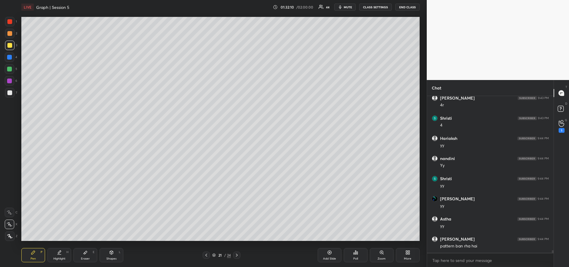
click at [238, 255] on icon at bounding box center [236, 255] width 5 height 5
click at [239, 258] on div at bounding box center [236, 255] width 7 height 7
click at [204, 255] on icon at bounding box center [206, 255] width 5 height 5
click at [82, 255] on div "Eraser E" at bounding box center [86, 255] width 24 height 14
click at [9, 201] on span "Erase all" at bounding box center [9, 200] width 9 height 4
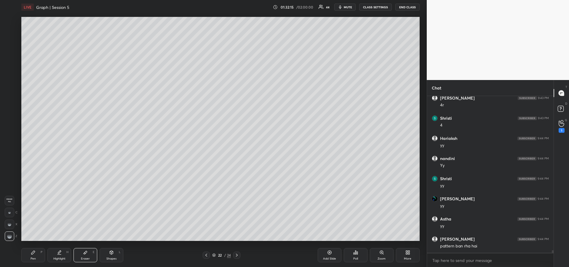
click at [36, 255] on div "Pen P" at bounding box center [33, 255] width 24 height 14
click at [8, 48] on div at bounding box center [9, 45] width 9 height 9
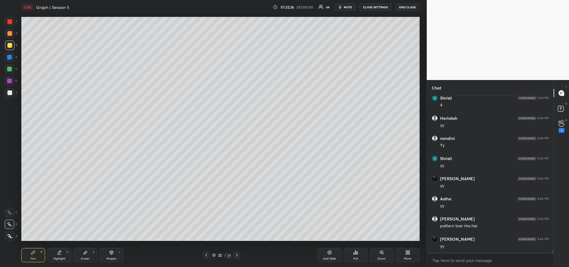
click at [11, 46] on div at bounding box center [9, 45] width 5 height 5
click at [8, 214] on icon at bounding box center [9, 212] width 5 height 4
click at [109, 254] on icon at bounding box center [111, 252] width 5 height 5
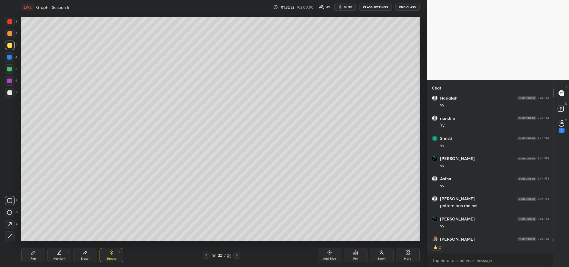
click at [10, 234] on icon at bounding box center [10, 236] width 4 height 4
click at [110, 255] on icon at bounding box center [111, 252] width 5 height 5
click at [9, 92] on div at bounding box center [9, 92] width 5 height 5
click at [8, 200] on icon at bounding box center [9, 200] width 5 height 5
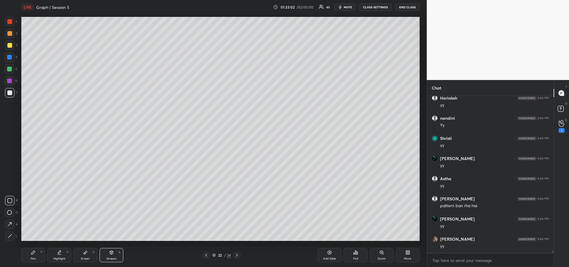
click at [31, 255] on icon at bounding box center [33, 252] width 5 height 5
click at [10, 72] on div at bounding box center [9, 68] width 9 height 9
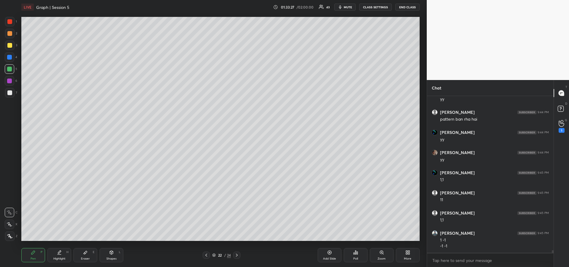
click at [8, 61] on div at bounding box center [9, 56] width 9 height 9
click at [38, 253] on div "Pen P" at bounding box center [33, 255] width 24 height 14
click at [59, 248] on div "Highlight H" at bounding box center [59, 255] width 24 height 14
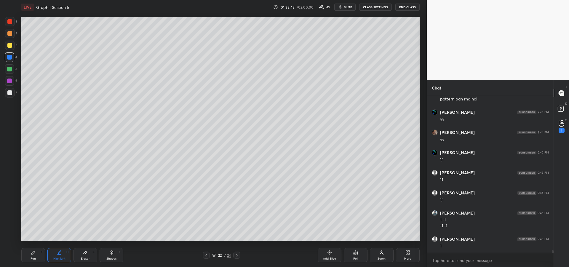
click at [30, 255] on div "Pen P" at bounding box center [33, 255] width 24 height 14
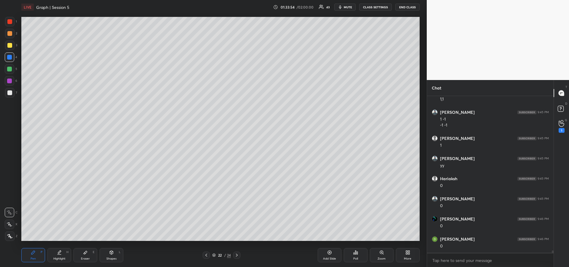
scroll to position [9648, 0]
click at [56, 256] on div "Highlight H" at bounding box center [59, 255] width 24 height 14
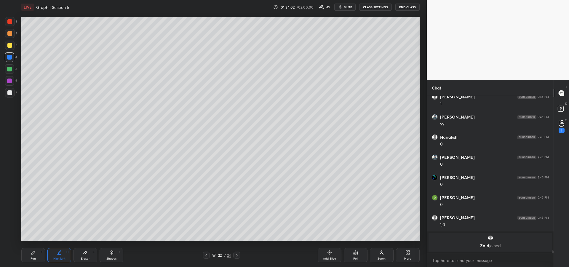
click at [32, 258] on div "Pen" at bounding box center [33, 258] width 5 height 3
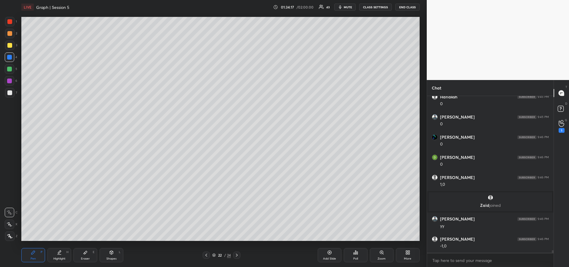
scroll to position [9407, 0]
click at [9, 71] on div at bounding box center [9, 69] width 5 height 5
click at [115, 255] on div "Shapes L" at bounding box center [112, 255] width 24 height 14
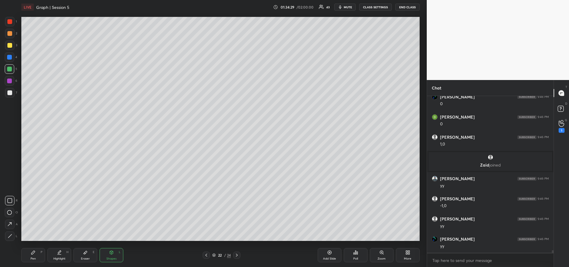
click at [9, 237] on icon at bounding box center [10, 236] width 4 height 4
click at [9, 24] on div at bounding box center [9, 21] width 9 height 9
click at [10, 200] on icon at bounding box center [9, 200] width 5 height 5
click at [29, 257] on div "Pen P" at bounding box center [33, 255] width 24 height 14
click at [9, 81] on div at bounding box center [9, 81] width 5 height 5
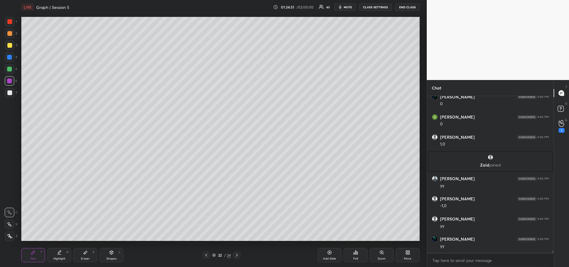
click at [64, 255] on div "Highlight H" at bounding box center [59, 255] width 24 height 14
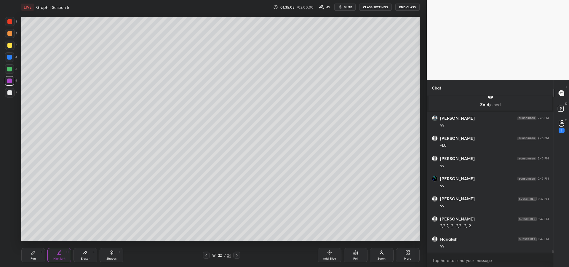
scroll to position [9508, 0]
click at [34, 251] on icon at bounding box center [33, 253] width 4 height 4
click at [11, 92] on div at bounding box center [9, 92] width 5 height 5
click at [60, 257] on div "Highlight" at bounding box center [59, 258] width 12 height 3
click at [35, 254] on icon at bounding box center [33, 252] width 5 height 5
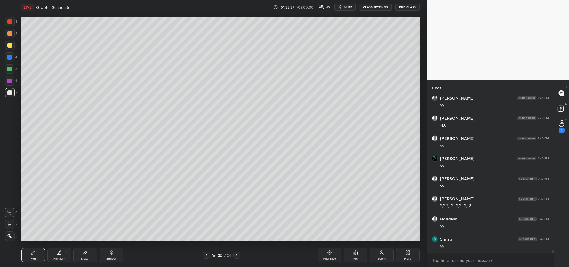
scroll to position [9528, 0]
click at [62, 255] on div "Highlight H" at bounding box center [59, 255] width 24 height 14
click at [34, 260] on div "Pen" at bounding box center [33, 258] width 5 height 3
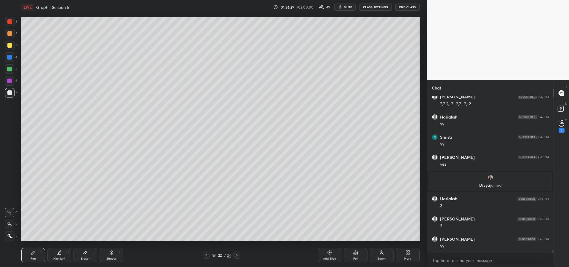
click at [58, 253] on icon at bounding box center [59, 252] width 5 height 5
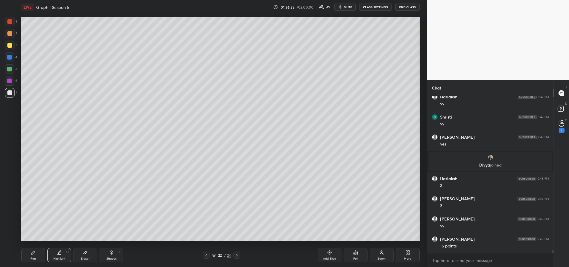
click at [29, 254] on div "Pen P" at bounding box center [33, 255] width 24 height 14
click at [83, 253] on icon at bounding box center [85, 252] width 5 height 5
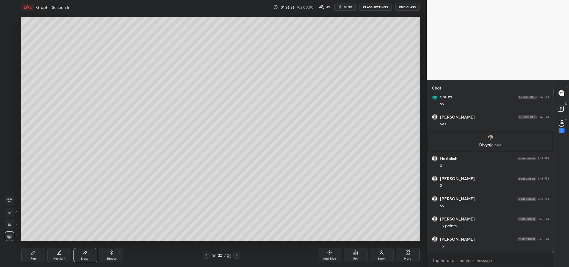
scroll to position [9622, 0]
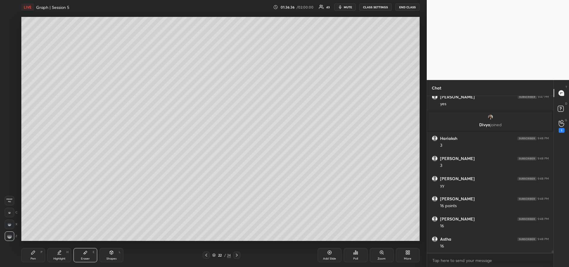
click at [28, 258] on div "Pen P" at bounding box center [33, 255] width 24 height 14
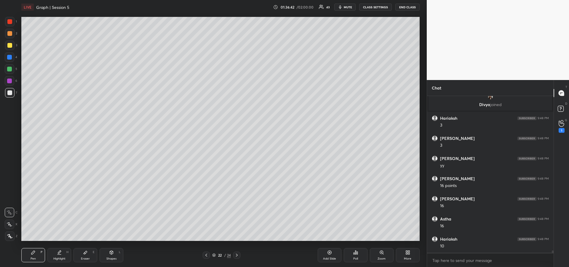
click at [85, 257] on div "Eraser" at bounding box center [85, 258] width 9 height 3
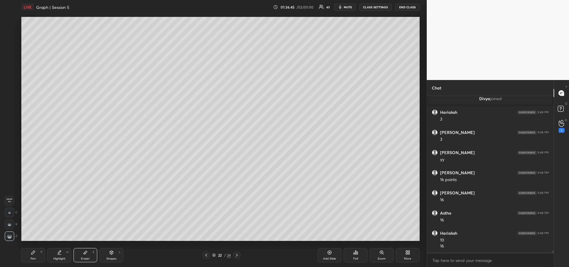
click at [85, 257] on div "Eraser" at bounding box center [85, 258] width 9 height 3
click at [31, 257] on div "Pen" at bounding box center [33, 258] width 5 height 3
click at [62, 256] on div "Highlight H" at bounding box center [59, 255] width 24 height 14
click at [36, 258] on div "Pen P" at bounding box center [33, 255] width 24 height 14
click at [59, 253] on icon at bounding box center [59, 251] width 3 height 3
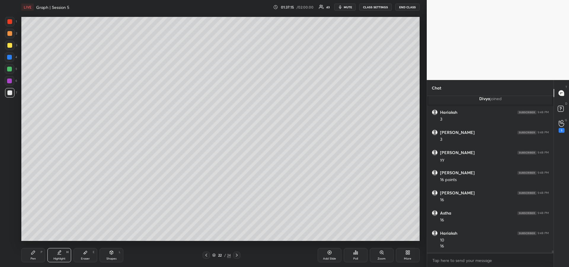
click at [31, 259] on div "Pen" at bounding box center [33, 258] width 5 height 3
click at [54, 254] on div "Highlight H" at bounding box center [59, 255] width 24 height 14
click at [28, 253] on div "Pen P" at bounding box center [33, 255] width 24 height 14
click at [62, 255] on div "Highlight H" at bounding box center [59, 255] width 24 height 14
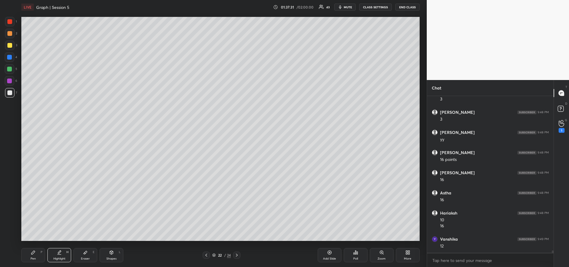
scroll to position [9689, 0]
click at [84, 258] on div "Eraser" at bounding box center [85, 258] width 9 height 3
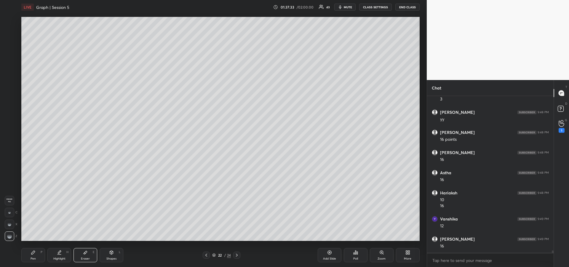
click at [29, 256] on div "Pen P" at bounding box center [33, 255] width 24 height 14
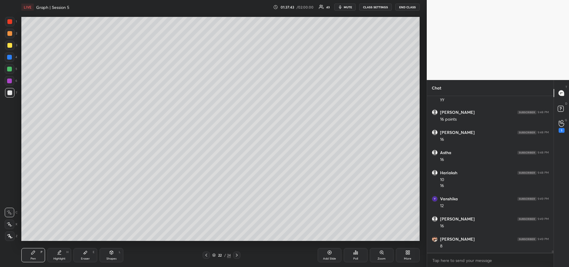
scroll to position [9729, 0]
click at [9, 56] on div at bounding box center [9, 57] width 5 height 5
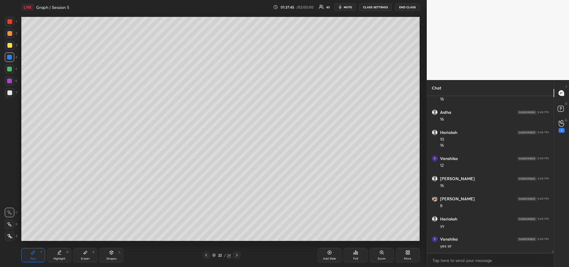
scroll to position [9769, 0]
click at [330, 255] on div "Add Slide" at bounding box center [330, 255] width 24 height 14
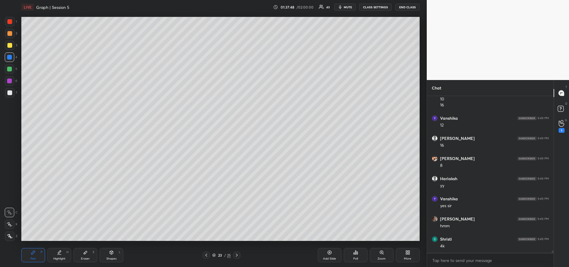
click at [32, 251] on icon at bounding box center [33, 252] width 5 height 5
click at [10, 44] on div at bounding box center [9, 45] width 5 height 5
click at [112, 257] on div "Shapes" at bounding box center [111, 258] width 10 height 3
click at [10, 236] on icon at bounding box center [9, 235] width 3 height 3
click at [110, 255] on div "Shapes L" at bounding box center [112, 255] width 24 height 14
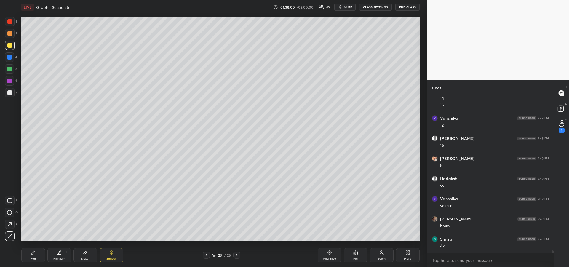
click at [10, 79] on div at bounding box center [9, 81] width 5 height 5
click at [7, 198] on div at bounding box center [9, 200] width 9 height 9
click at [33, 254] on icon at bounding box center [33, 252] width 5 height 5
click at [10, 23] on div at bounding box center [9, 21] width 5 height 5
click at [9, 92] on div at bounding box center [9, 92] width 5 height 5
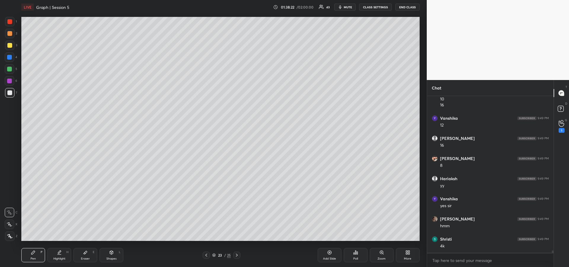
click at [63, 251] on div "Highlight H" at bounding box center [59, 255] width 24 height 14
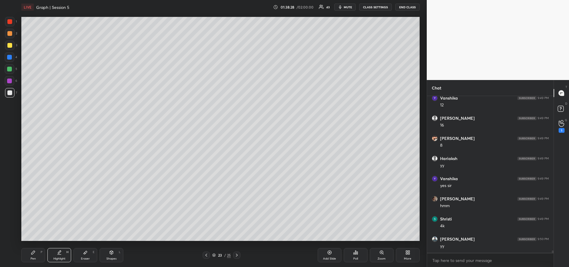
click at [35, 259] on div "Pen" at bounding box center [33, 258] width 5 height 3
click at [58, 252] on icon at bounding box center [59, 251] width 3 height 3
click at [36, 254] on div "Pen P" at bounding box center [33, 255] width 24 height 14
click at [58, 257] on div "Highlight" at bounding box center [59, 258] width 12 height 3
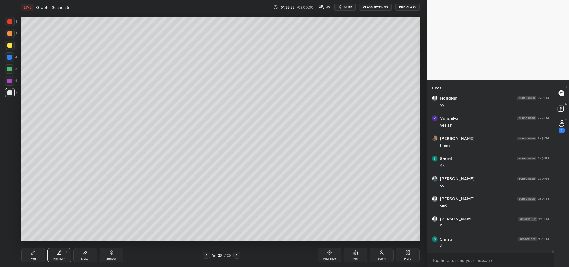
scroll to position [9890, 0]
click at [33, 255] on div "Pen P" at bounding box center [33, 255] width 24 height 14
click at [9, 70] on div at bounding box center [9, 69] width 5 height 5
click at [11, 82] on div at bounding box center [9, 81] width 5 height 5
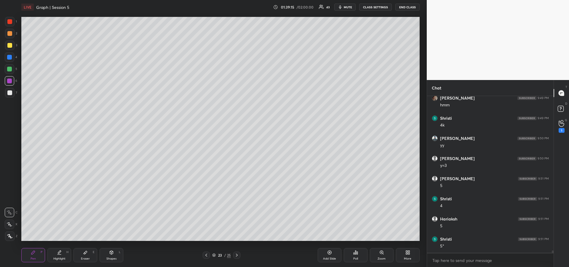
click at [7, 91] on div at bounding box center [9, 92] width 5 height 5
click at [10, 69] on div at bounding box center [9, 69] width 5 height 5
click at [10, 55] on div at bounding box center [9, 57] width 5 height 5
click at [11, 23] on div at bounding box center [9, 21] width 5 height 5
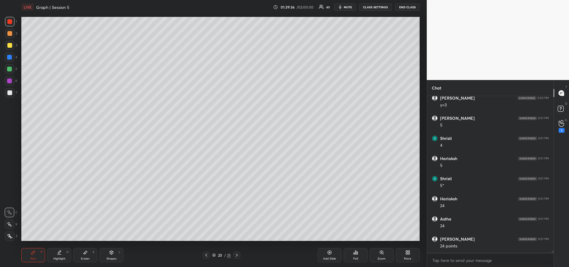
click at [8, 92] on div at bounding box center [9, 92] width 5 height 5
click at [10, 44] on div at bounding box center [9, 45] width 5 height 5
click at [330, 256] on div "Add Slide" at bounding box center [330, 255] width 24 height 14
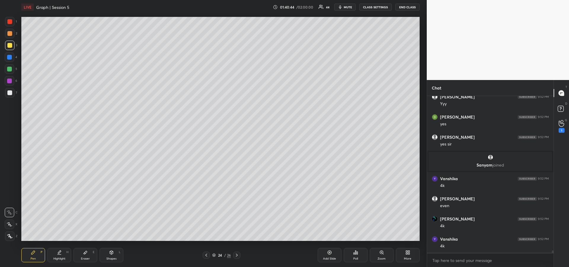
scroll to position [10164, 0]
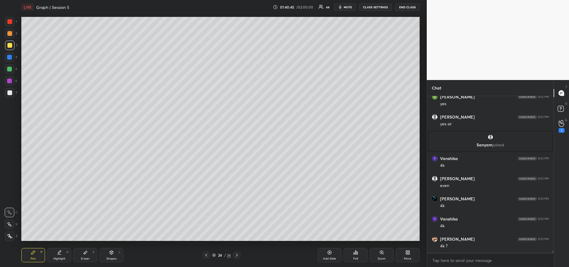
click at [9, 68] on div at bounding box center [9, 69] width 5 height 5
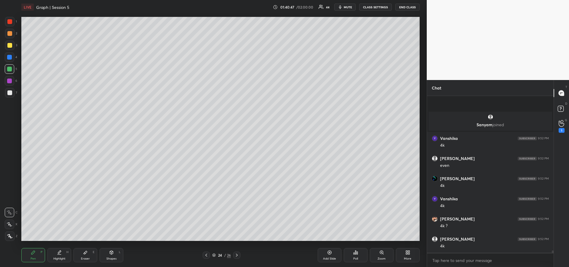
scroll to position [10225, 0]
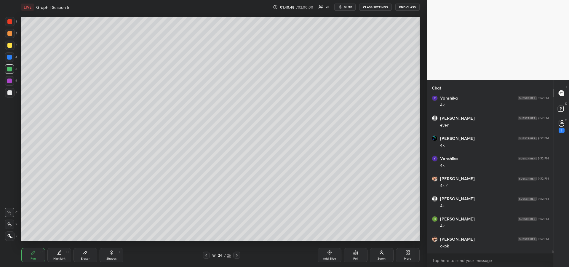
click at [11, 44] on div at bounding box center [9, 45] width 5 height 5
click at [11, 69] on div at bounding box center [9, 69] width 5 height 5
click at [327, 255] on div "Add Slide" at bounding box center [330, 255] width 24 height 14
click at [8, 45] on div at bounding box center [9, 45] width 5 height 5
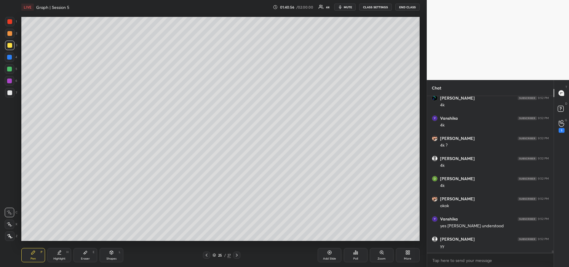
click at [86, 257] on div "Eraser" at bounding box center [85, 258] width 9 height 3
click at [32, 248] on div "Pen P" at bounding box center [33, 255] width 24 height 14
click at [112, 257] on div "Shapes" at bounding box center [111, 258] width 10 height 3
click at [10, 201] on icon at bounding box center [9, 200] width 5 height 5
click at [112, 255] on icon at bounding box center [111, 252] width 5 height 5
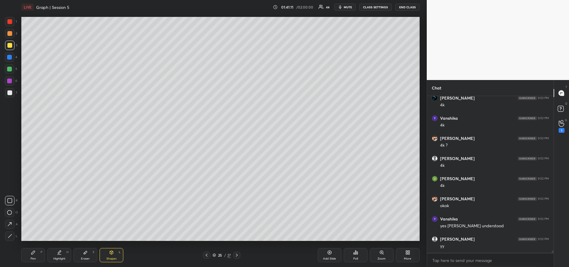
click at [11, 93] on div at bounding box center [9, 92] width 5 height 5
click at [10, 236] on icon at bounding box center [10, 236] width 4 height 4
click at [33, 253] on icon at bounding box center [33, 253] width 4 height 4
click at [11, 69] on div at bounding box center [9, 69] width 5 height 5
click at [24, 252] on div "Pen P" at bounding box center [33, 255] width 24 height 14
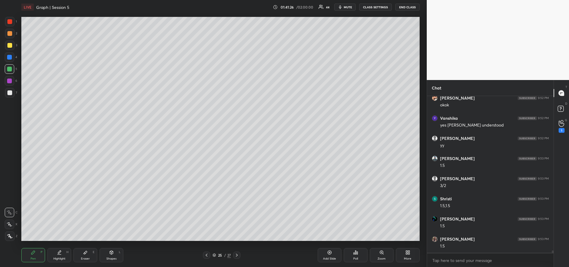
scroll to position [10386, 0]
click at [9, 91] on div at bounding box center [9, 92] width 5 height 5
click at [59, 256] on div "Highlight H" at bounding box center [59, 255] width 24 height 14
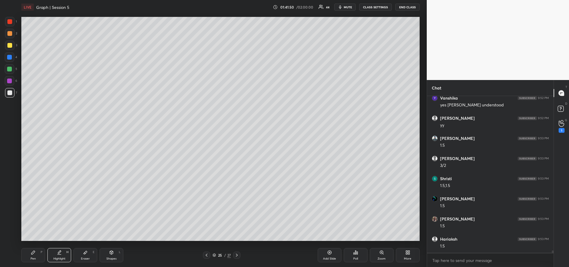
click at [35, 253] on icon at bounding box center [33, 252] width 5 height 5
click at [58, 254] on icon at bounding box center [59, 252] width 5 height 5
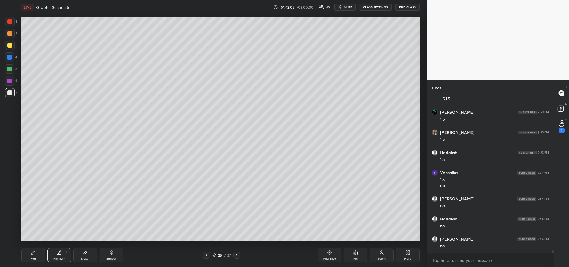
scroll to position [10493, 0]
click at [37, 255] on div "Pen P" at bounding box center [33, 255] width 24 height 14
click at [57, 255] on div "Highlight H" at bounding box center [59, 255] width 24 height 14
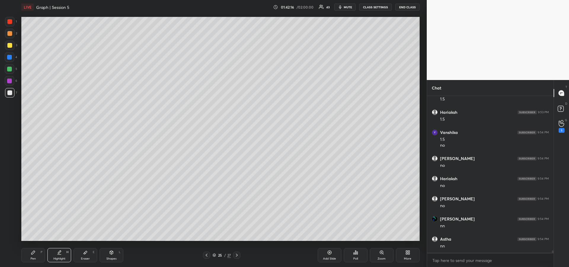
scroll to position [10533, 0]
click at [32, 255] on icon at bounding box center [33, 252] width 5 height 5
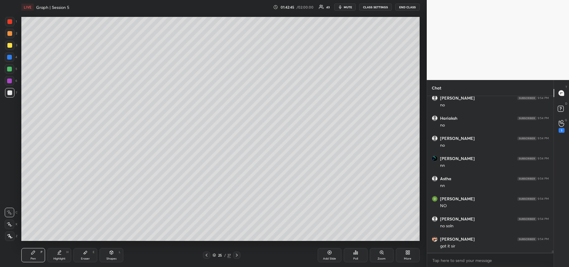
scroll to position [10593, 0]
click at [9, 47] on div at bounding box center [9, 45] width 5 height 5
click at [238, 254] on icon at bounding box center [236, 255] width 5 height 5
click at [9, 57] on div at bounding box center [9, 57] width 5 height 5
click at [9, 81] on div at bounding box center [9, 81] width 5 height 5
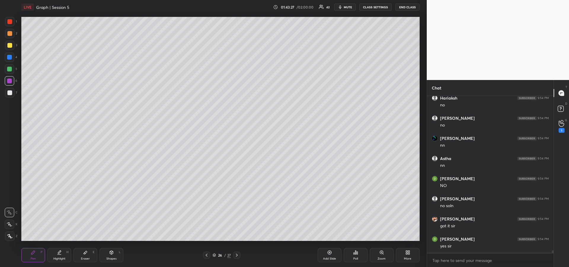
click at [10, 94] on div at bounding box center [9, 92] width 5 height 5
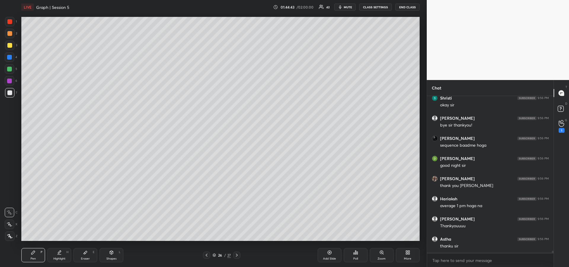
scroll to position [11117, 0]
click at [407, 8] on button "END CLASS" at bounding box center [407, 7] width 24 height 7
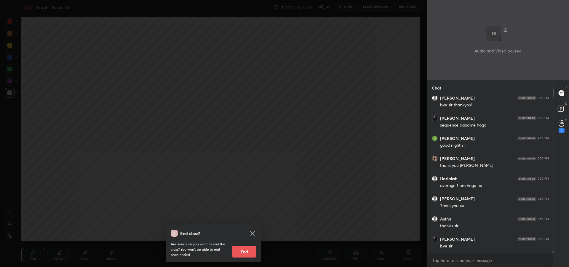
click at [245, 251] on button "End" at bounding box center [244, 252] width 24 height 12
type textarea "x"
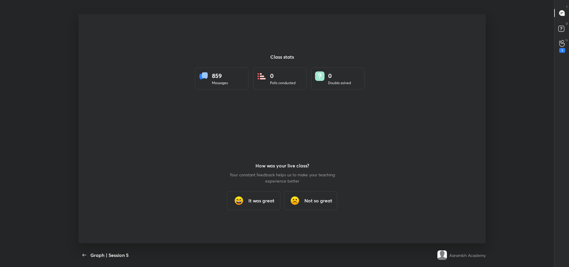
scroll to position [0, 0]
click at [252, 197] on h3 "It was great" at bounding box center [261, 200] width 26 height 7
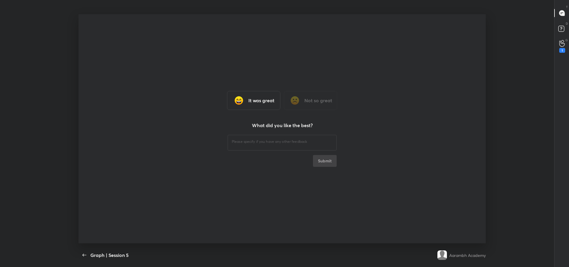
click at [244, 143] on textarea at bounding box center [282, 142] width 101 height 6
type textarea "gggggg"
click at [327, 162] on button "Submit" at bounding box center [325, 161] width 24 height 12
